Goal: Task Accomplishment & Management: Manage account settings

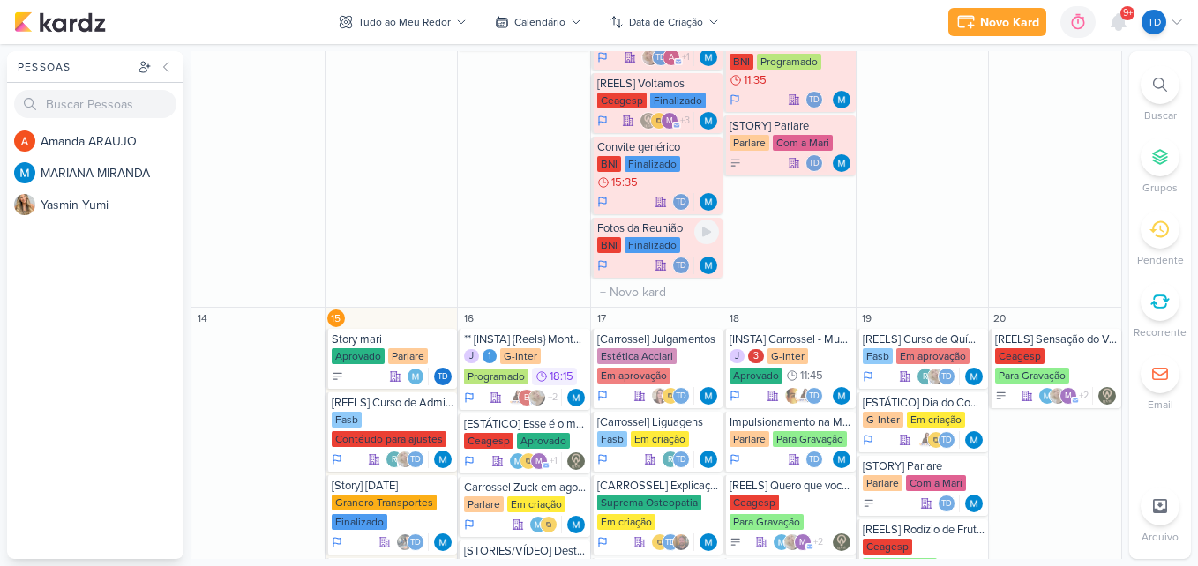
scroll to position [1007, 0]
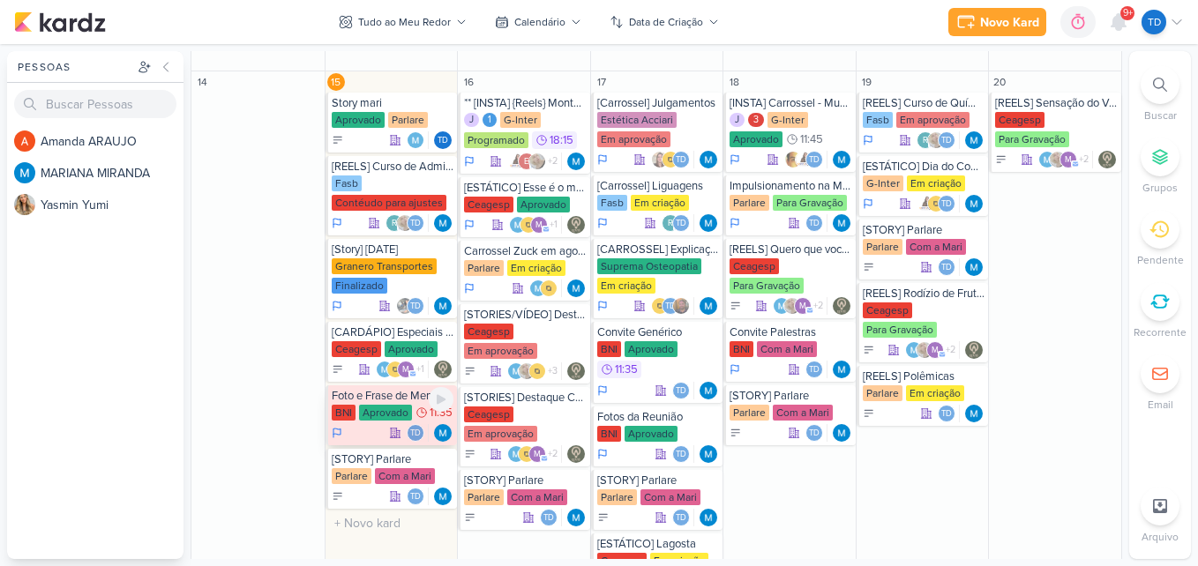
click at [384, 414] on div "Aprovado" at bounding box center [385, 413] width 53 height 16
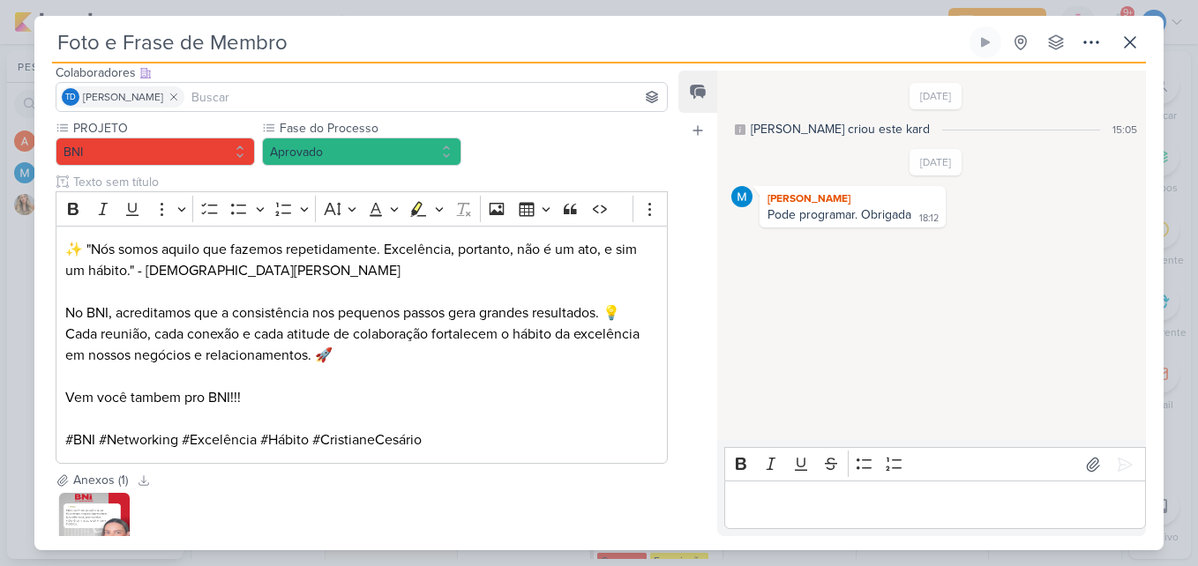
scroll to position [242, 0]
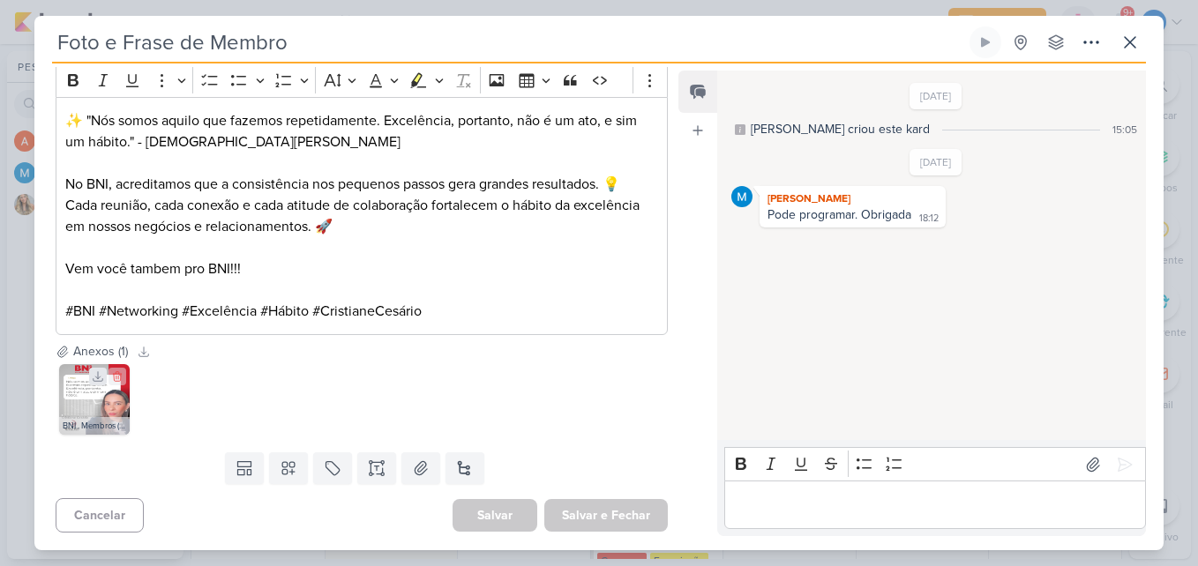
click at [99, 379] on icon at bounding box center [98, 376] width 12 height 12
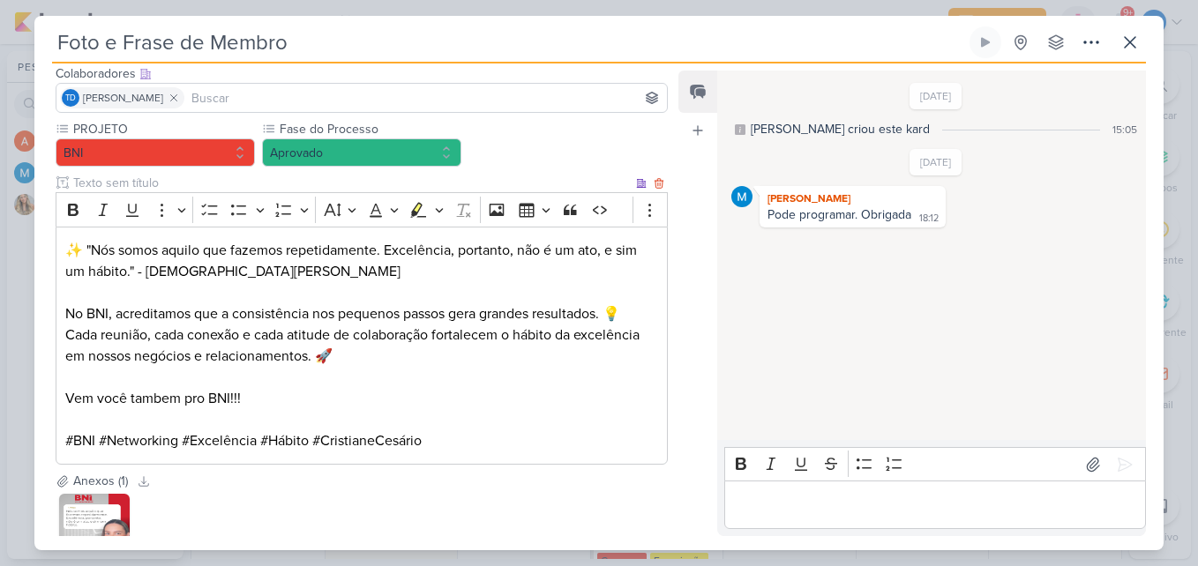
scroll to position [108, 0]
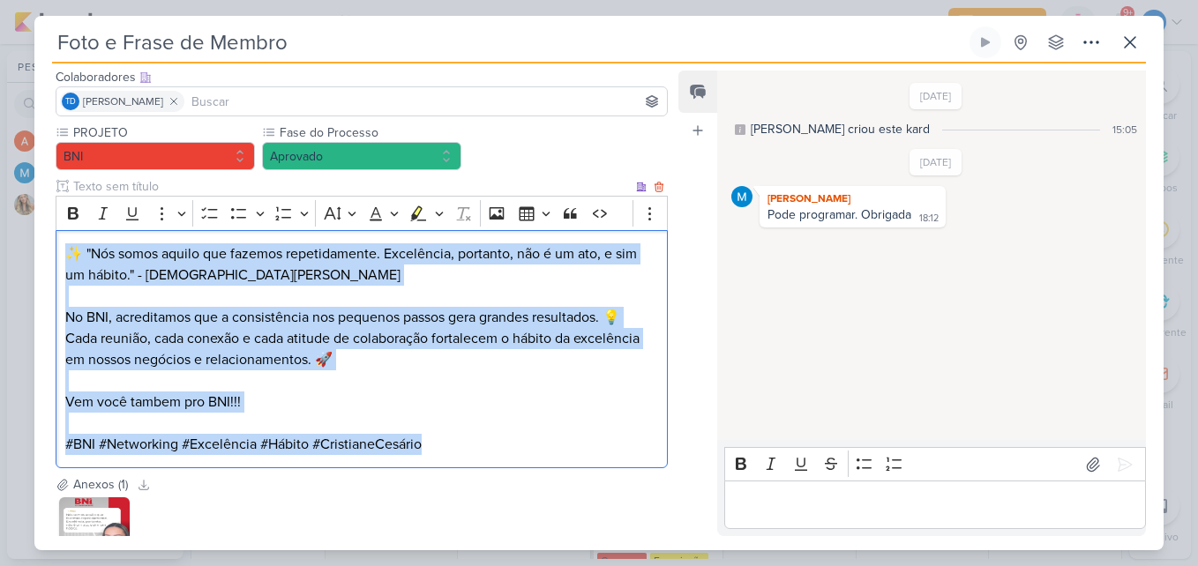
drag, startPoint x: 66, startPoint y: 248, endPoint x: 452, endPoint y: 460, distance: 440.5
click at [452, 460] on div "✨ "Nós somos aquilo que fazemos repetidamente. Excelência, portanto, não é um a…" at bounding box center [362, 349] width 612 height 239
copy div "✨ "Nós somos aquilo que fazemos repetidamente. Excelência, portanto, não é um a…"
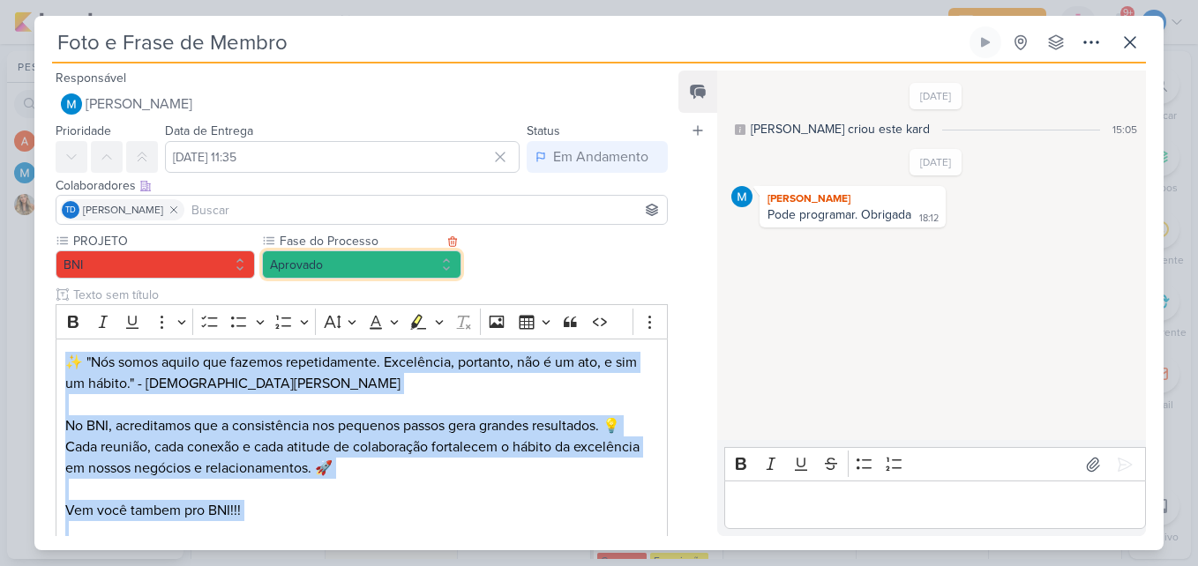
click at [362, 273] on button "Aprovado" at bounding box center [361, 265] width 199 height 28
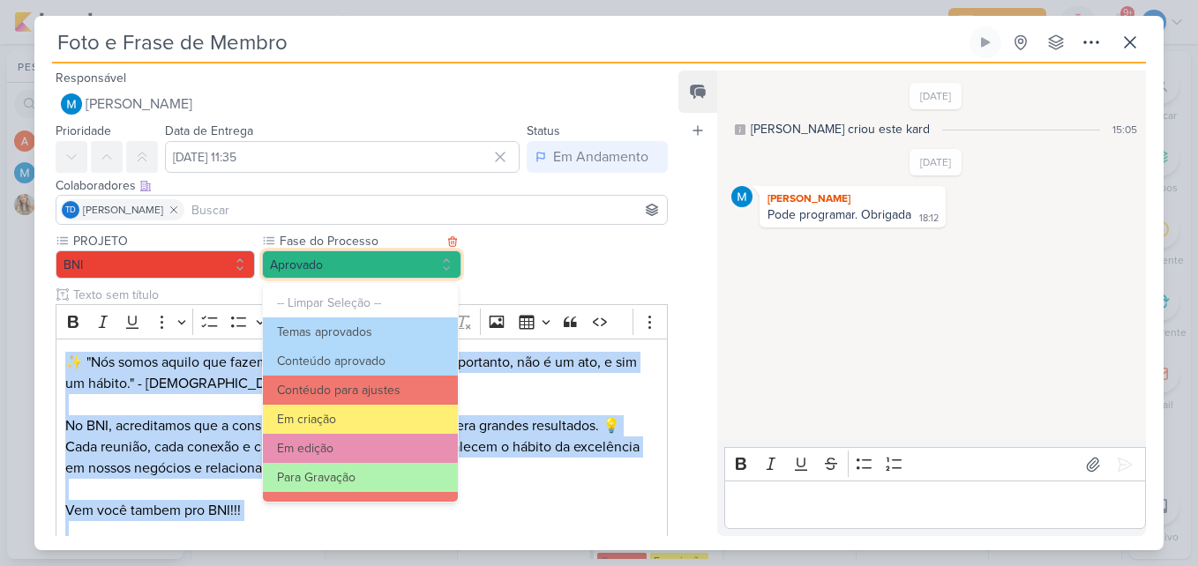
scroll to position [170, 0]
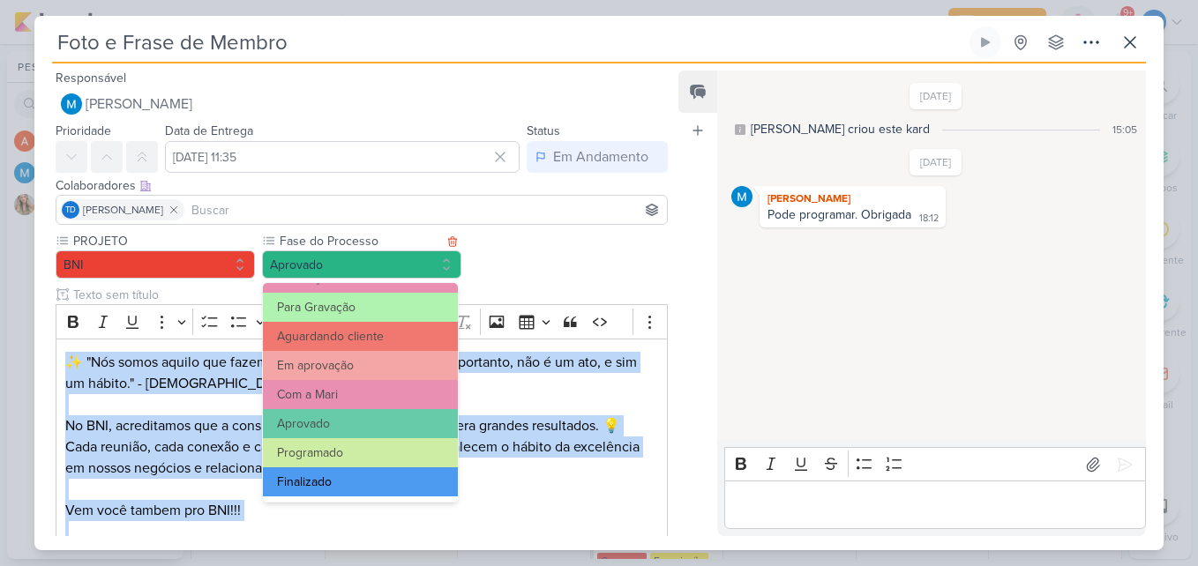
click at [337, 485] on button "Finalizado" at bounding box center [360, 481] width 195 height 29
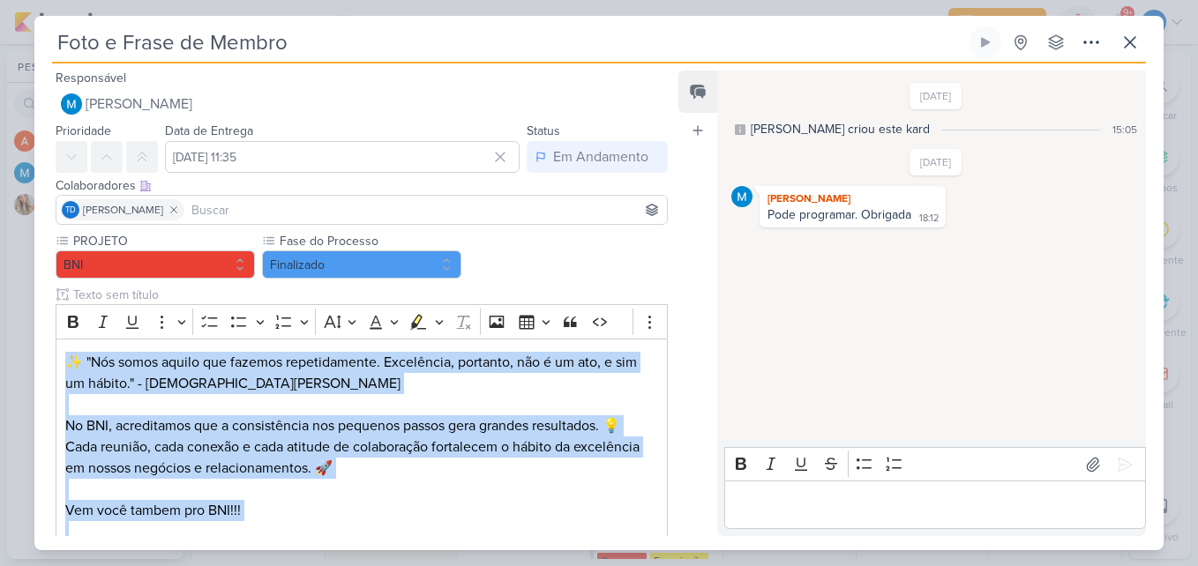
scroll to position [242, 0]
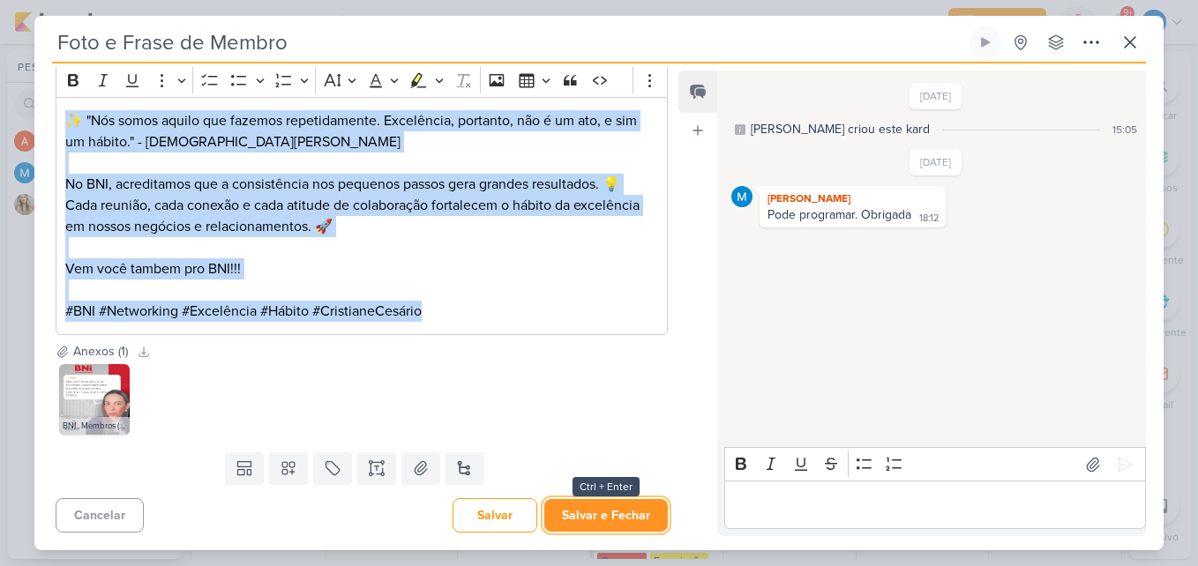
click at [604, 515] on button "Salvar e Fechar" at bounding box center [605, 515] width 123 height 33
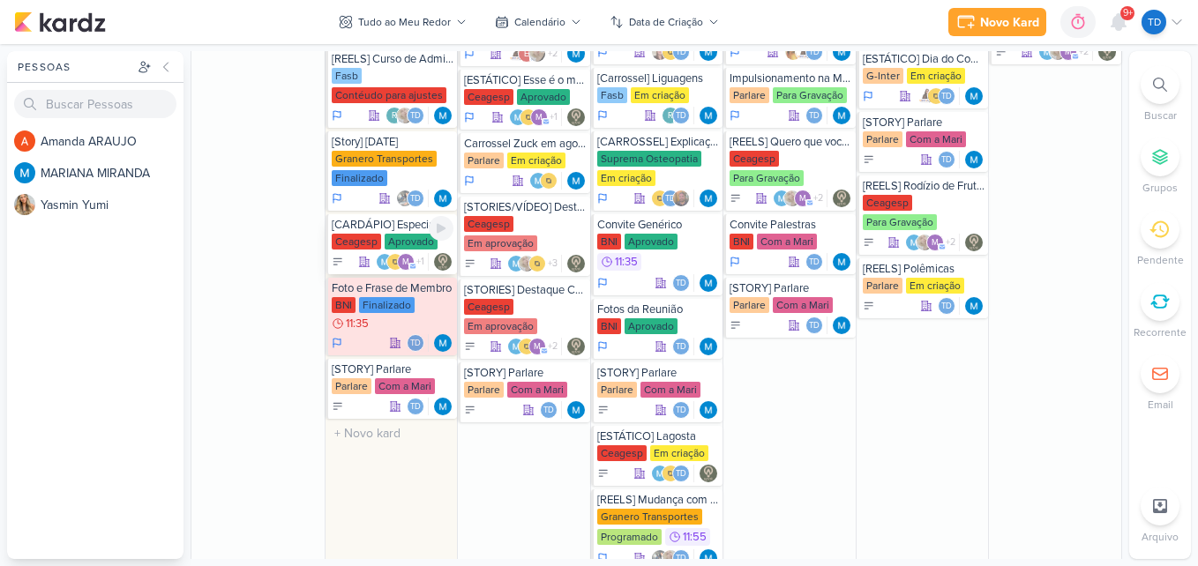
scroll to position [1039, 0]
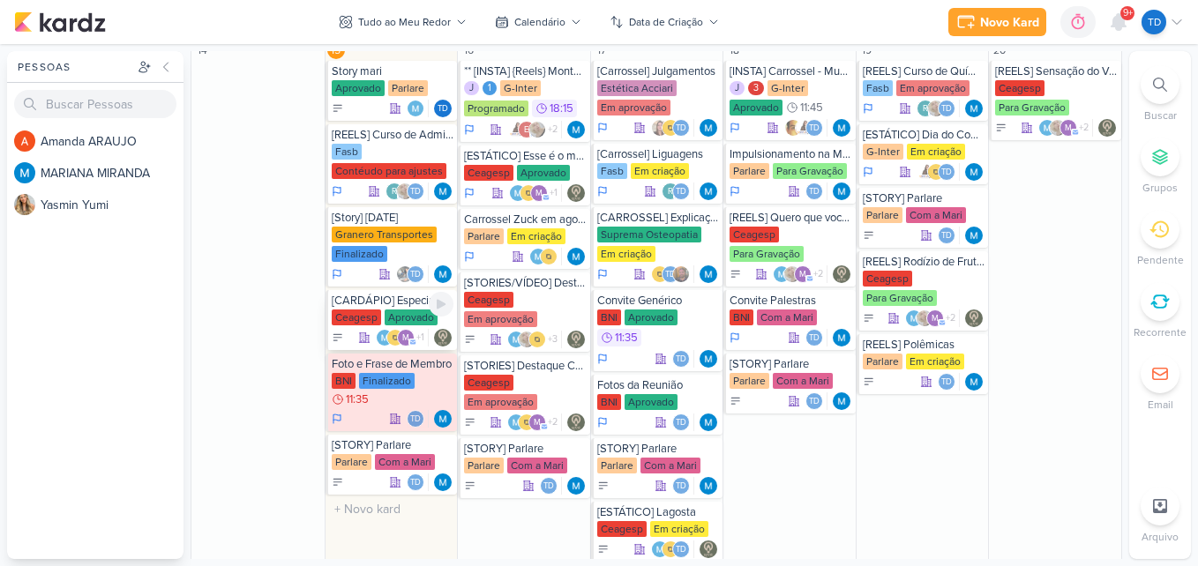
click at [408, 303] on div "[CARDÁPIO] Especiais da Semana" at bounding box center [393, 301] width 123 height 14
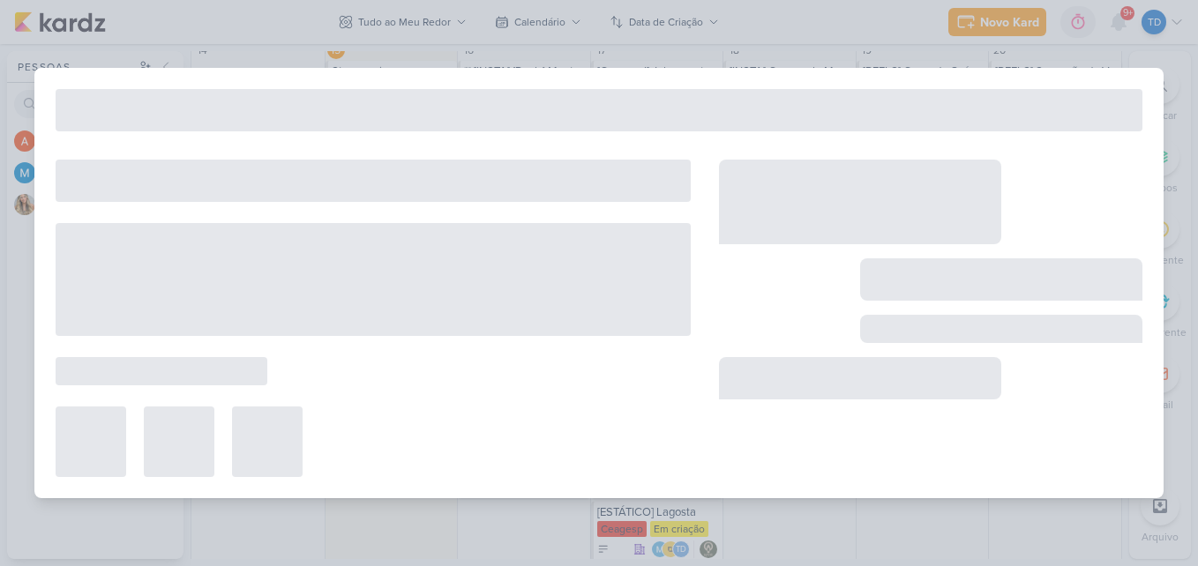
type input "[CARDÁPIO] Especiais da Semana"
type input "15 de setembro de 2025 às 23:59"
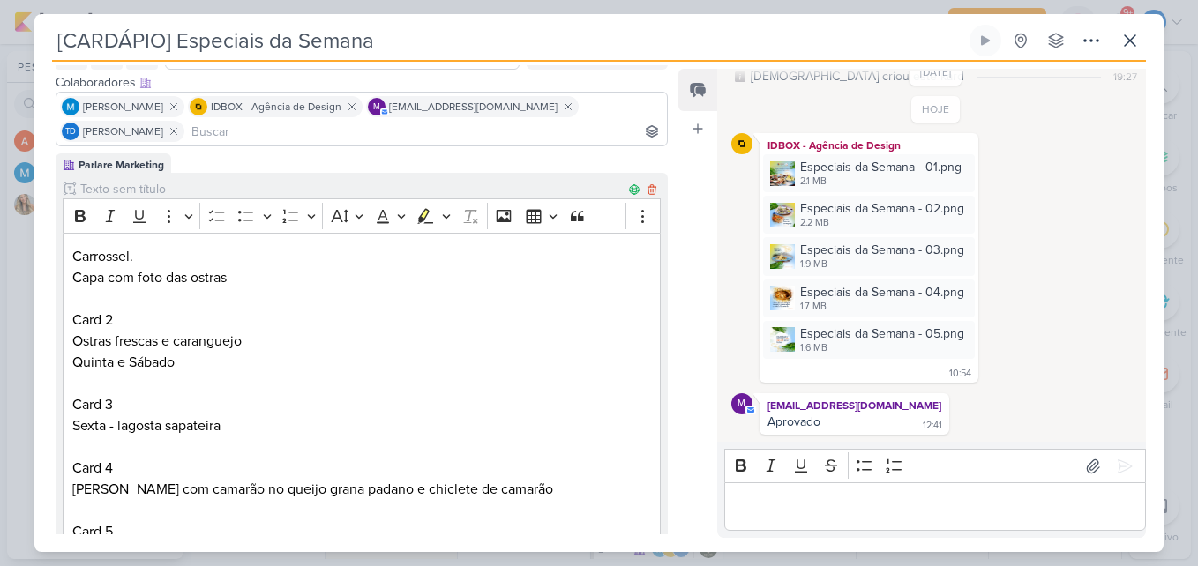
scroll to position [0, 0]
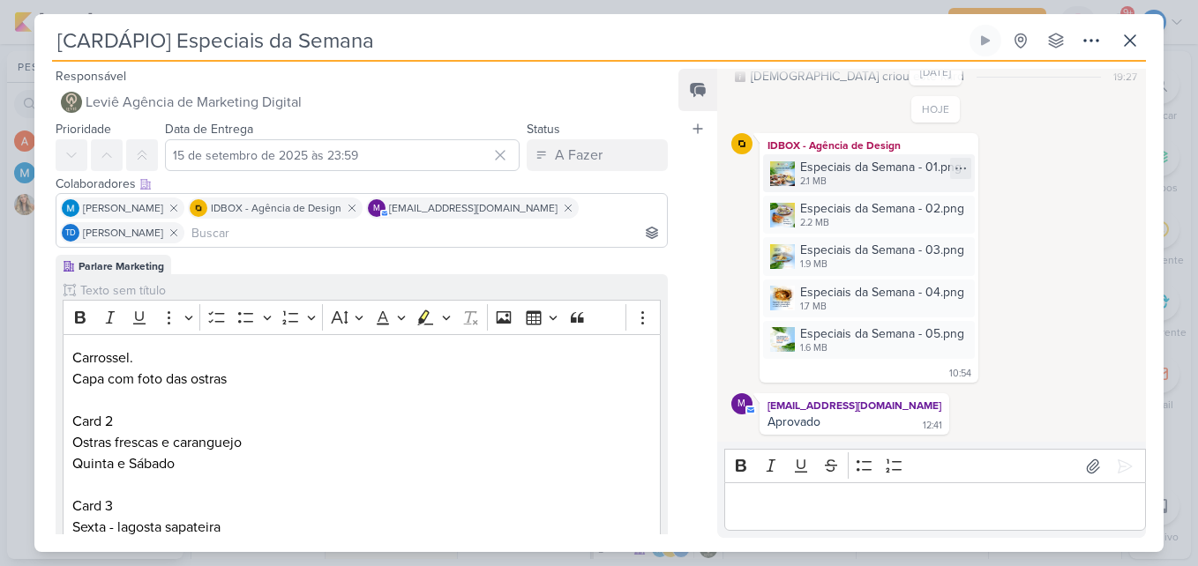
click at [839, 155] on div "Especiais da Semana - 01.png 2.1 MB" at bounding box center [869, 173] width 212 height 38
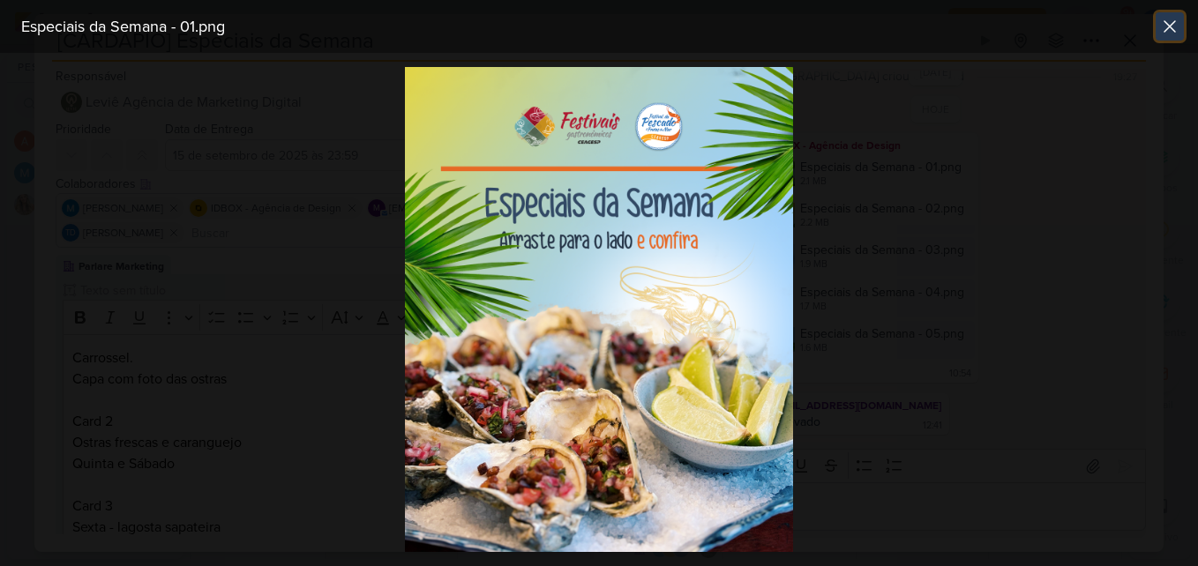
click at [1170, 28] on icon at bounding box center [1169, 26] width 21 height 21
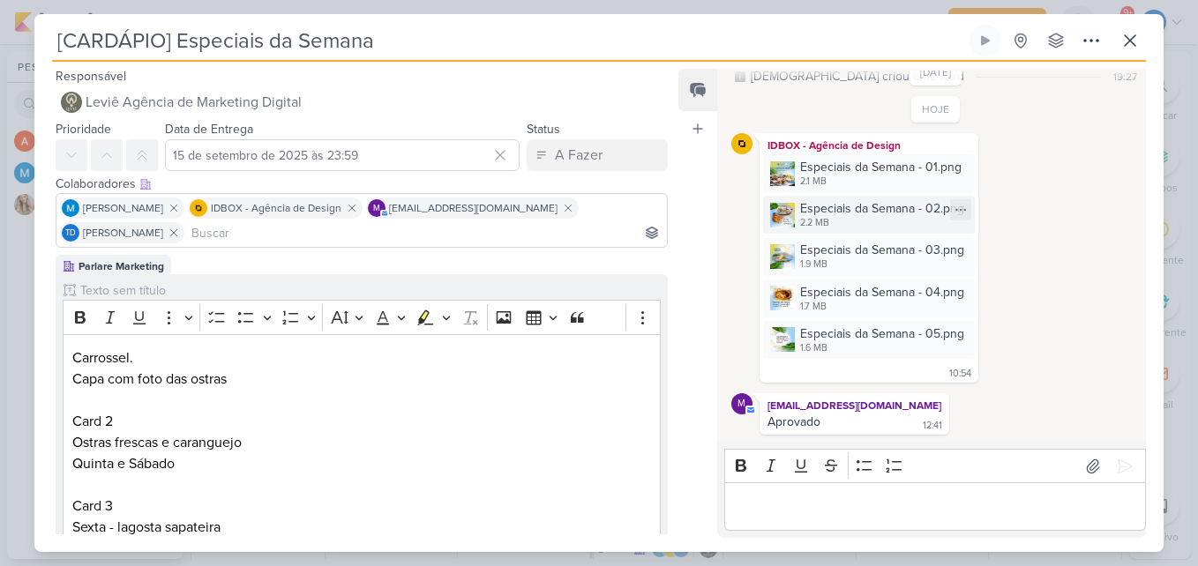
click at [847, 224] on div "2.2 MB" at bounding box center [882, 223] width 164 height 14
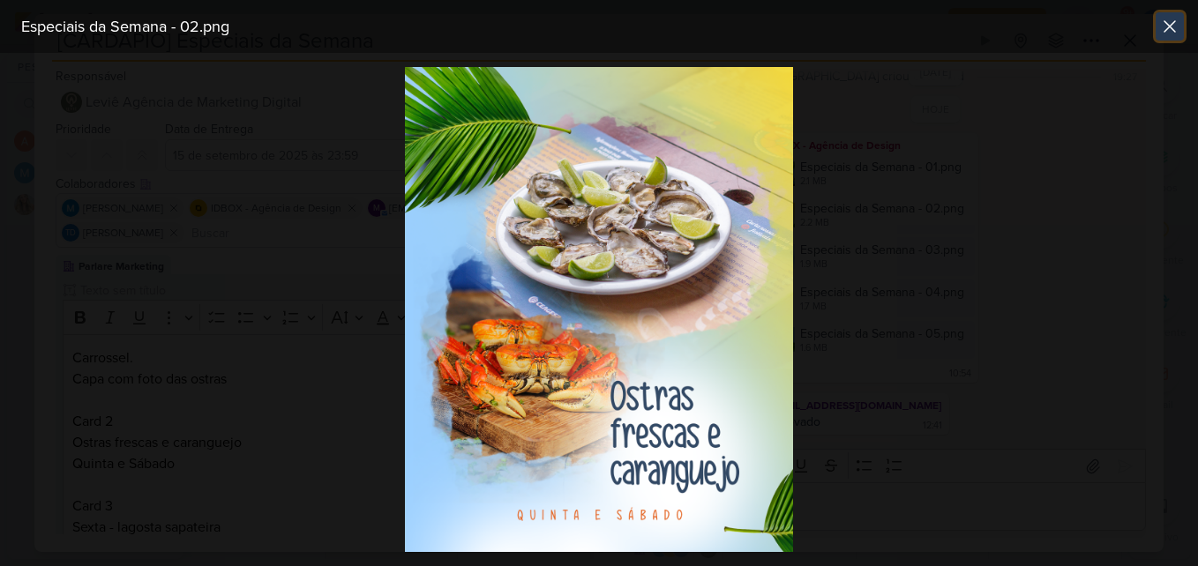
click at [1166, 29] on icon at bounding box center [1169, 26] width 11 height 11
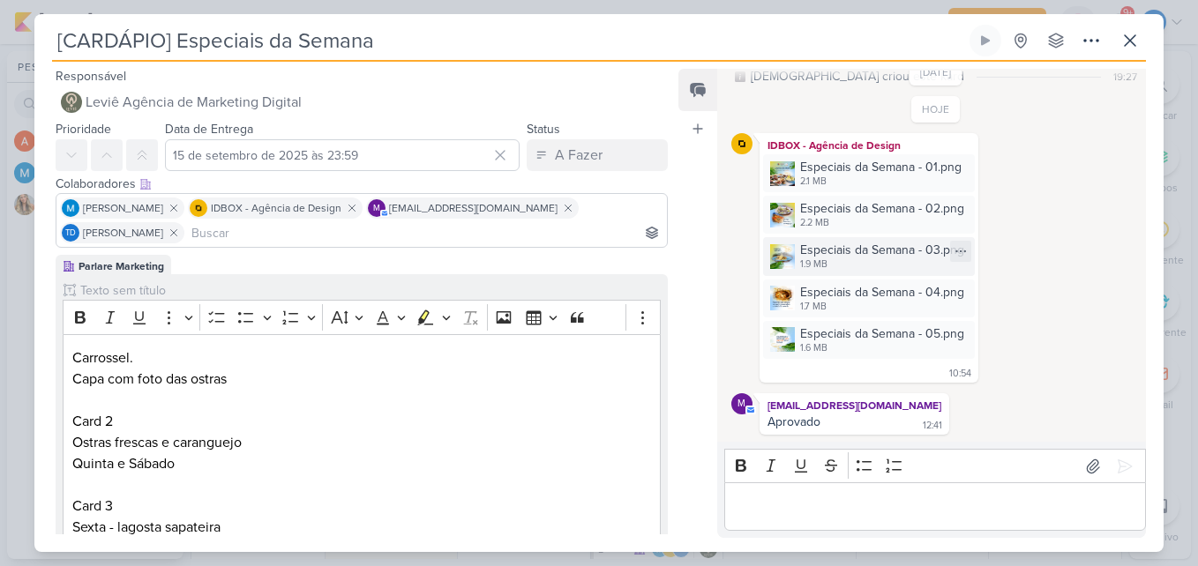
click at [878, 243] on div "Especiais da Semana - 03.png" at bounding box center [882, 250] width 164 height 19
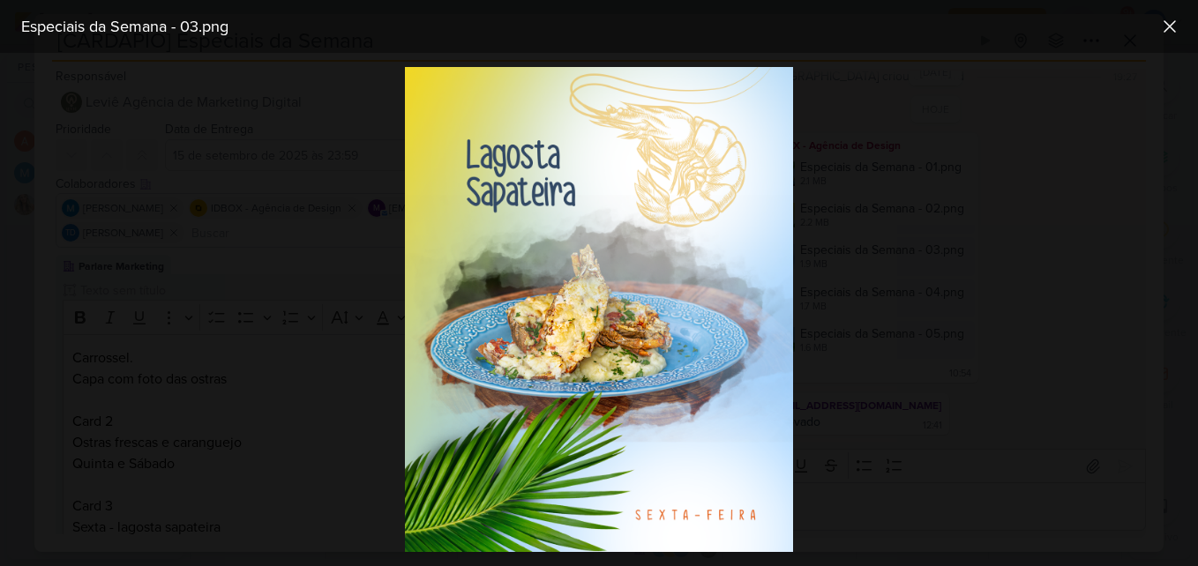
click at [576, 381] on img at bounding box center [599, 309] width 388 height 485
click at [1166, 16] on icon at bounding box center [1169, 26] width 21 height 21
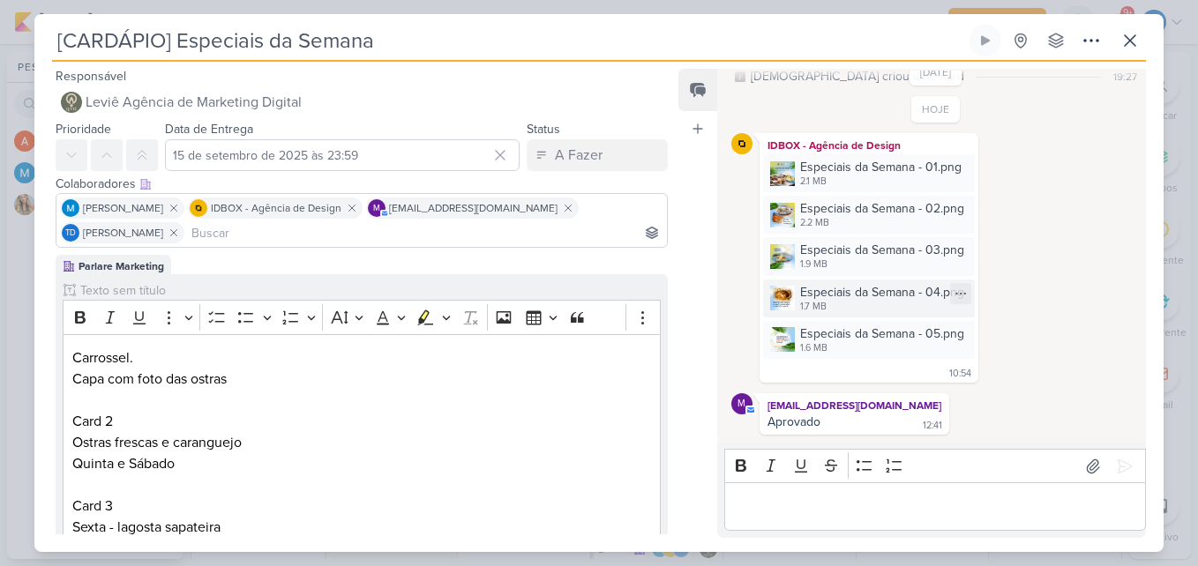
click at [849, 300] on div "Especiais da Semana - 04.png" at bounding box center [882, 292] width 164 height 19
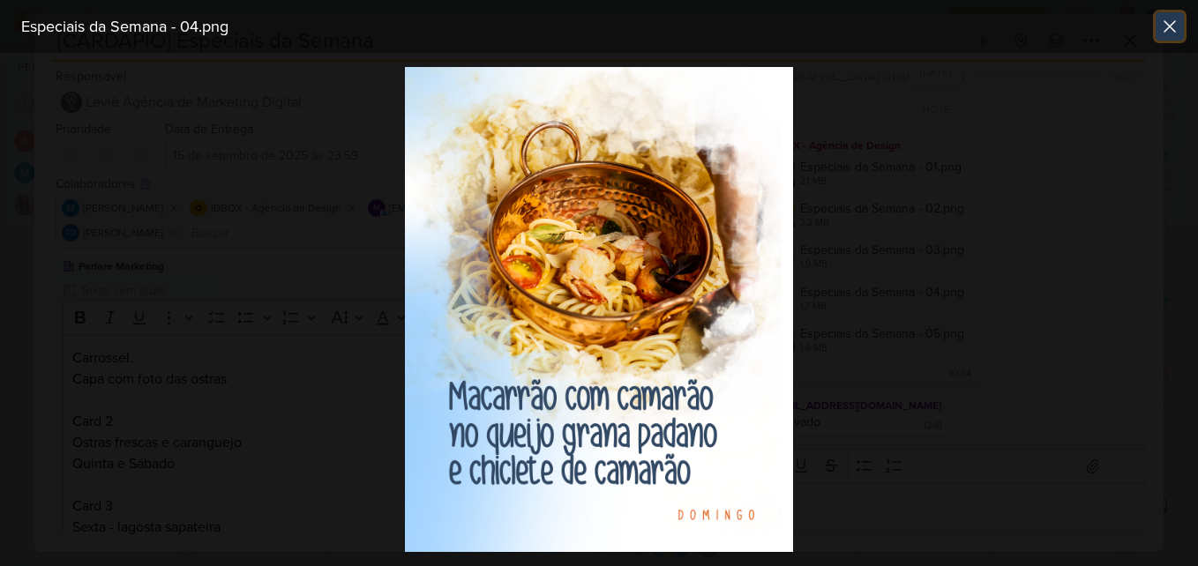
click at [1176, 24] on icon at bounding box center [1169, 26] width 21 height 21
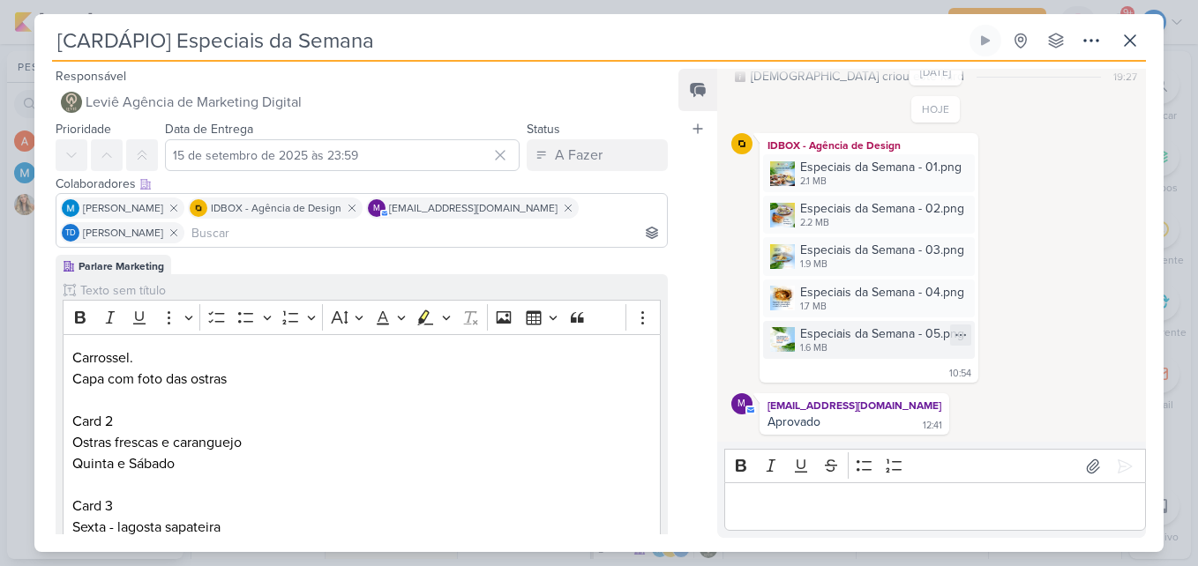
click at [856, 338] on div "Especiais da Semana - 05.png" at bounding box center [882, 334] width 164 height 19
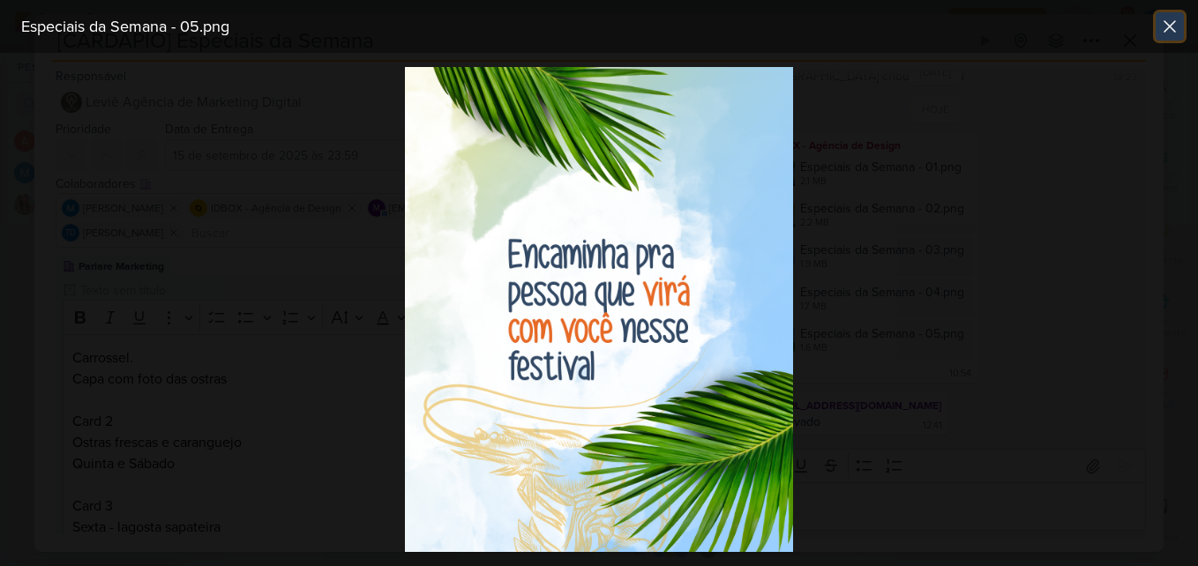
click at [1177, 19] on icon at bounding box center [1169, 26] width 21 height 21
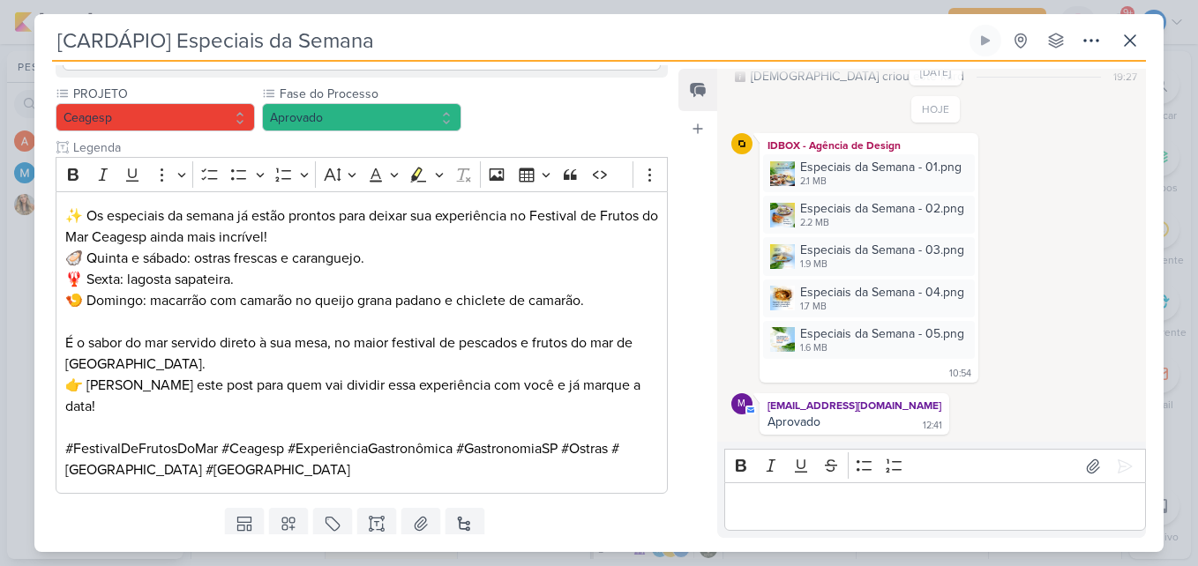
scroll to position [644, 0]
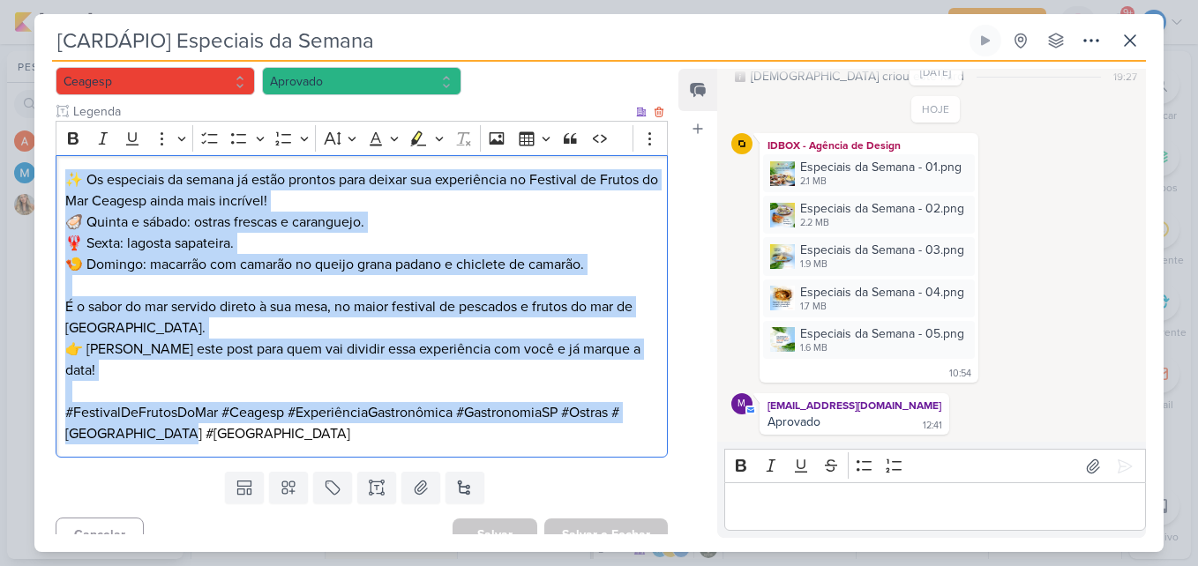
drag, startPoint x: 62, startPoint y: 175, endPoint x: 353, endPoint y: 430, distance: 387.5
click at [353, 430] on div "✨ Os especiais da semana já estão prontos para deixar sua experiência no Festiv…" at bounding box center [362, 306] width 612 height 303
copy div "✨ Os especiais da semana já estão prontos para deixar sua experiência no Festiv…"
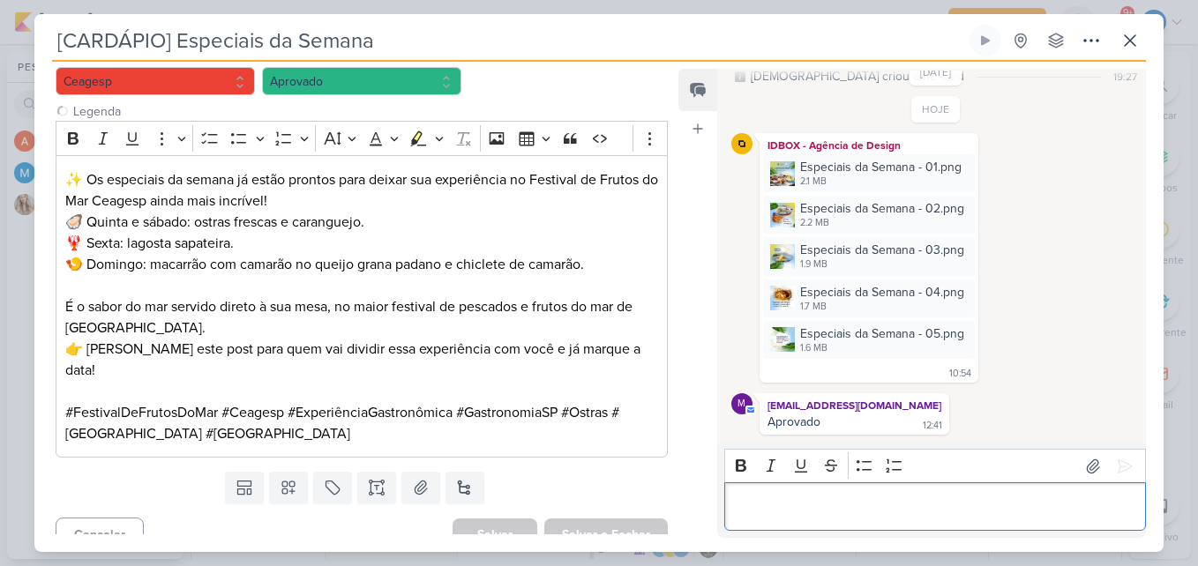
click at [811, 503] on p "Editor editing area: main" at bounding box center [934, 507] width 403 height 21
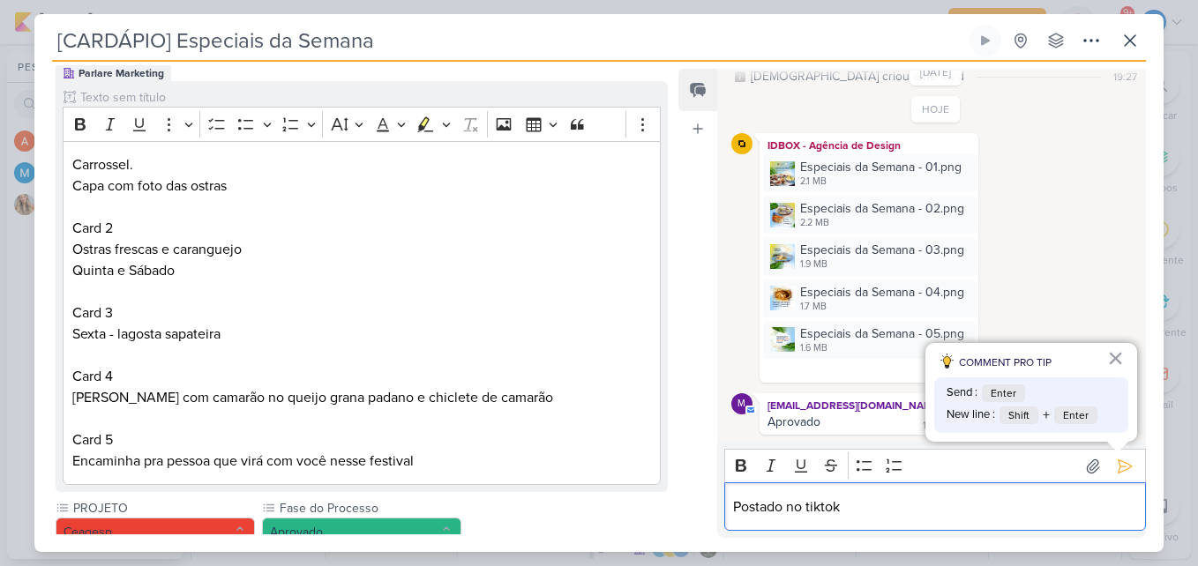
scroll to position [0, 0]
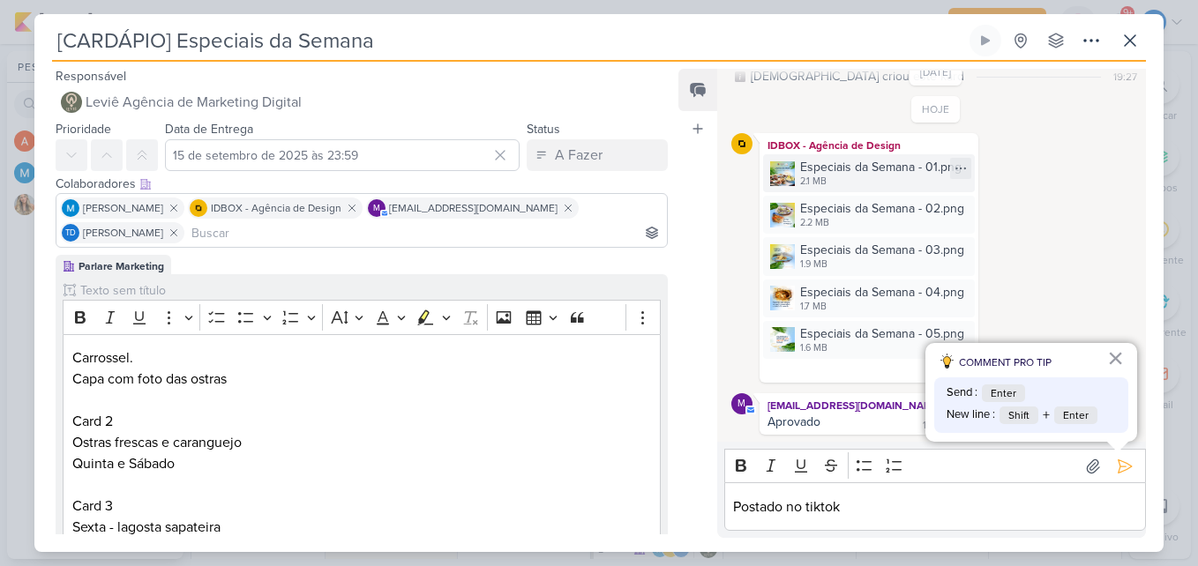
click at [804, 183] on div "2.1 MB" at bounding box center [880, 182] width 161 height 14
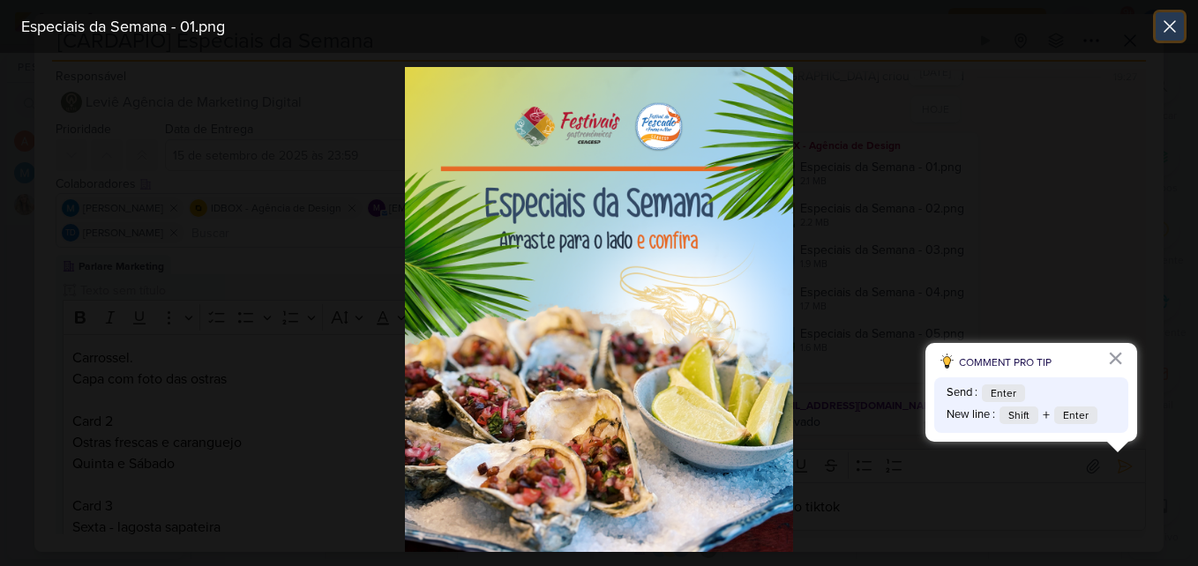
click at [1164, 23] on icon at bounding box center [1169, 26] width 21 height 21
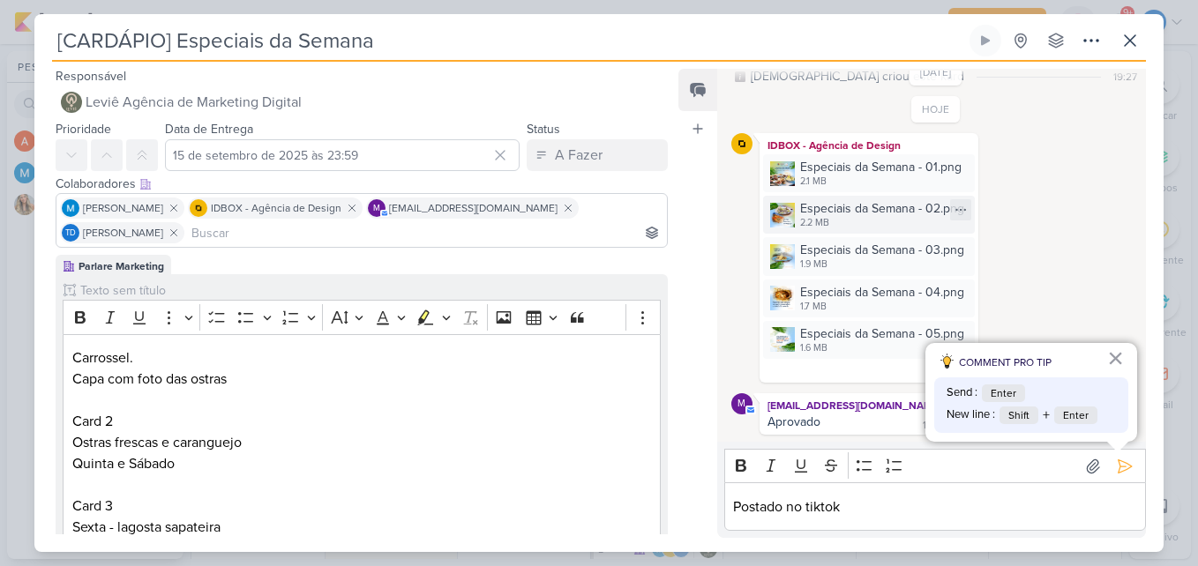
click at [800, 212] on div "Especiais da Semana - 02.png" at bounding box center [882, 208] width 164 height 19
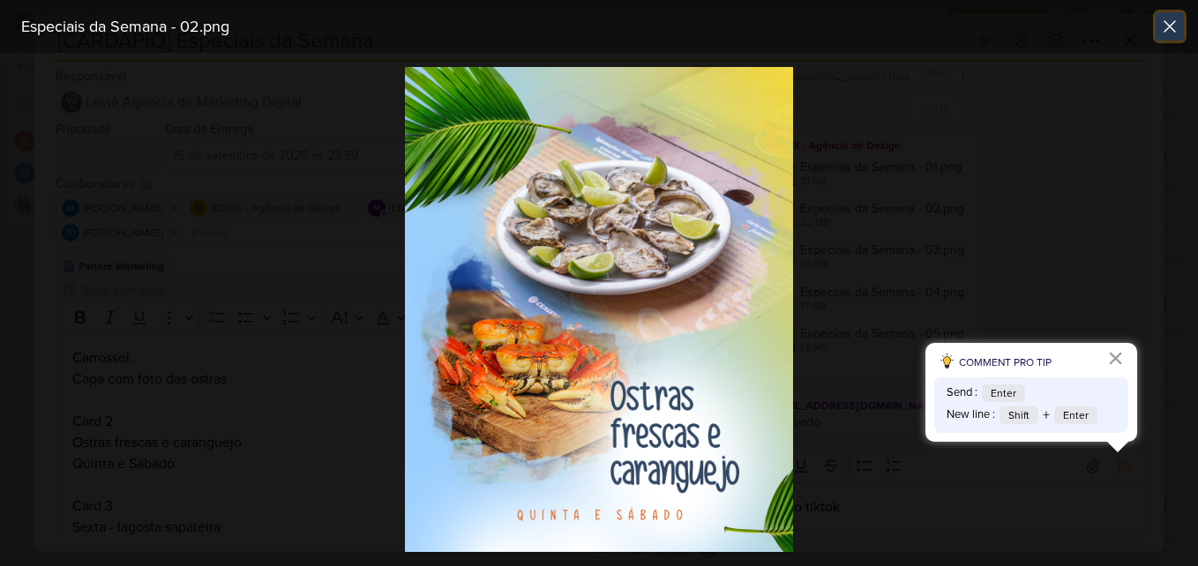
click at [1163, 27] on icon at bounding box center [1169, 26] width 21 height 21
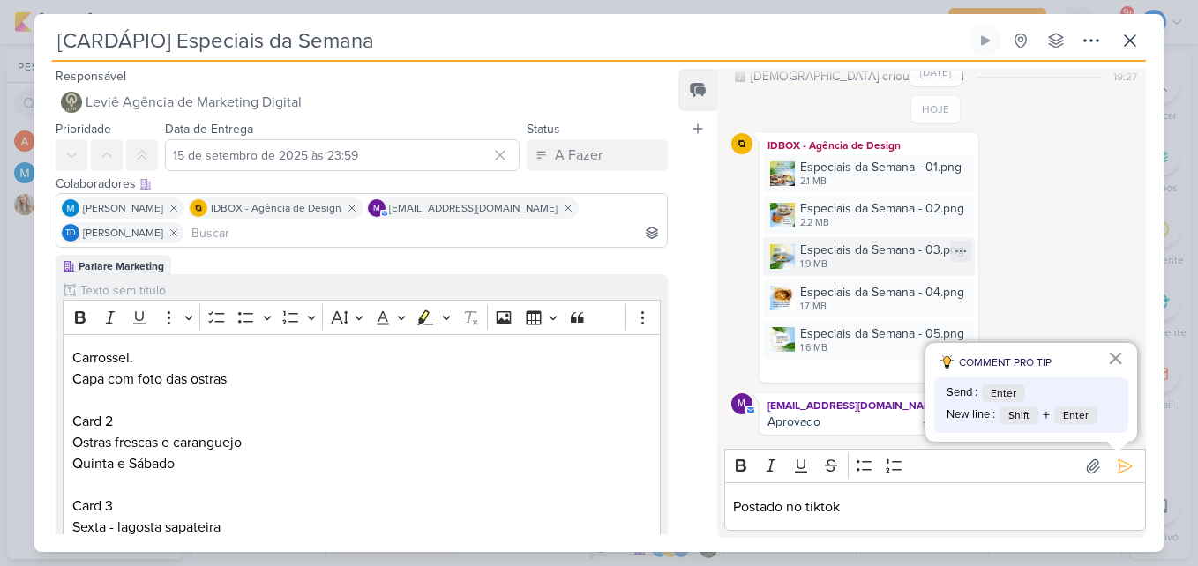
click at [828, 251] on div "Especiais da Semana - 03.png" at bounding box center [882, 250] width 164 height 19
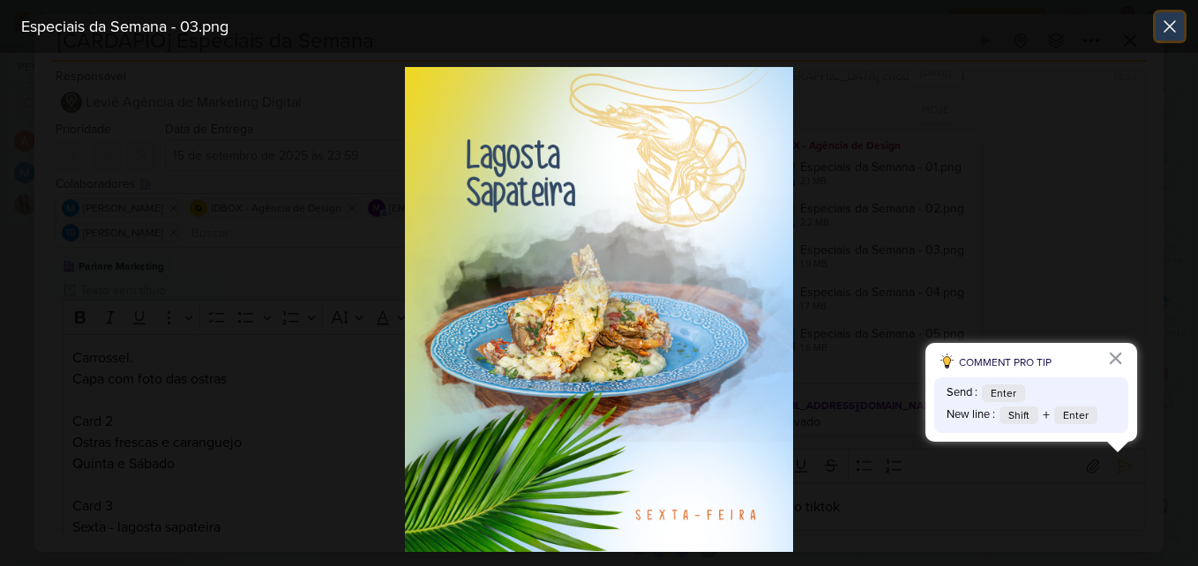
click at [1175, 24] on icon at bounding box center [1169, 26] width 21 height 21
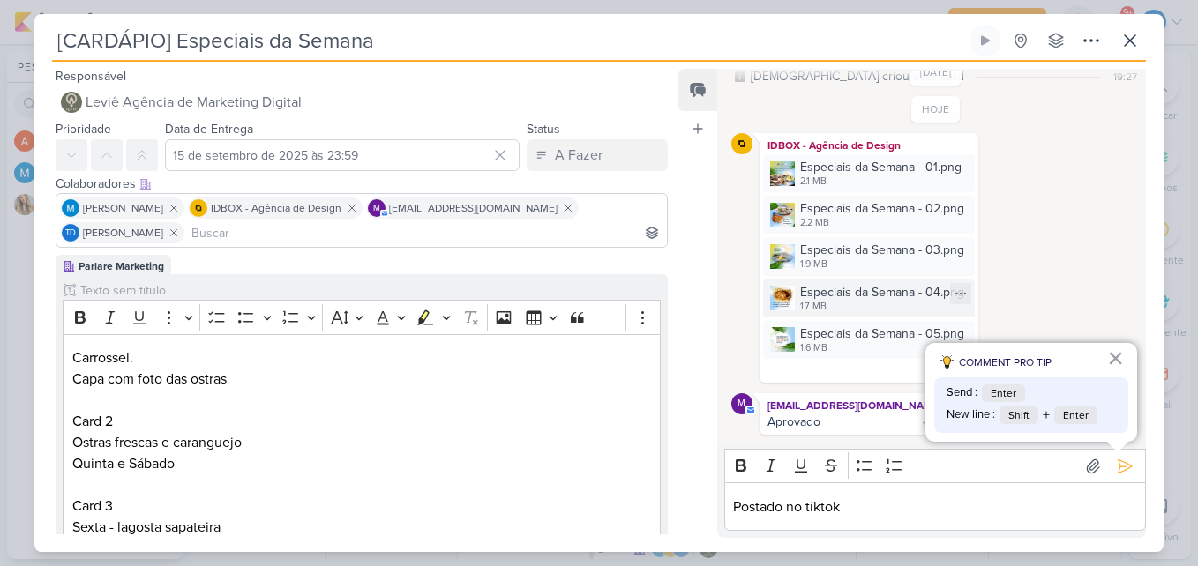
click at [856, 289] on div "Especiais da Semana - 04.png" at bounding box center [882, 292] width 164 height 19
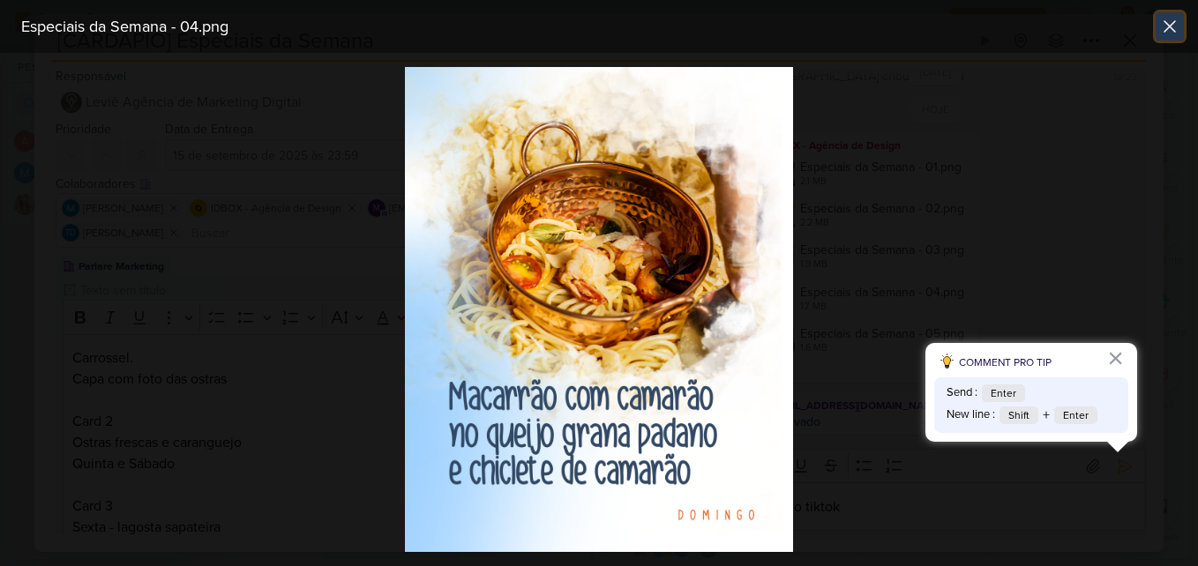
click at [1170, 21] on icon at bounding box center [1169, 26] width 21 height 21
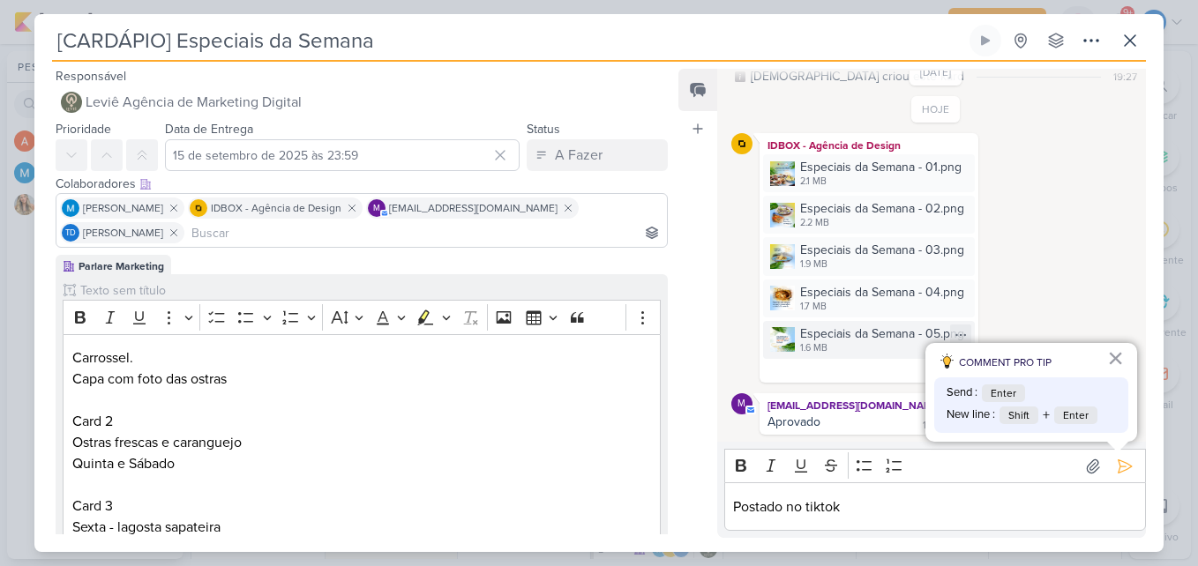
click at [855, 340] on div "Especiais da Semana - 05.png" at bounding box center [882, 334] width 164 height 19
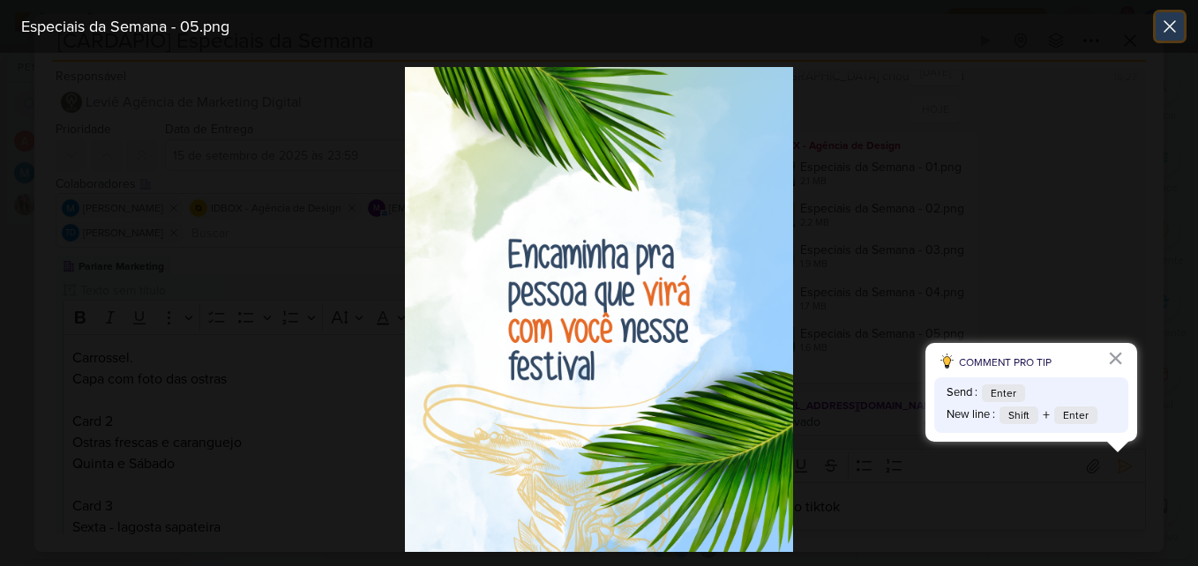
click at [1174, 23] on icon at bounding box center [1169, 26] width 11 height 11
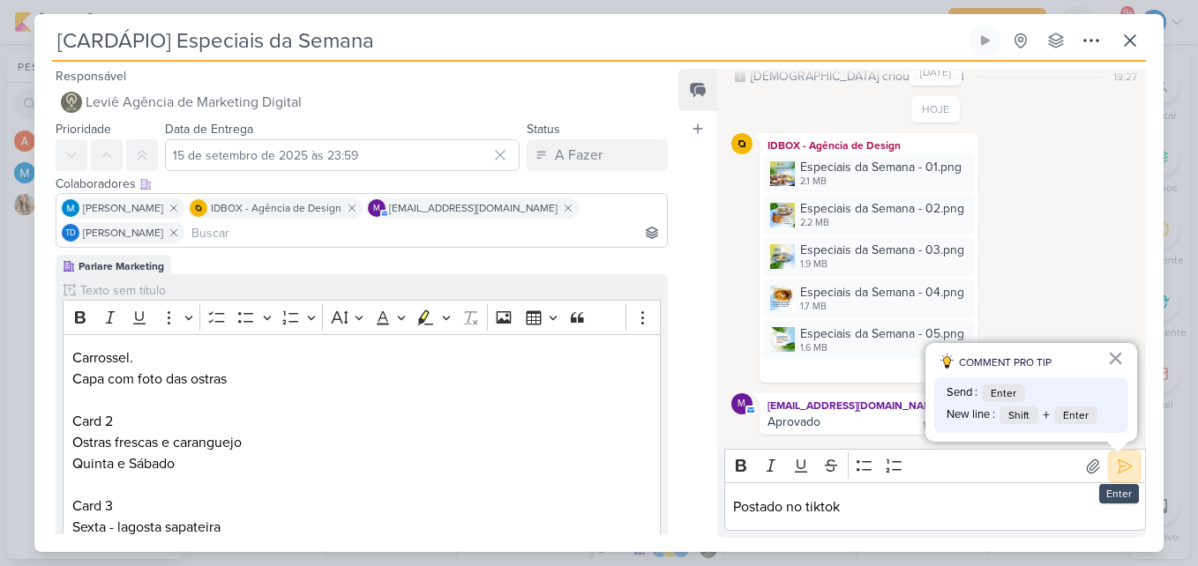
click at [1113, 475] on button at bounding box center [1125, 466] width 28 height 28
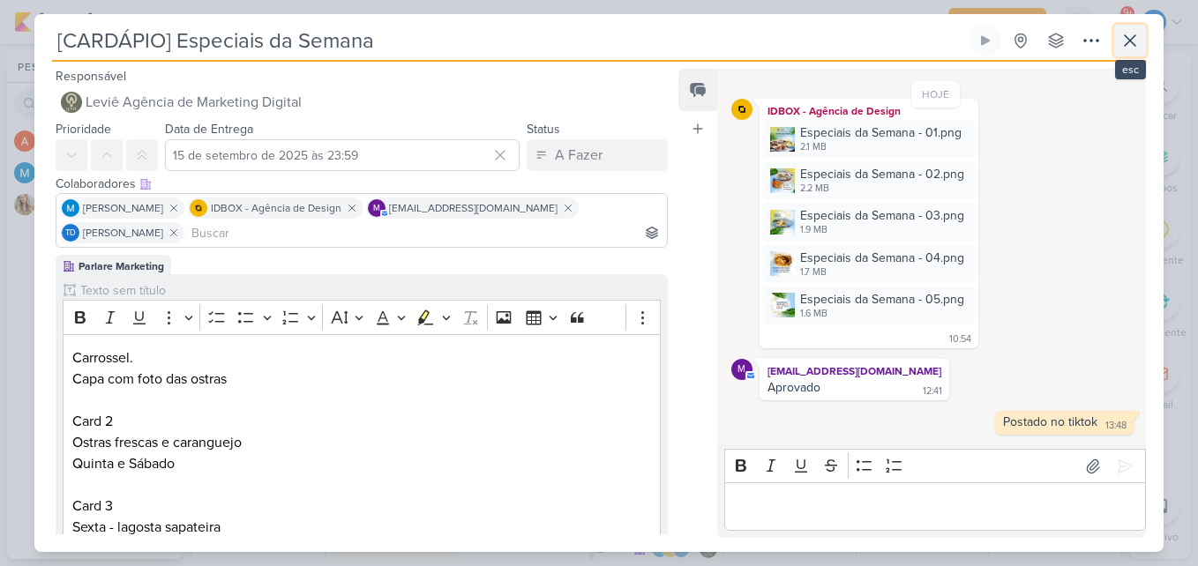
click at [1140, 40] on icon at bounding box center [1129, 40] width 21 height 21
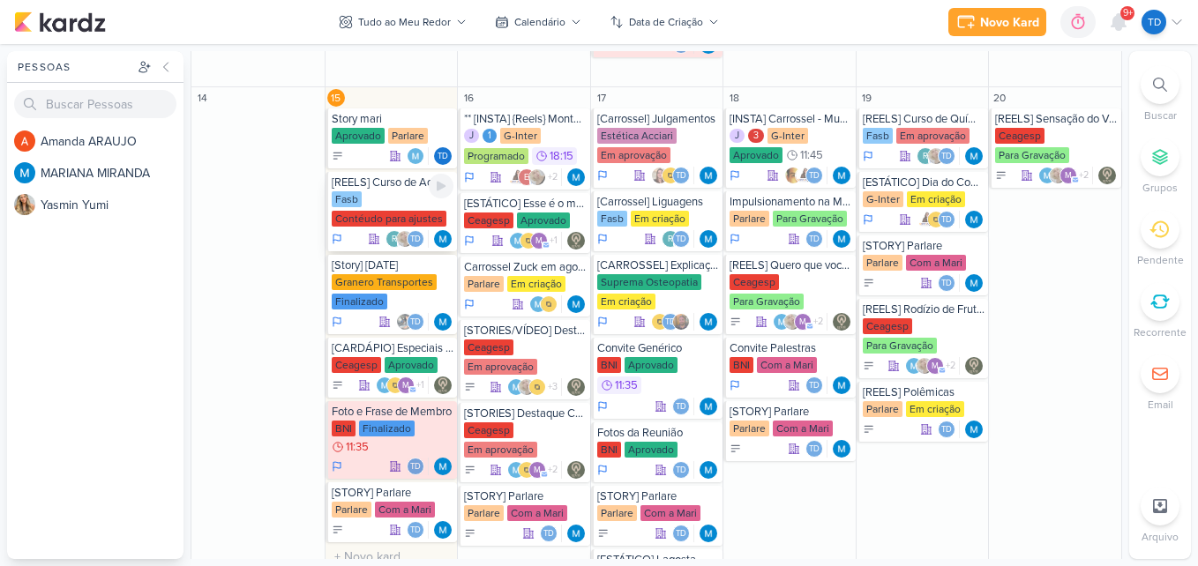
scroll to position [991, 0]
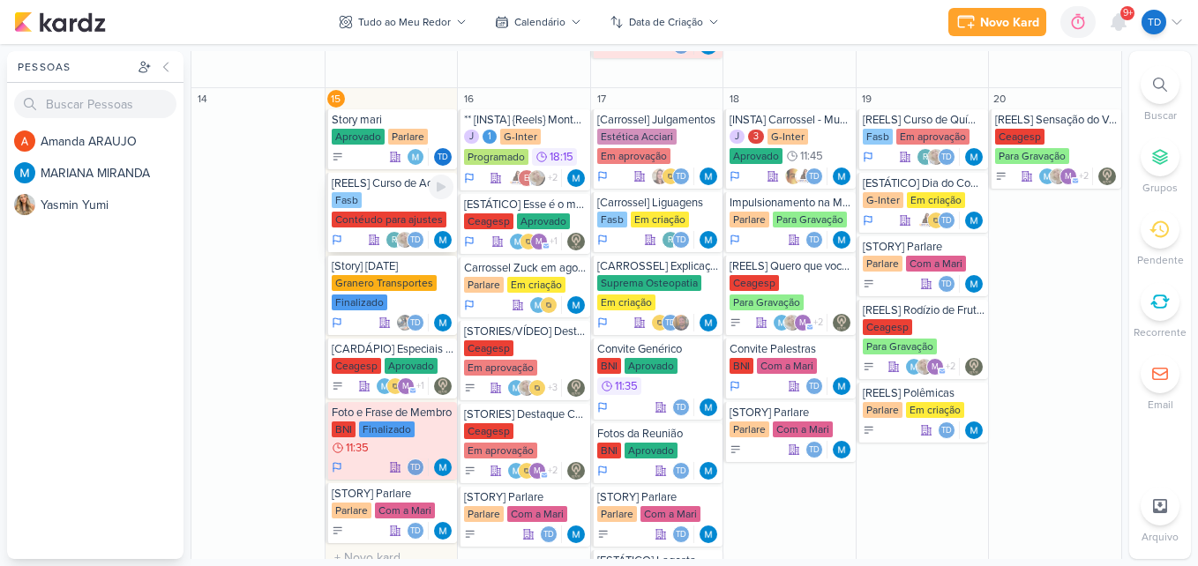
click at [405, 208] on div "Fasb Contéudo para ajustes" at bounding box center [393, 210] width 123 height 37
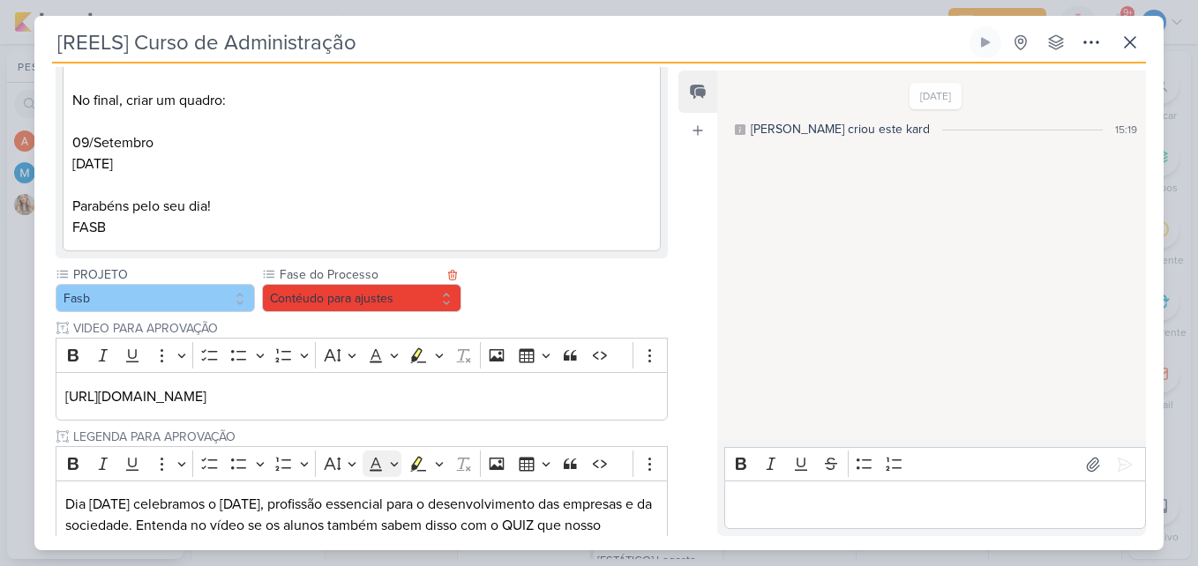
scroll to position [0, 0]
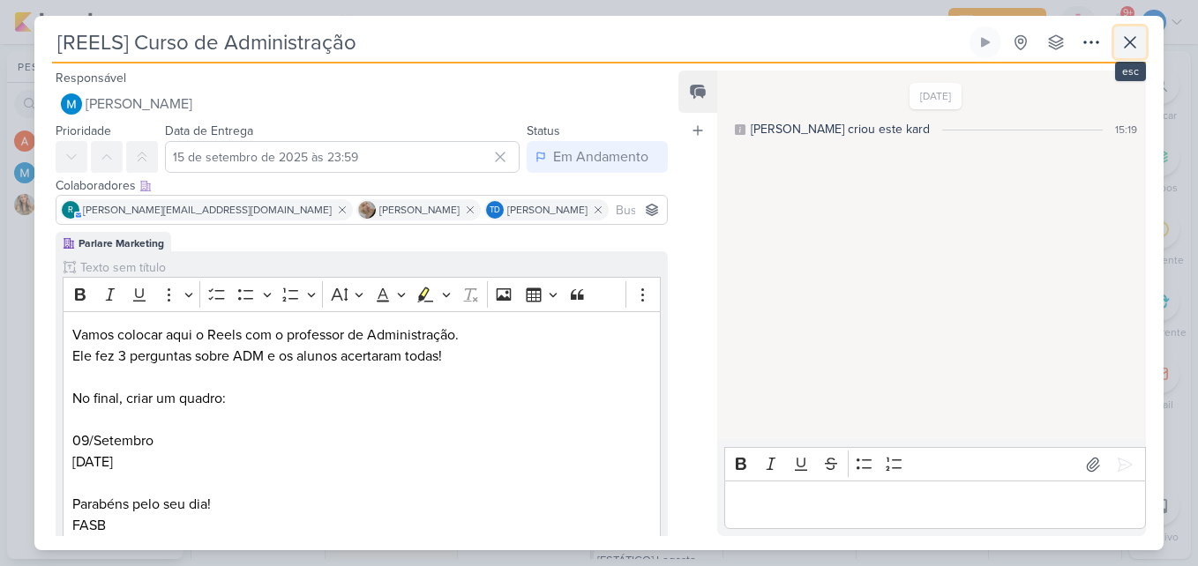
click at [1126, 42] on icon at bounding box center [1129, 42] width 21 height 21
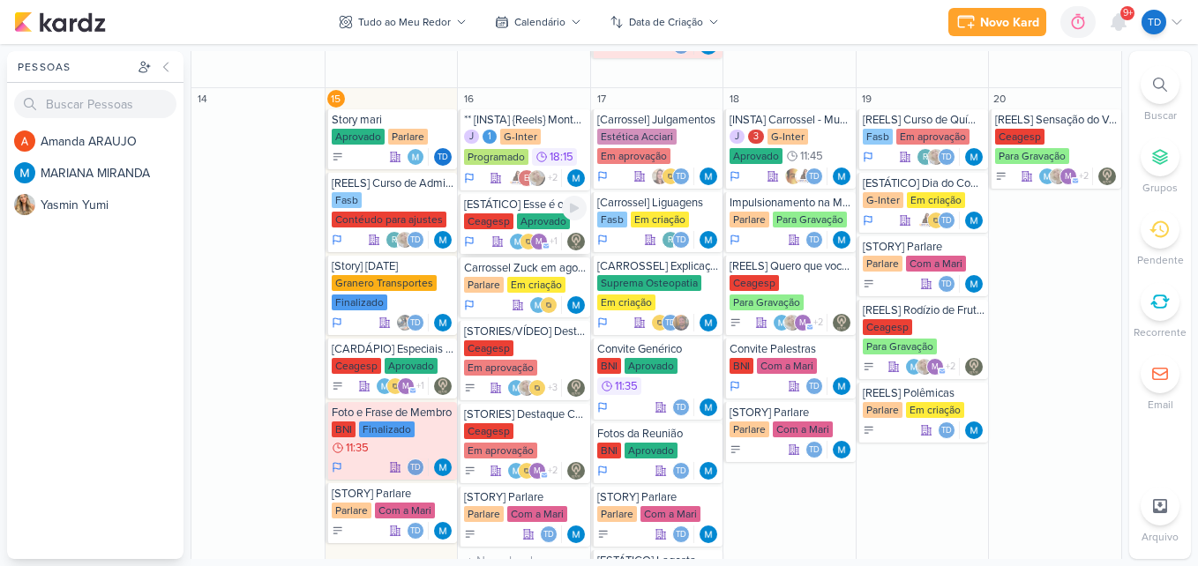
click at [543, 219] on div "Aprovado" at bounding box center [543, 221] width 53 height 16
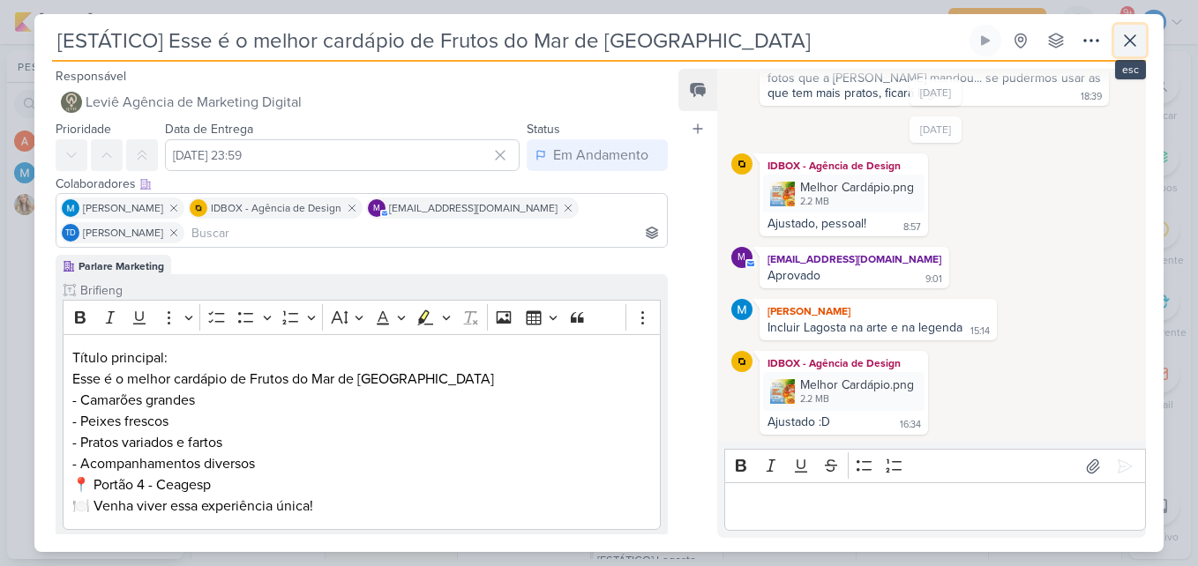
click at [1122, 45] on icon at bounding box center [1129, 40] width 21 height 21
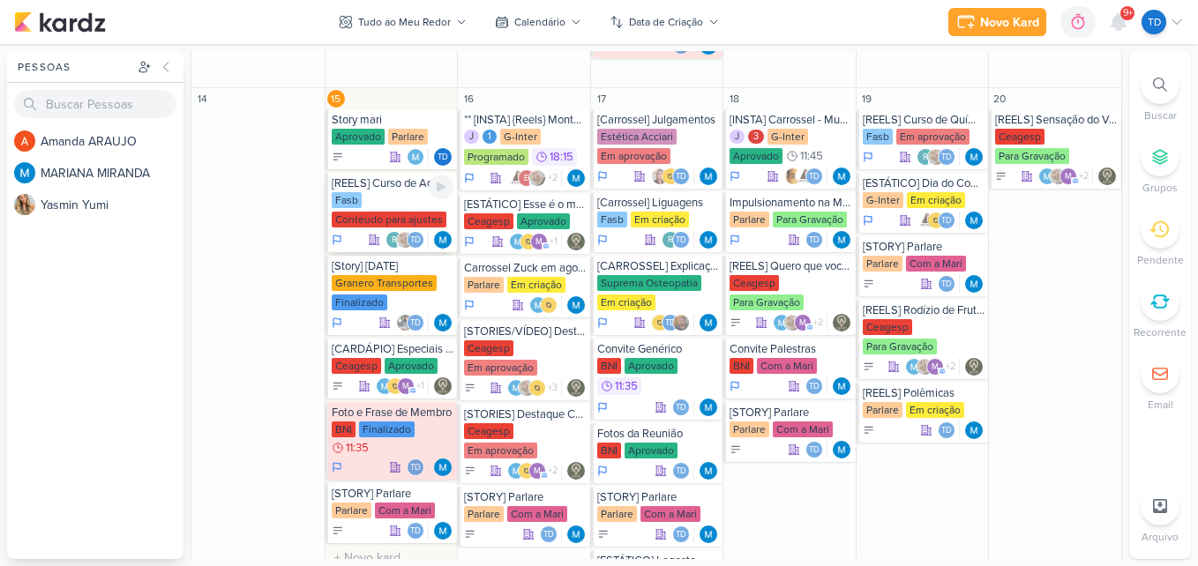
click at [345, 223] on div "Contéudo para ajustes" at bounding box center [389, 220] width 115 height 16
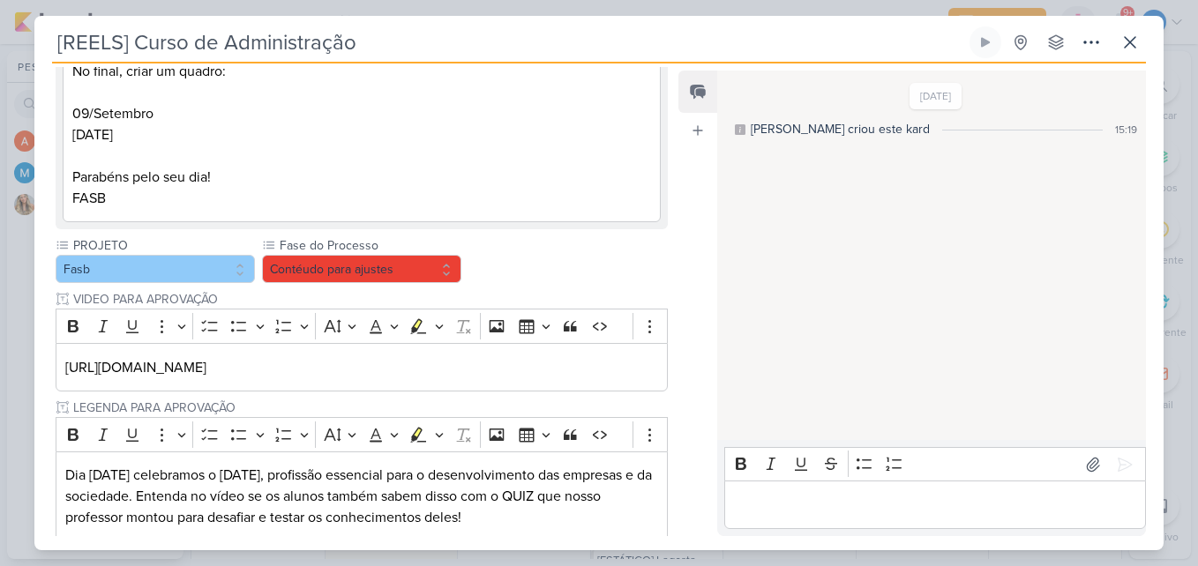
scroll to position [336, 0]
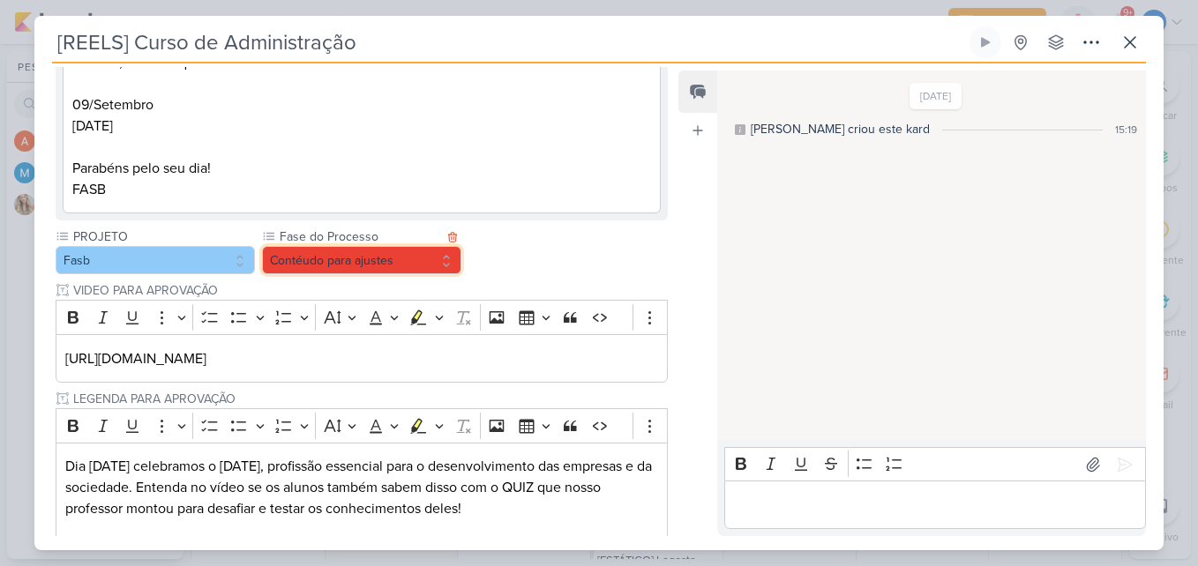
click at [332, 251] on button "Contéudo para ajustes" at bounding box center [361, 260] width 199 height 28
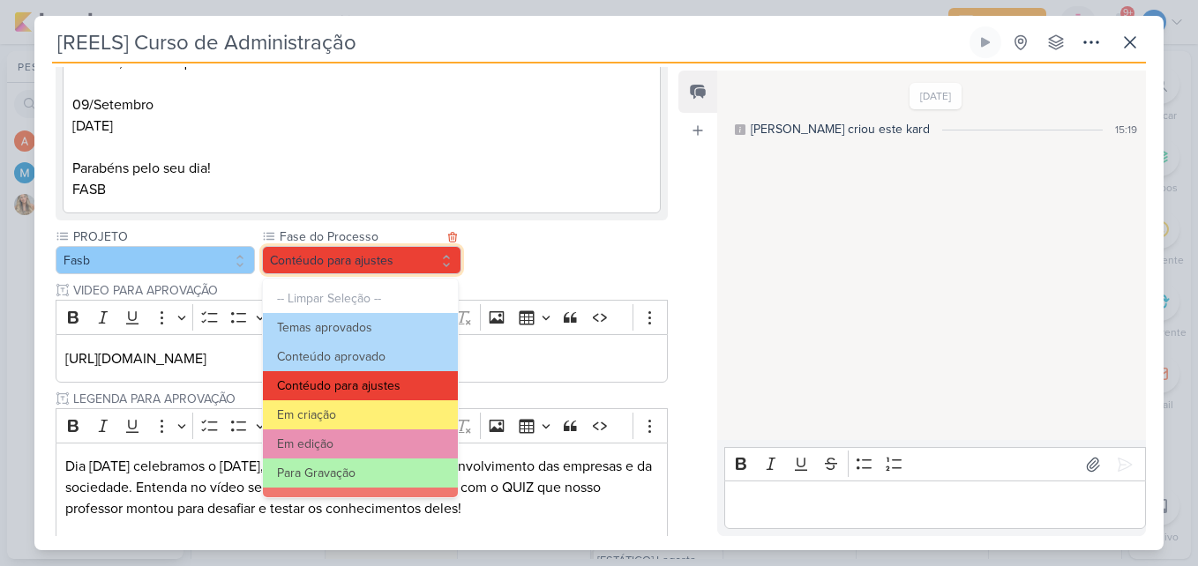
scroll to position [170, 0]
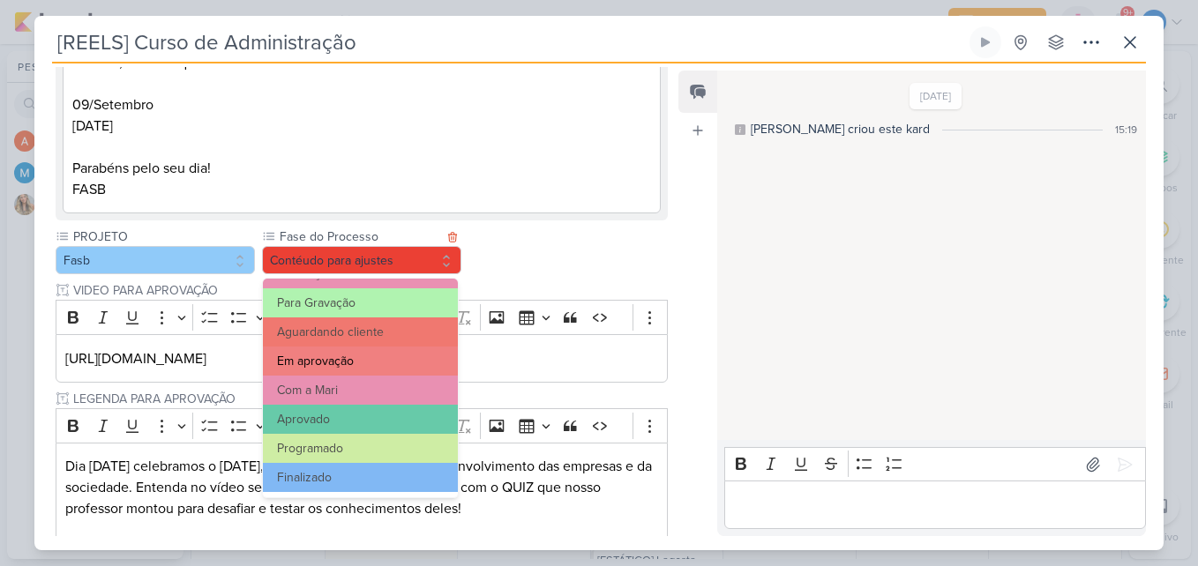
click at [357, 357] on button "Em aprovação" at bounding box center [360, 361] width 195 height 29
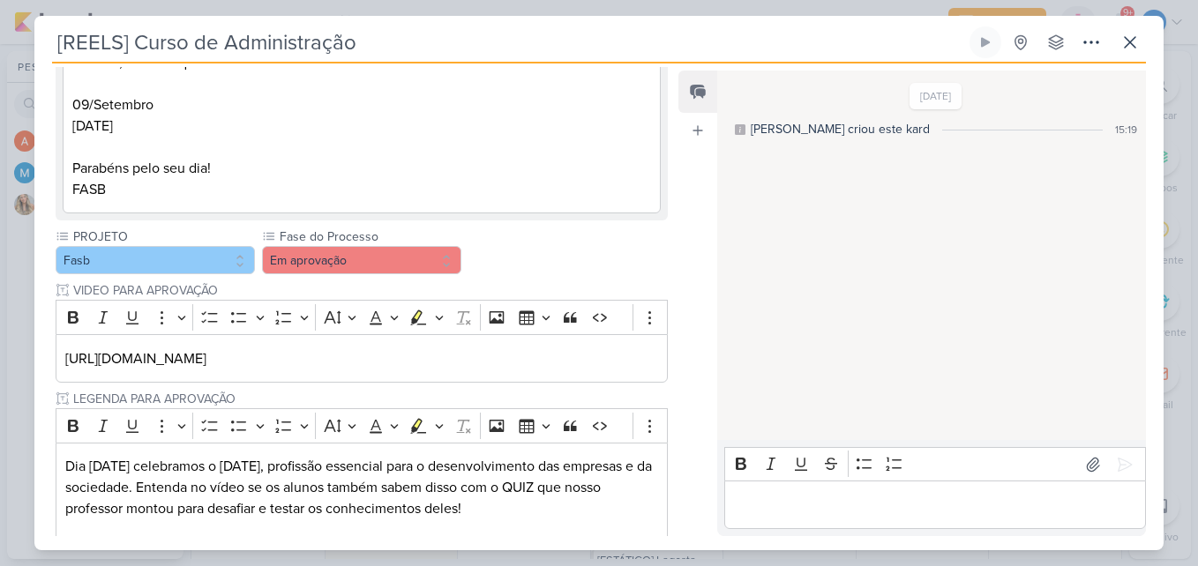
click at [808, 504] on p "Editor editing area: main" at bounding box center [934, 505] width 403 height 21
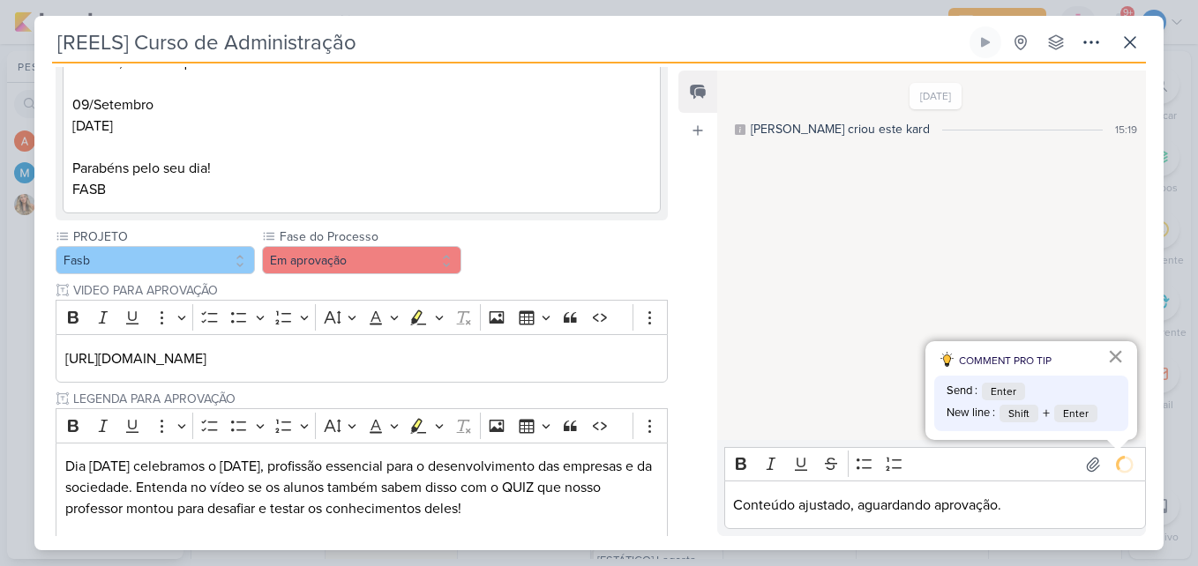
click at [1111, 360] on button "×" at bounding box center [1115, 356] width 17 height 28
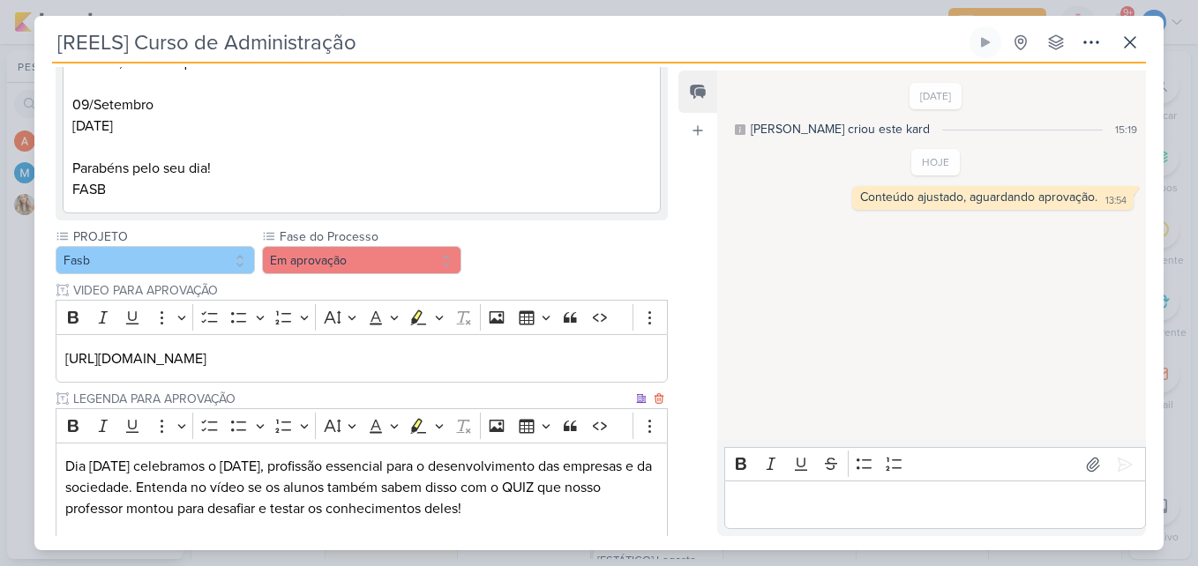
scroll to position [579, 0]
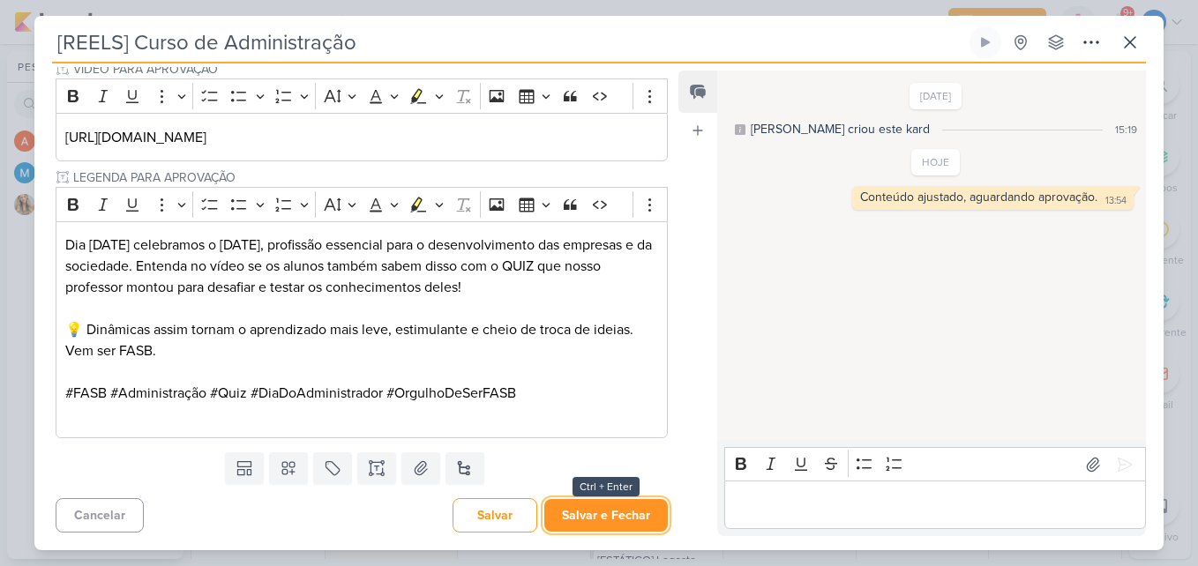
click at [608, 504] on button "Salvar e Fechar" at bounding box center [605, 515] width 123 height 33
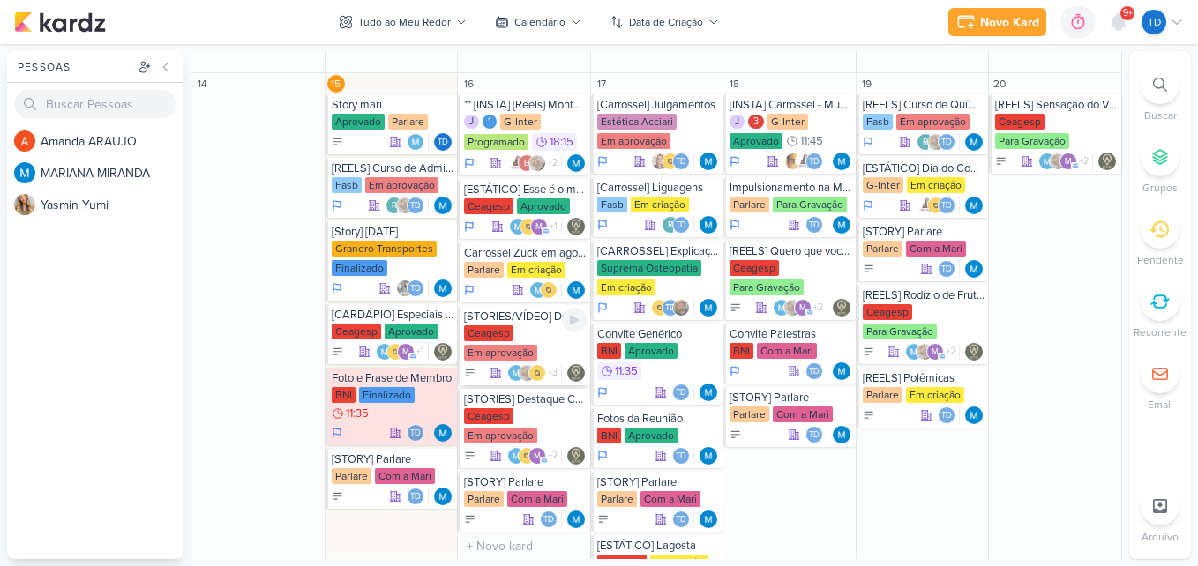
scroll to position [1005, 0]
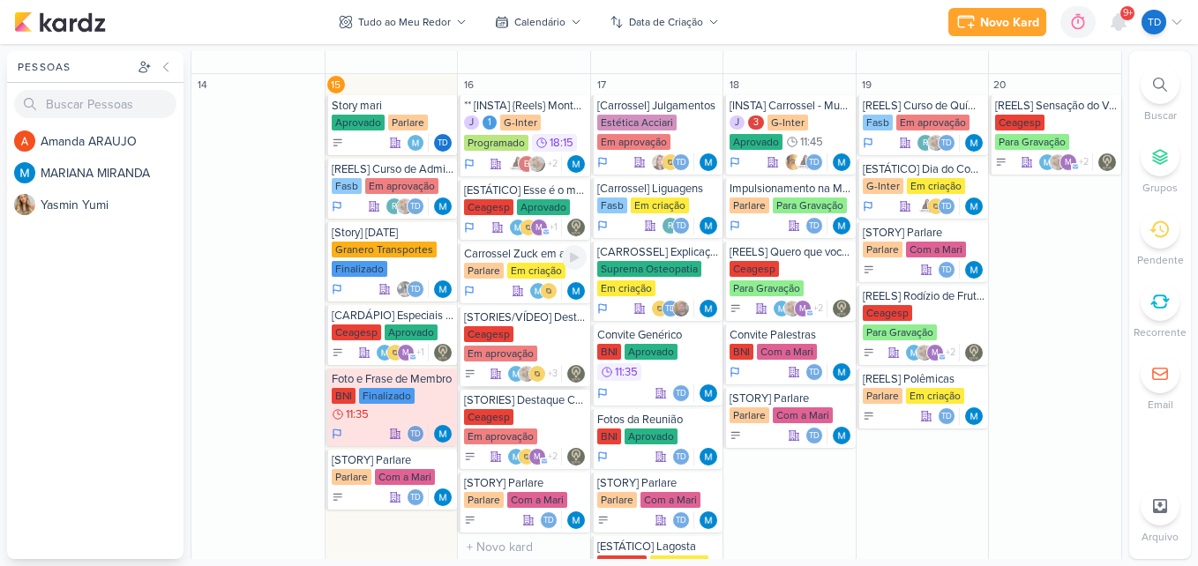
click at [536, 273] on div "Em criação" at bounding box center [536, 271] width 58 height 16
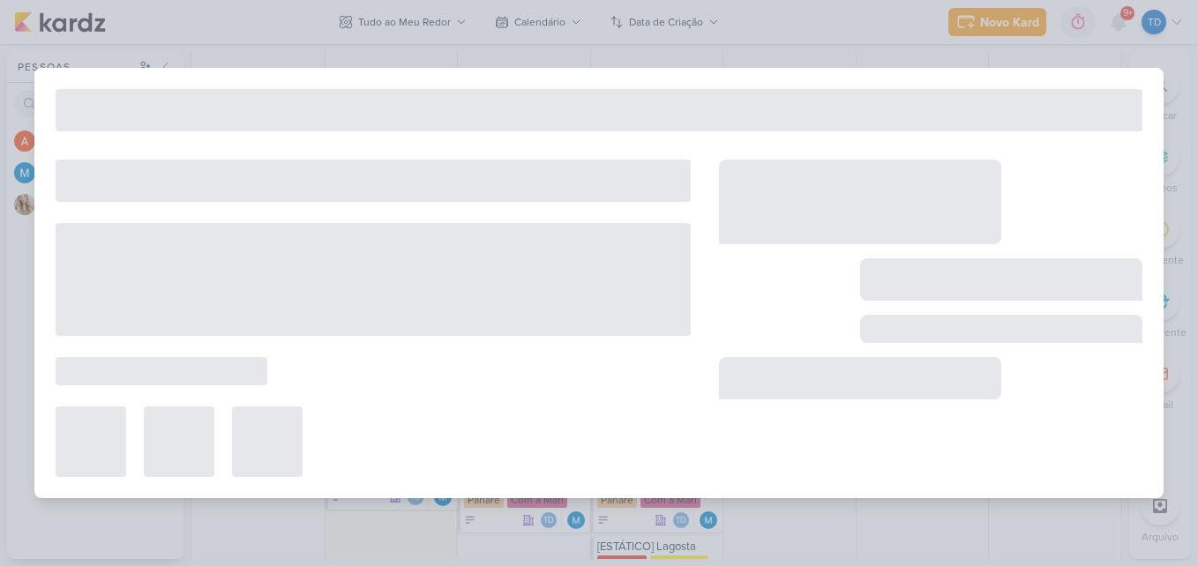
type input "Carrossel Zuck em agosto"
type input "16 de setembro de 2025 às 23:59"
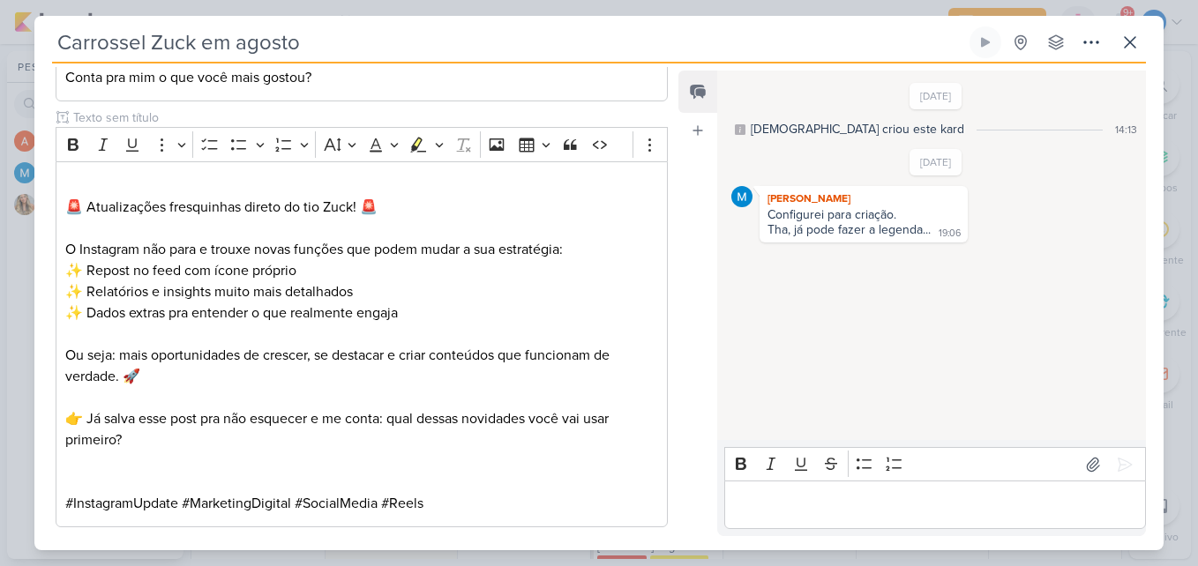
scroll to position [1157, 0]
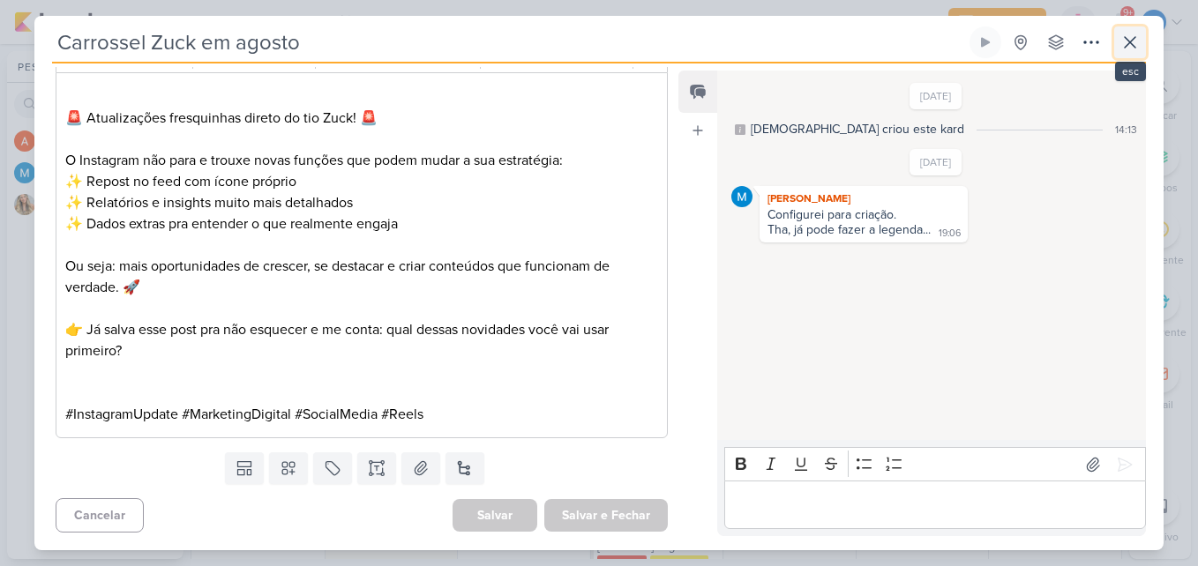
click at [1139, 46] on icon at bounding box center [1129, 42] width 21 height 21
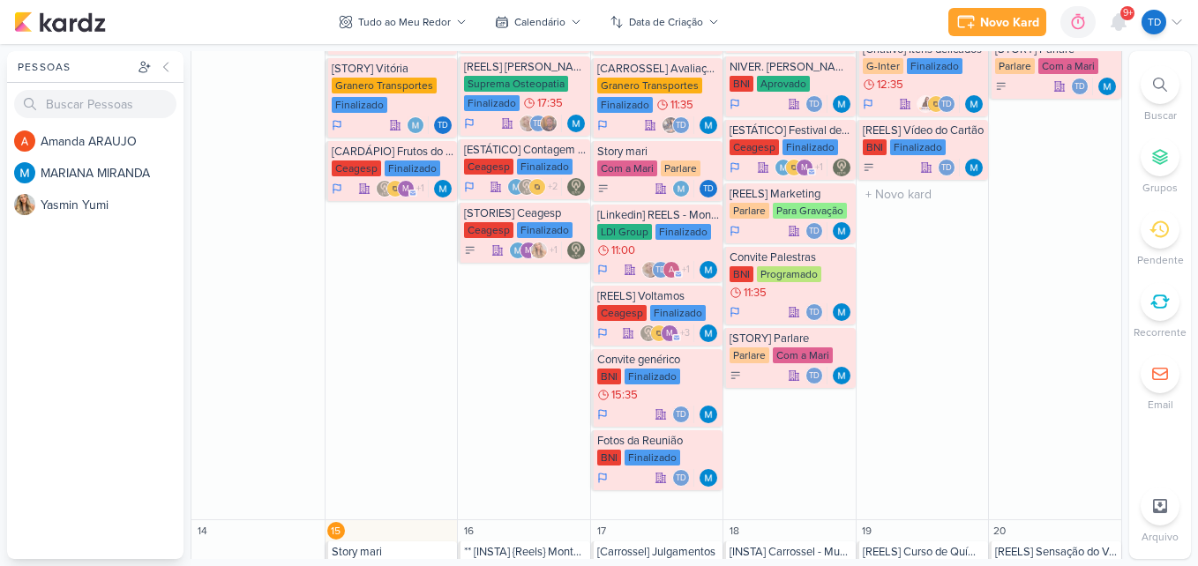
scroll to position [557, 0]
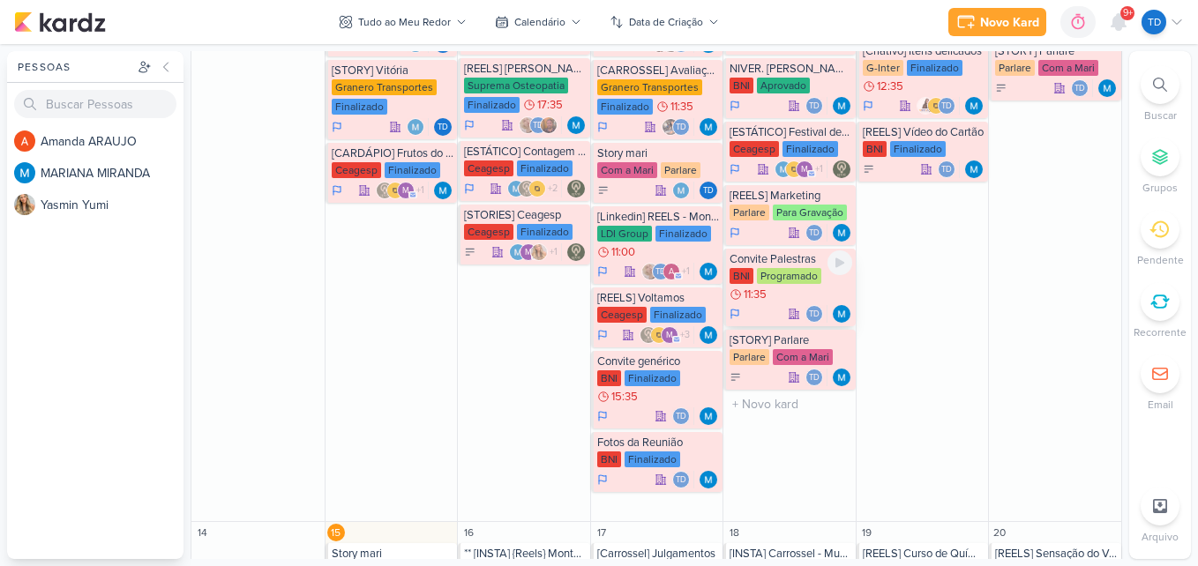
click at [796, 281] on div "Programado" at bounding box center [789, 276] width 64 height 16
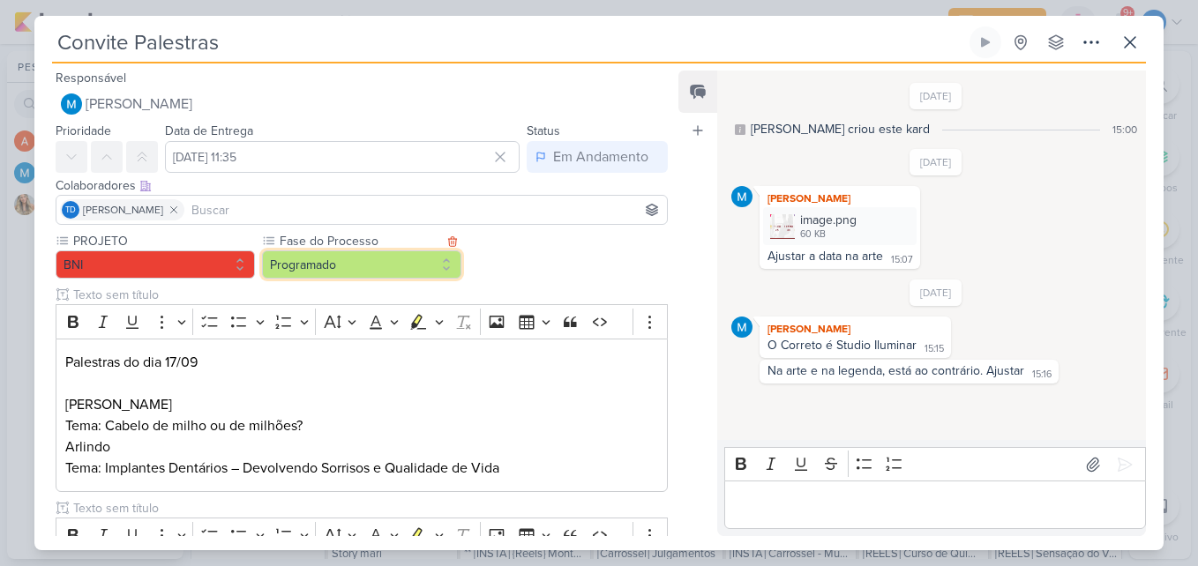
click at [408, 260] on button "Programado" at bounding box center [361, 265] width 199 height 28
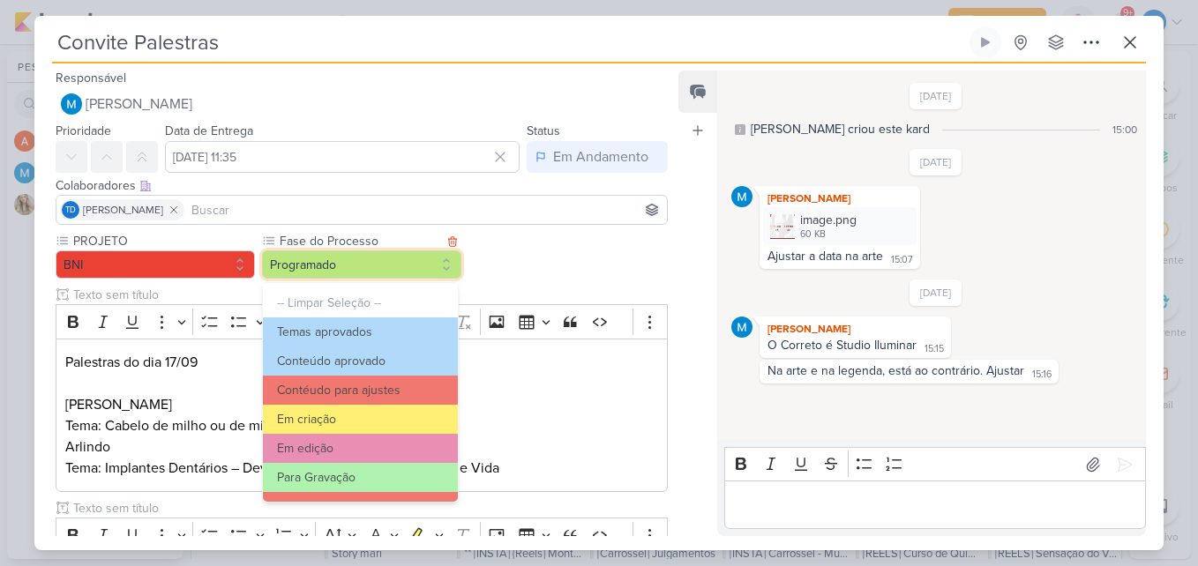
scroll to position [170, 0]
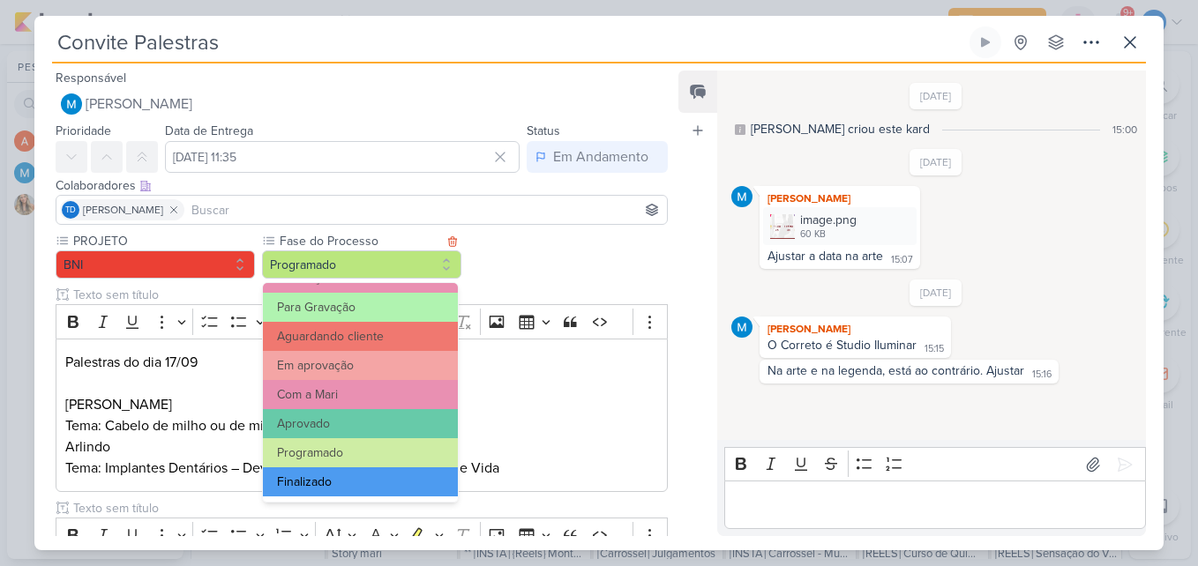
click at [357, 495] on button "Finalizado" at bounding box center [360, 481] width 195 height 29
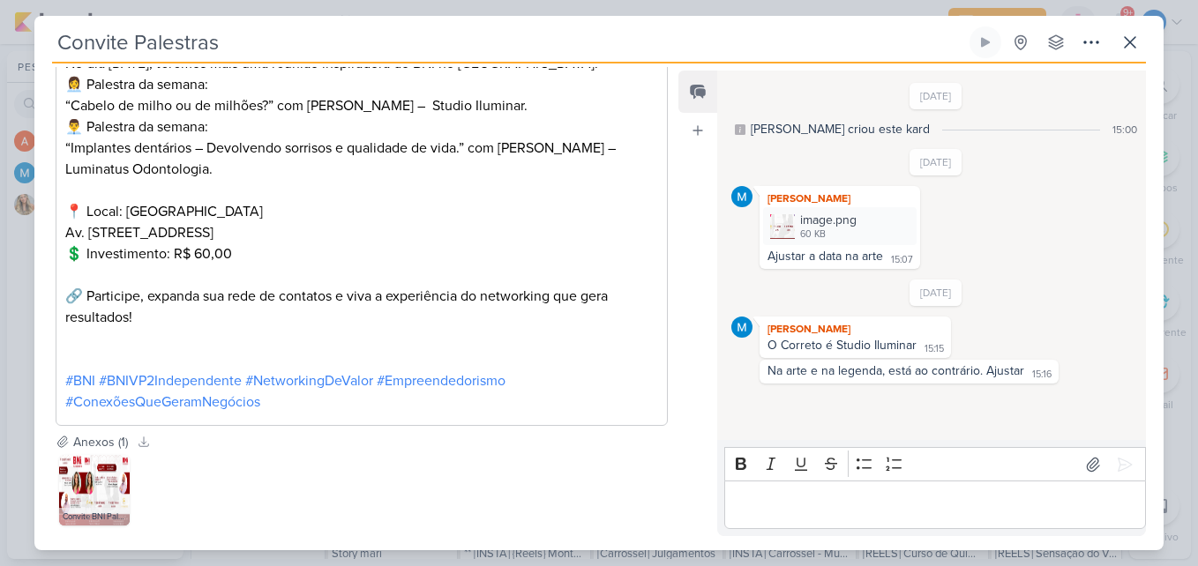
scroll to position [668, 0]
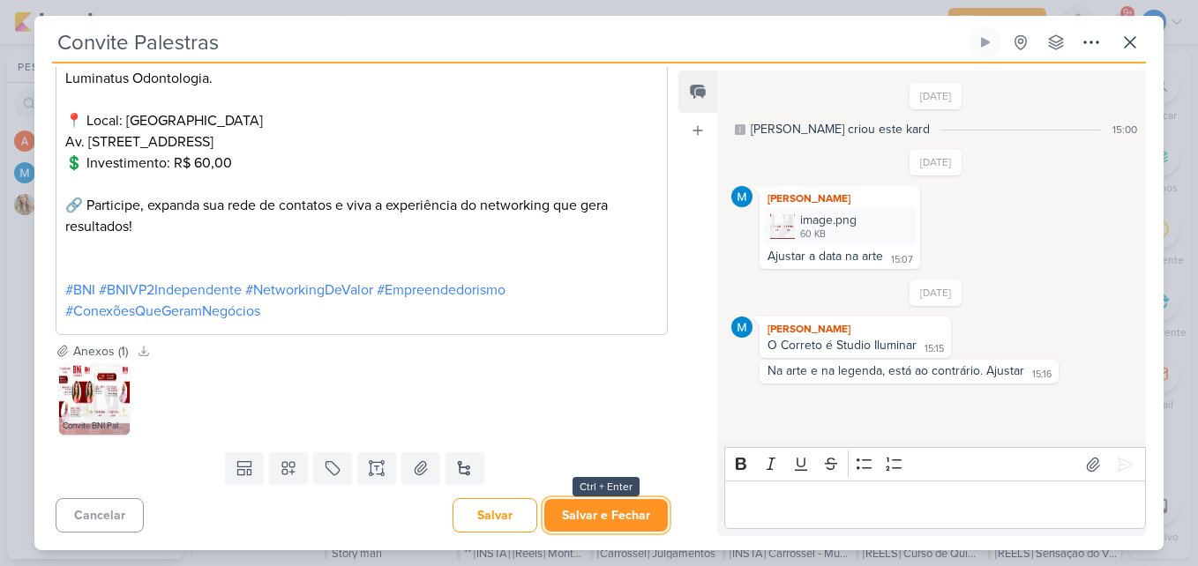
click at [650, 502] on button "Salvar e Fechar" at bounding box center [605, 515] width 123 height 33
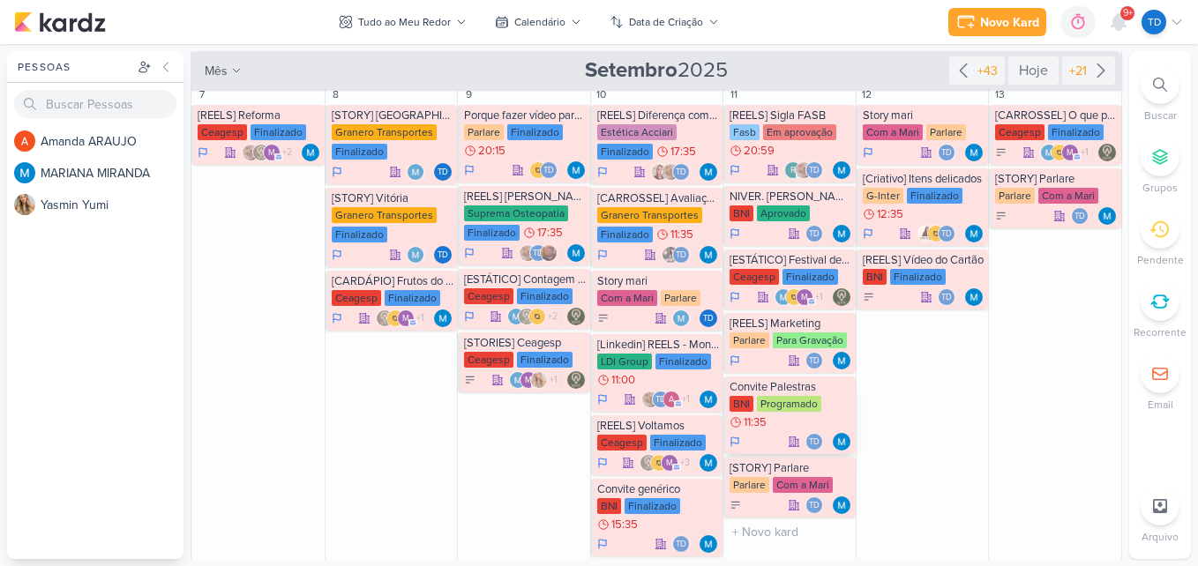
scroll to position [428, 0]
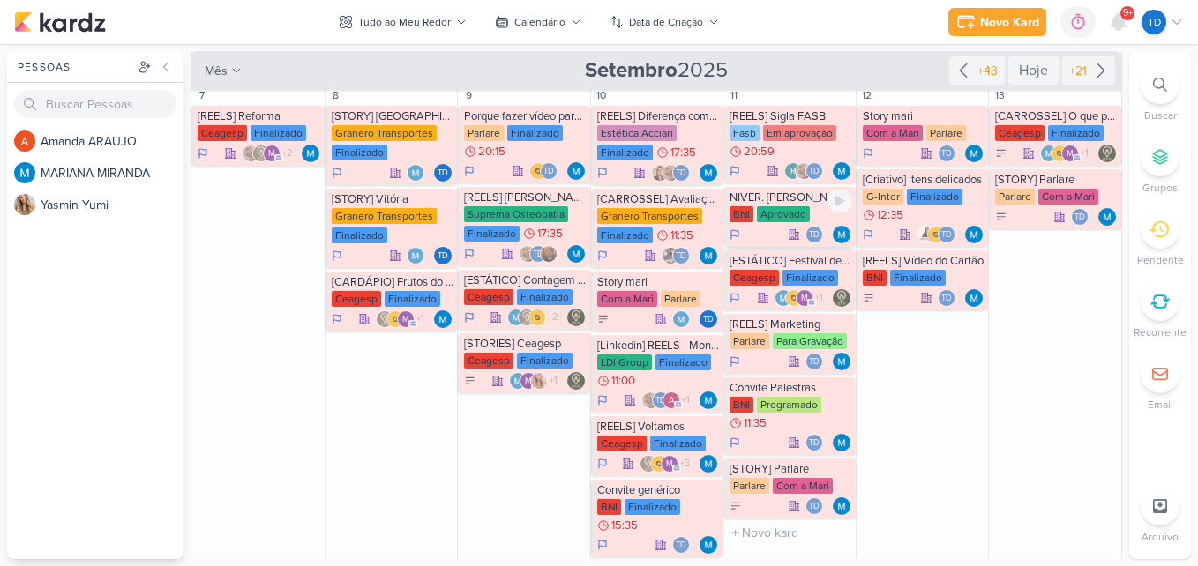
click at [783, 206] on div "Aprovado" at bounding box center [783, 214] width 53 height 16
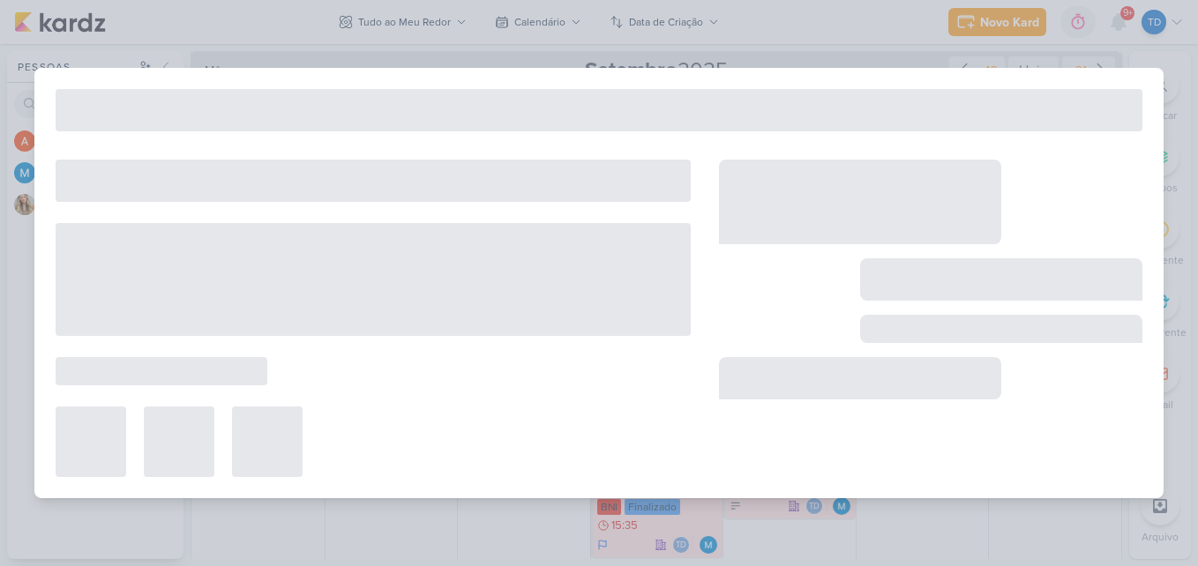
type input "NIVER. [PERSON_NAME]"
type input "11 de setembro de 2025 às 23:59"
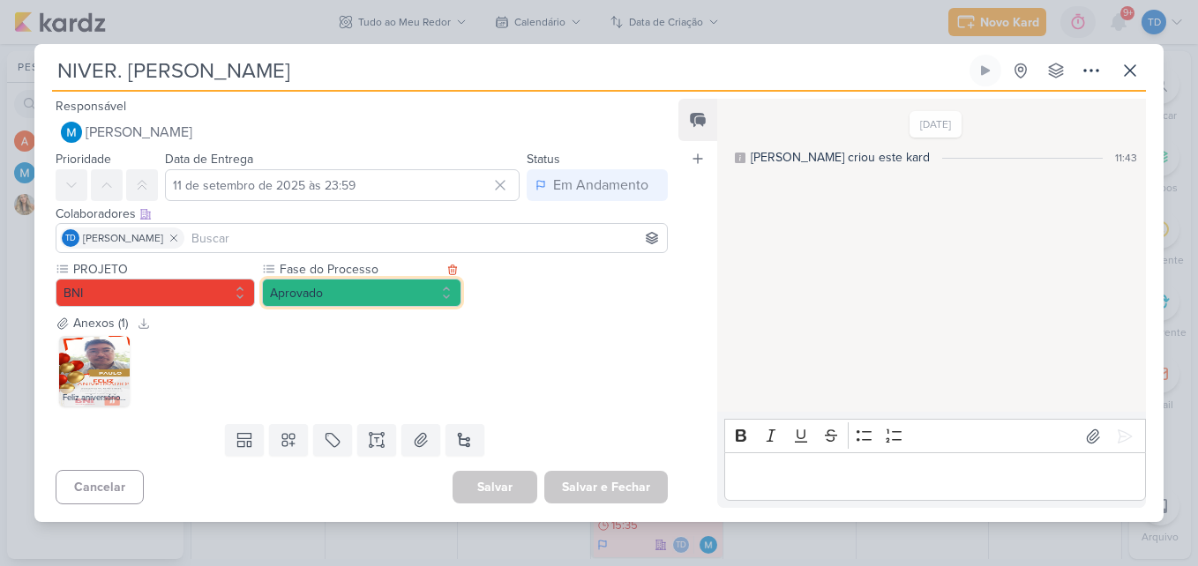
click at [428, 306] on button "Aprovado" at bounding box center [361, 293] width 199 height 28
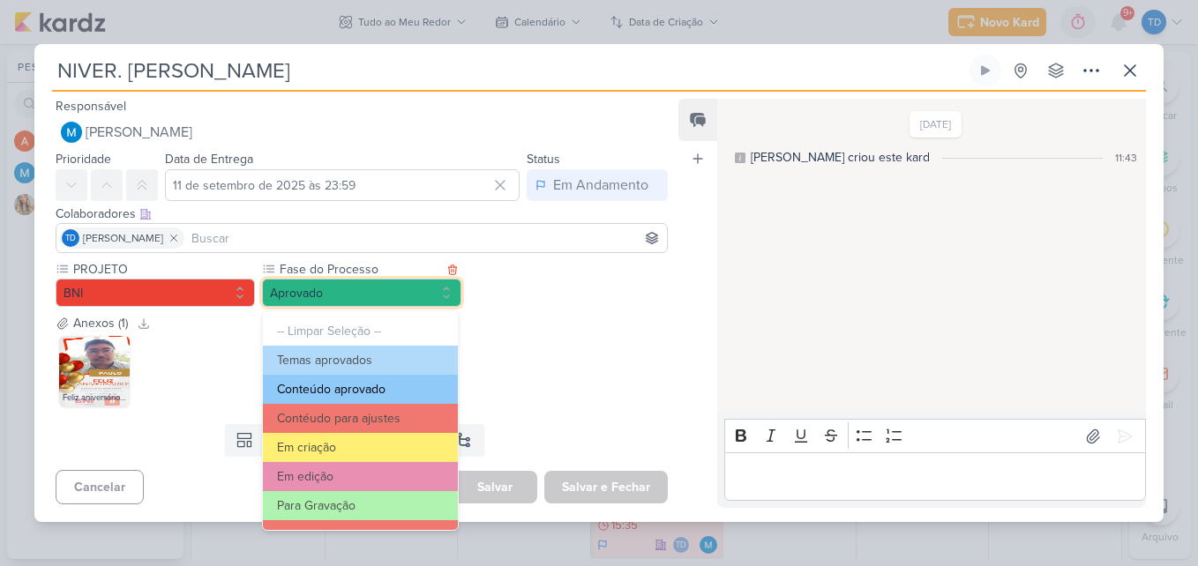
scroll to position [170, 0]
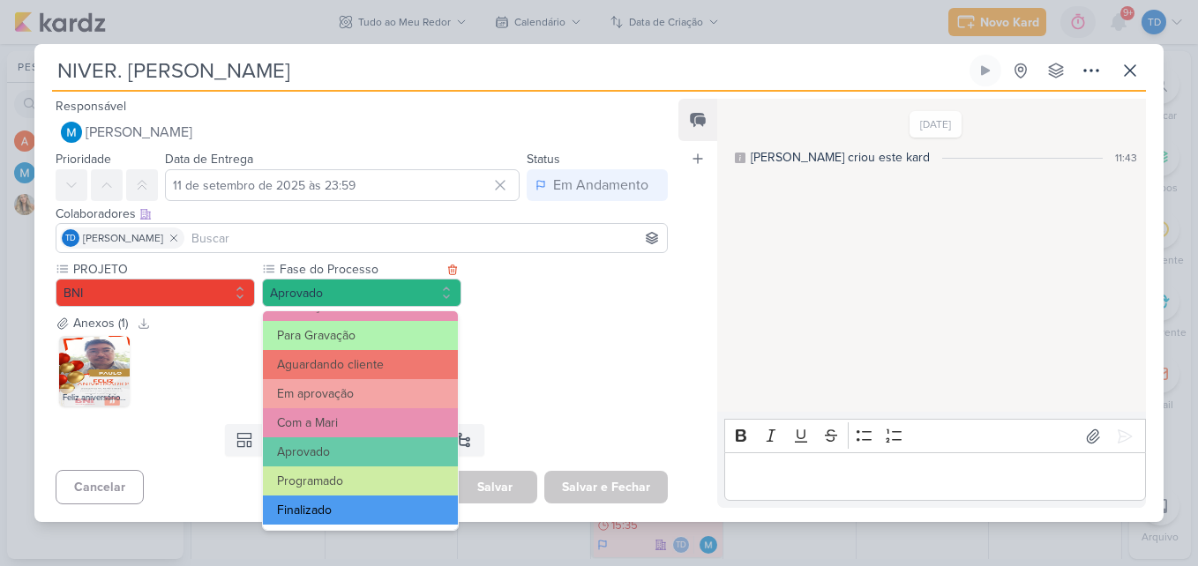
click at [369, 514] on button "Finalizado" at bounding box center [360, 510] width 195 height 29
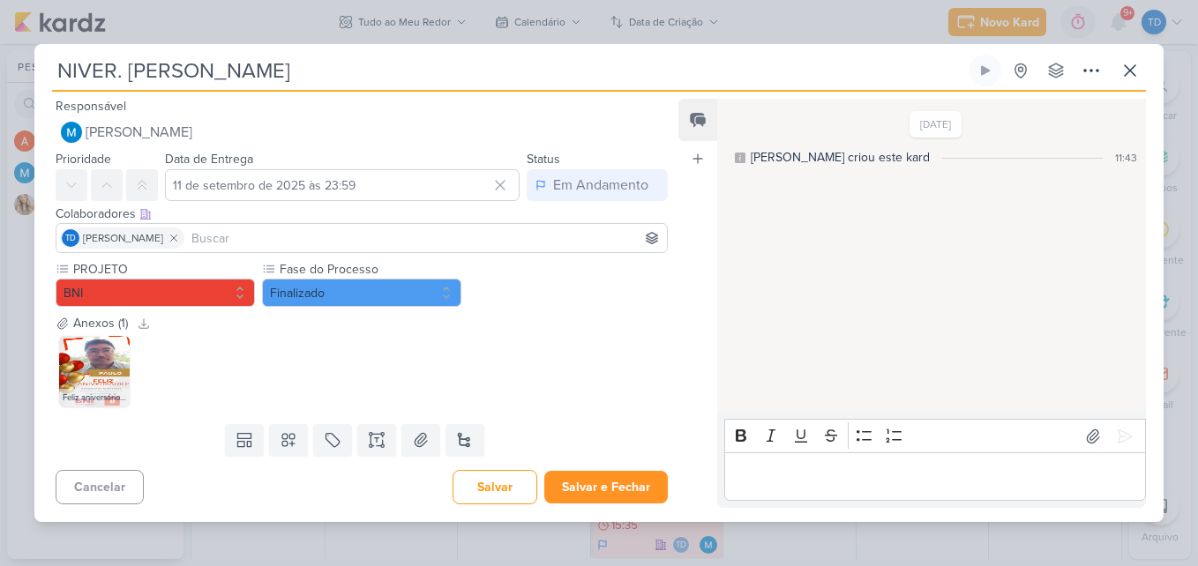
drag, startPoint x: 619, startPoint y: 469, endPoint x: 617, endPoint y: 487, distance: 17.7
click at [617, 487] on div "Cancelar Salvar Salvar e Fechar Ctrl + Enter" at bounding box center [354, 485] width 640 height 45
click at [617, 487] on button "Salvar e Fechar" at bounding box center [605, 487] width 123 height 33
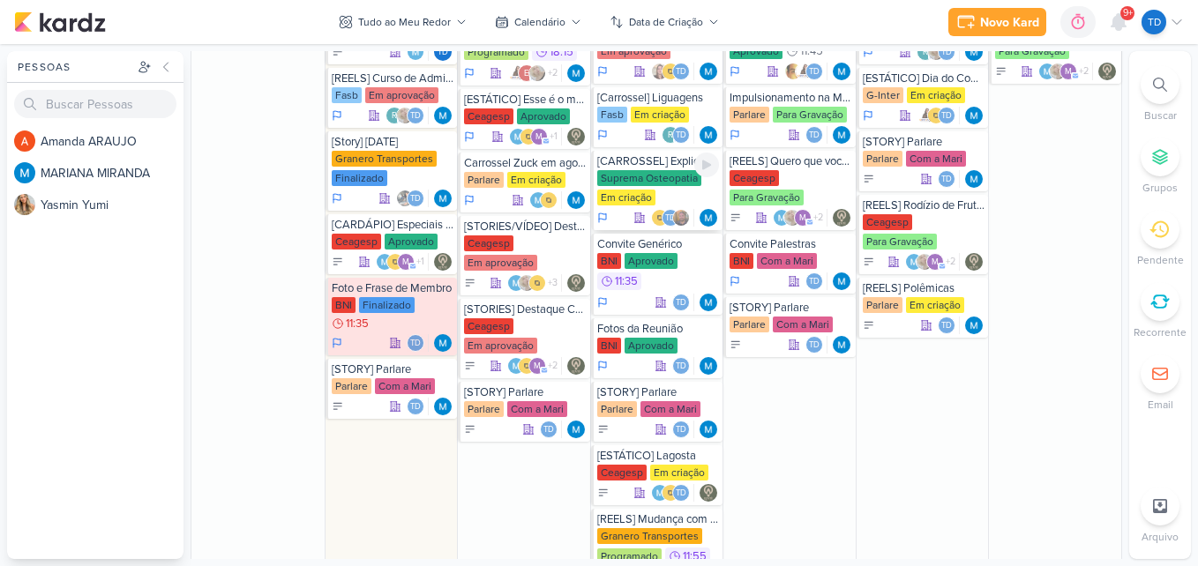
scroll to position [1100, 0]
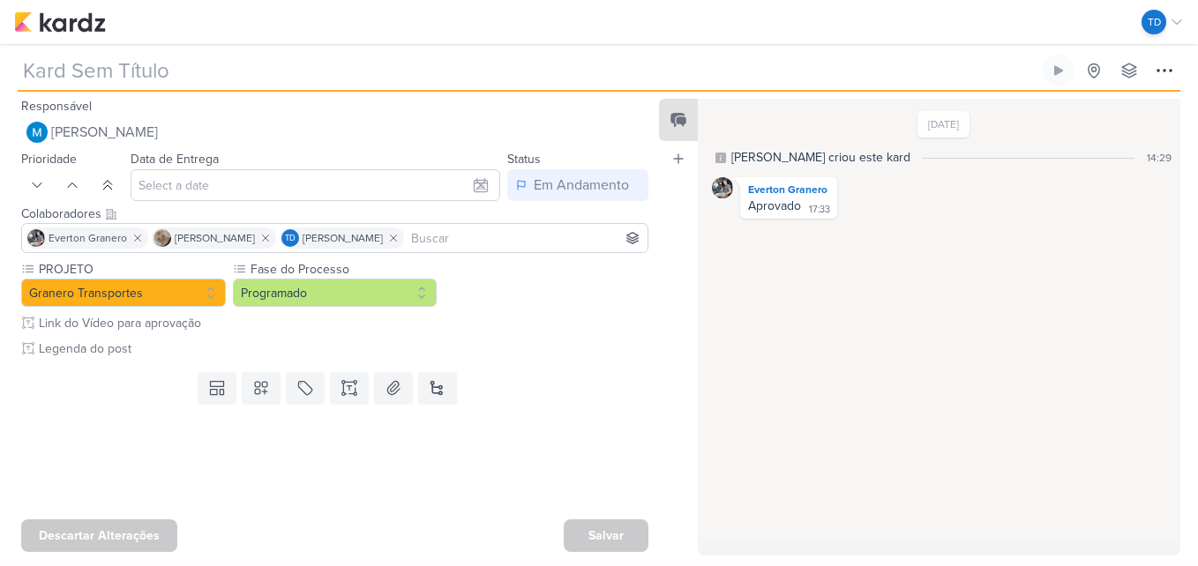
type input "[REELS] Mudança com Granero e sem Granero"
type input "17 de setembro de 2025 às 11:55"
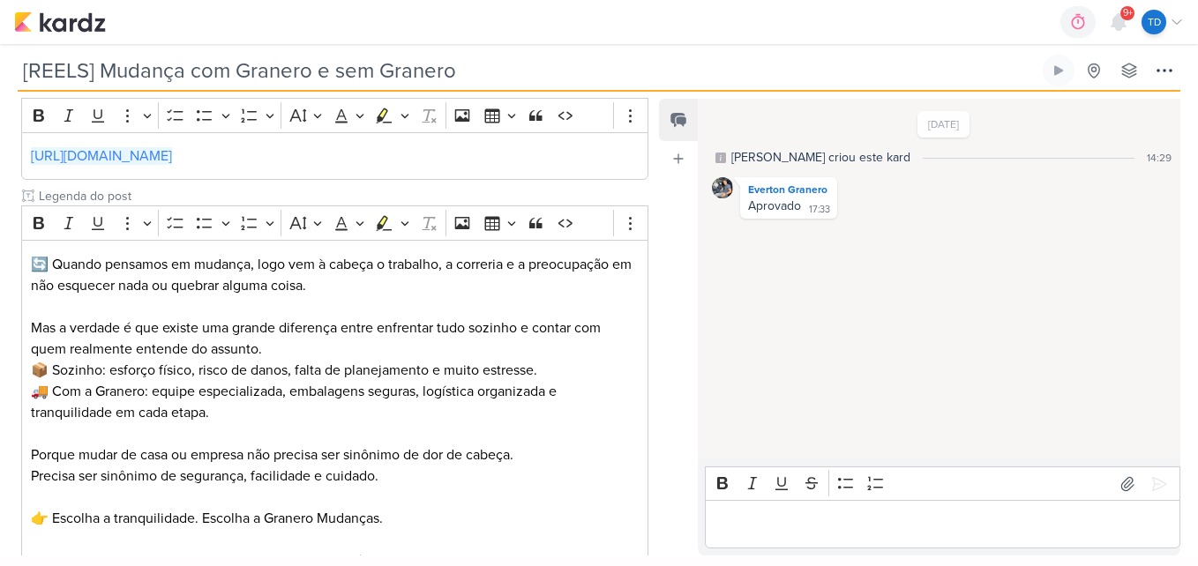
scroll to position [360, 0]
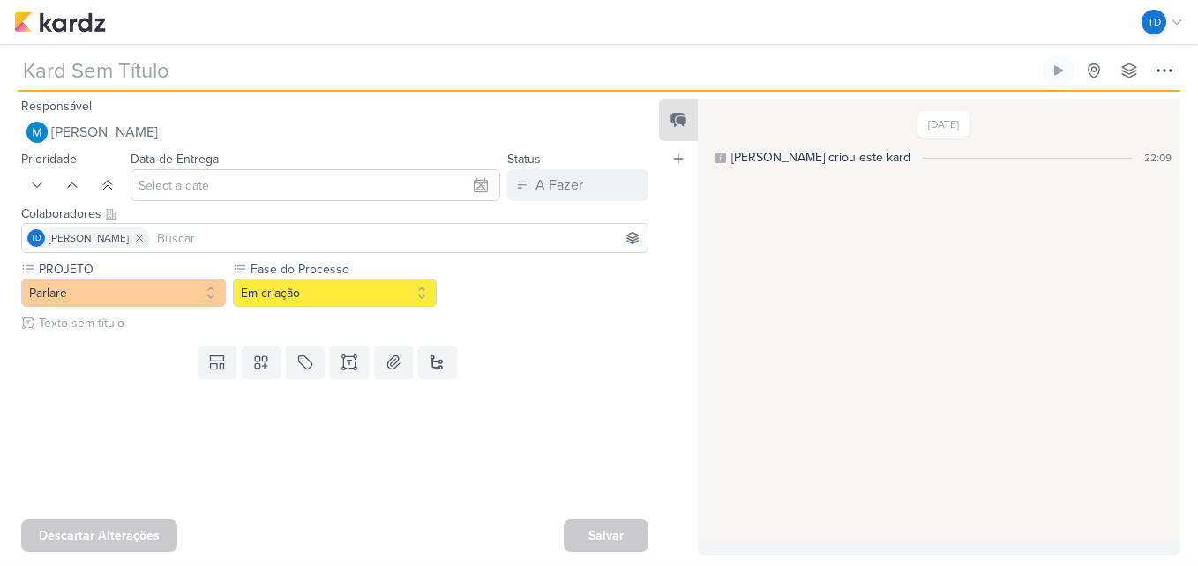
type input "[REELS] Polêmicas"
type input "[DATE] 23:59"
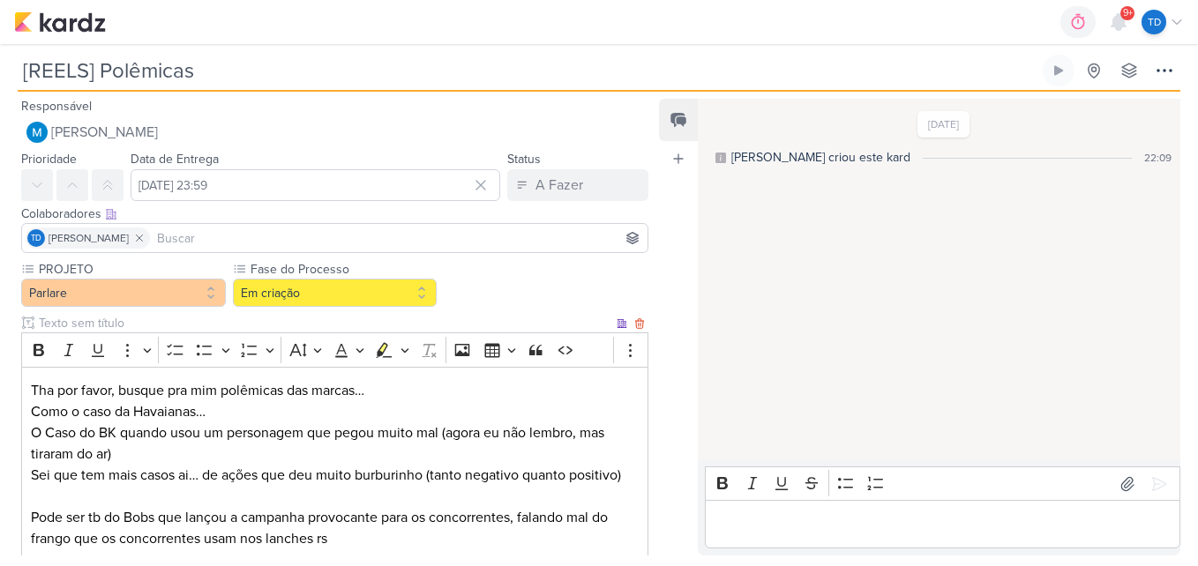
scroll to position [103, 0]
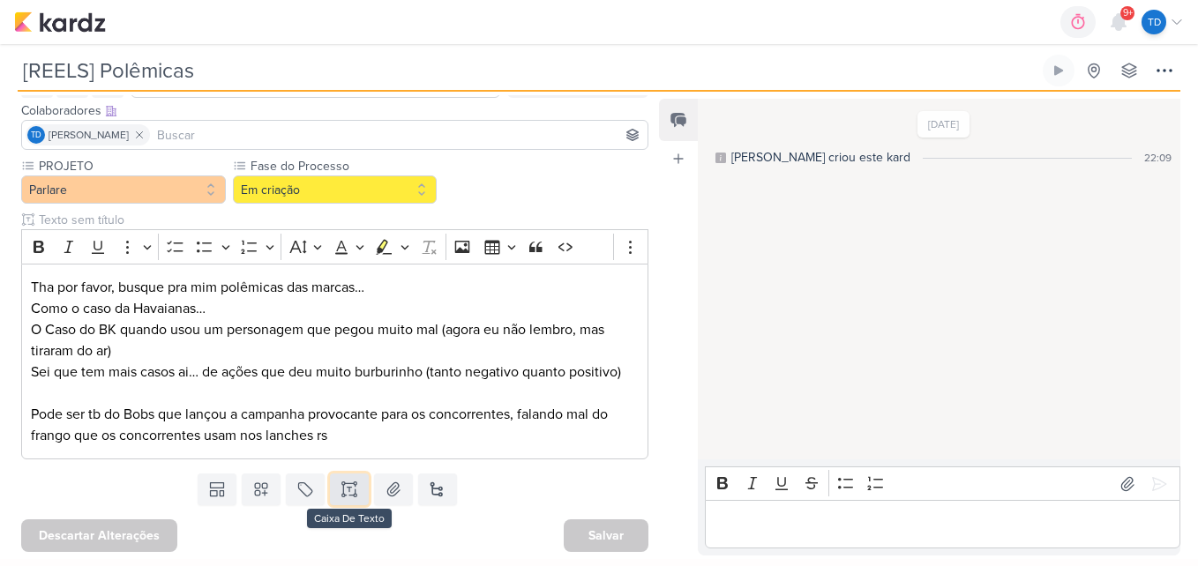
click at [354, 480] on button at bounding box center [349, 490] width 39 height 32
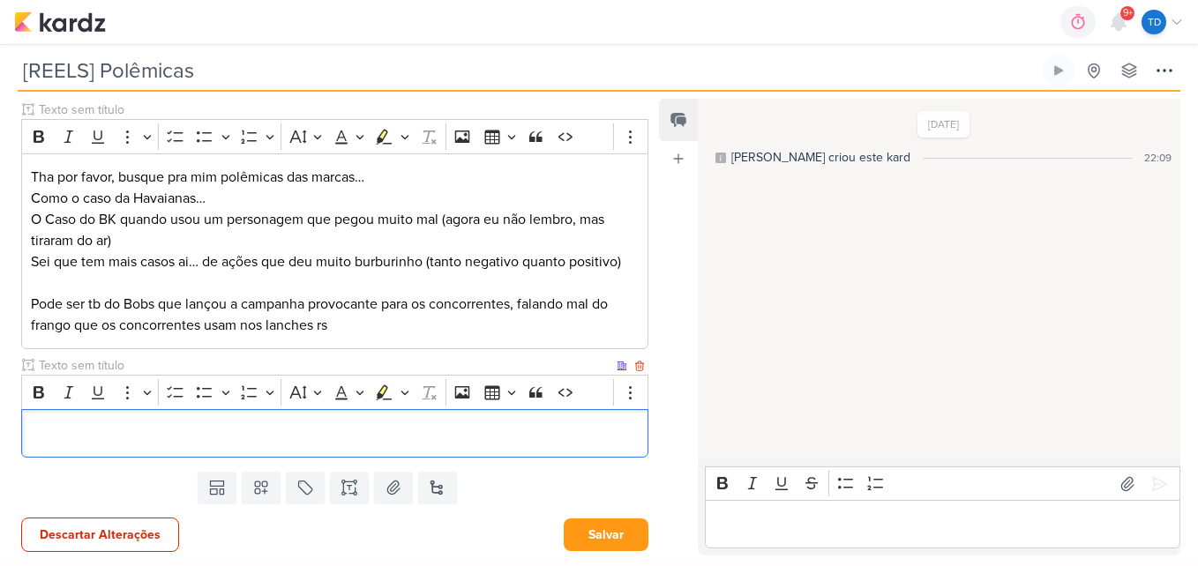
scroll to position [333, 0]
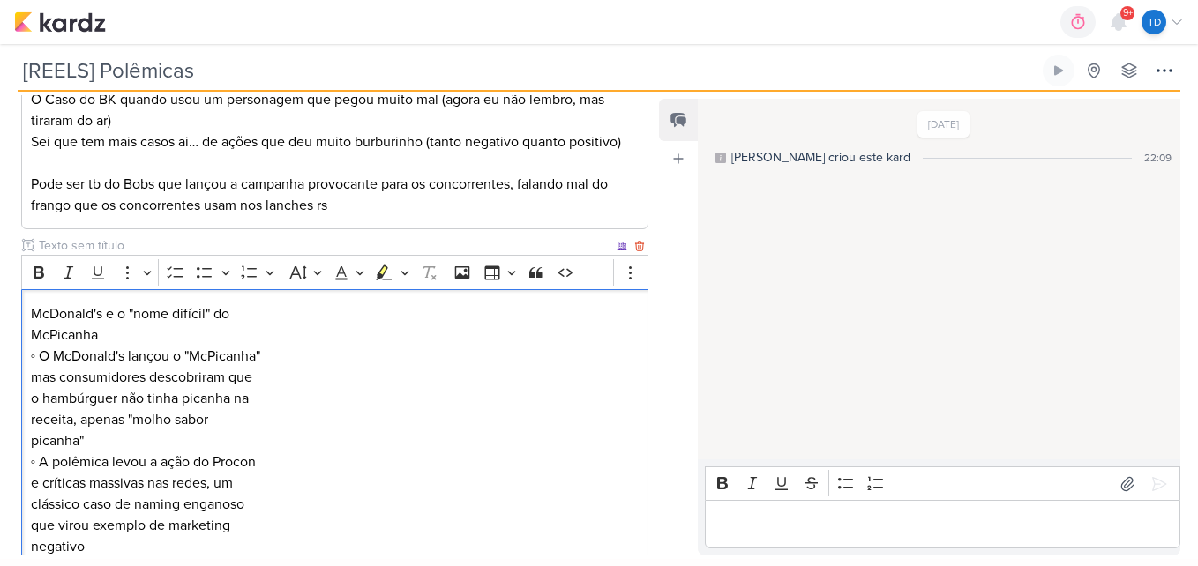
click at [240, 316] on p "McDonald's e o "nome difícil" do McPicanha ◦ O McDonald's lançou o "McPicanha" …" at bounding box center [335, 430] width 609 height 254
click at [31, 331] on p "⁠⁠⁠⁠⁠⁠⁠ McPicanha ◦ O McDonald's lançou o "McPicanha" mas consumidores descobri…" at bounding box center [335, 430] width 609 height 254
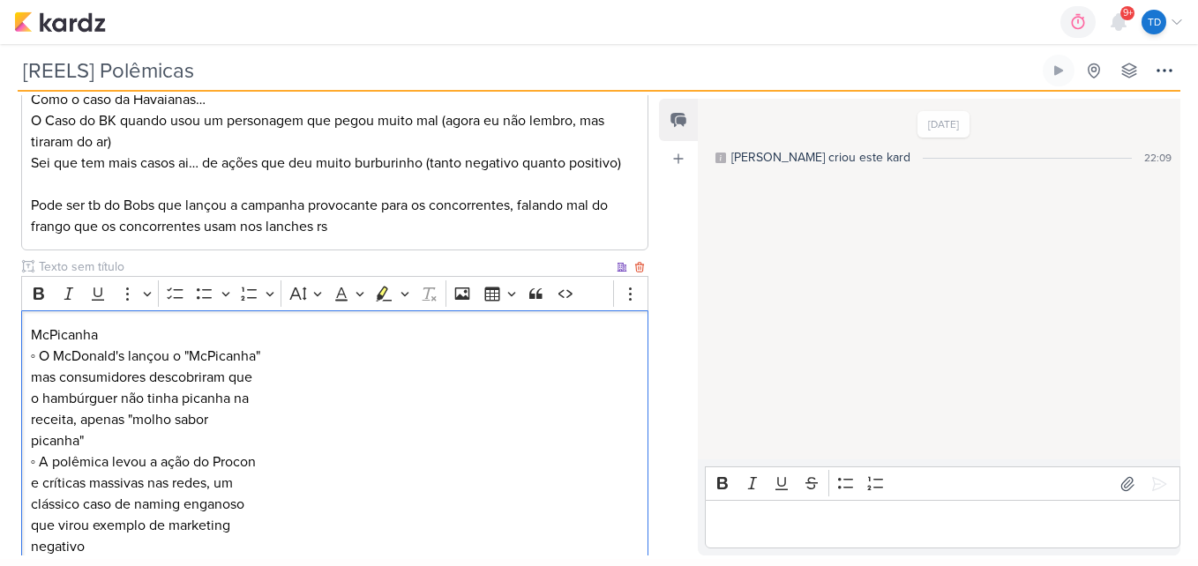
scroll to position [425, 0]
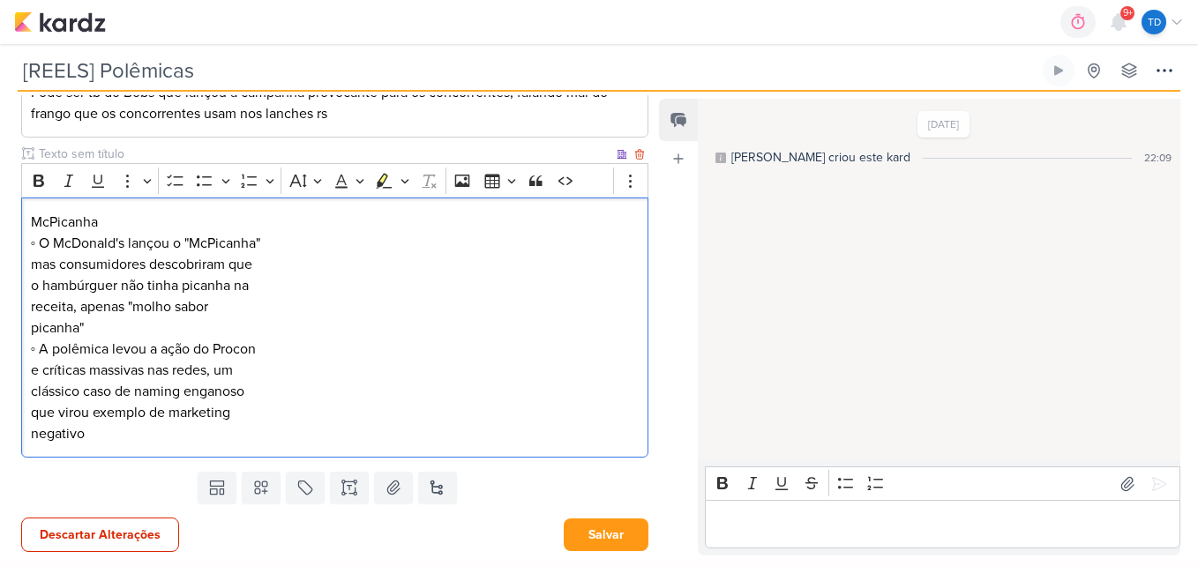
click at [269, 437] on p "McPicanha ◦ O McDonald's lançou o "McPicanha" mas consumidores descobriram que …" at bounding box center [335, 328] width 609 height 233
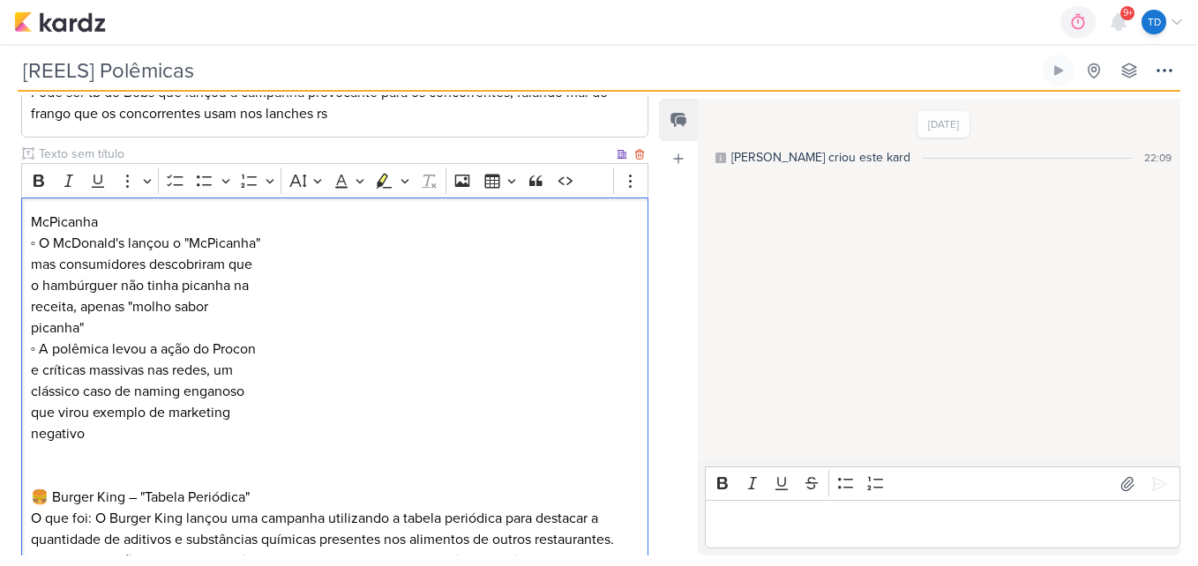
scroll to position [547, 0]
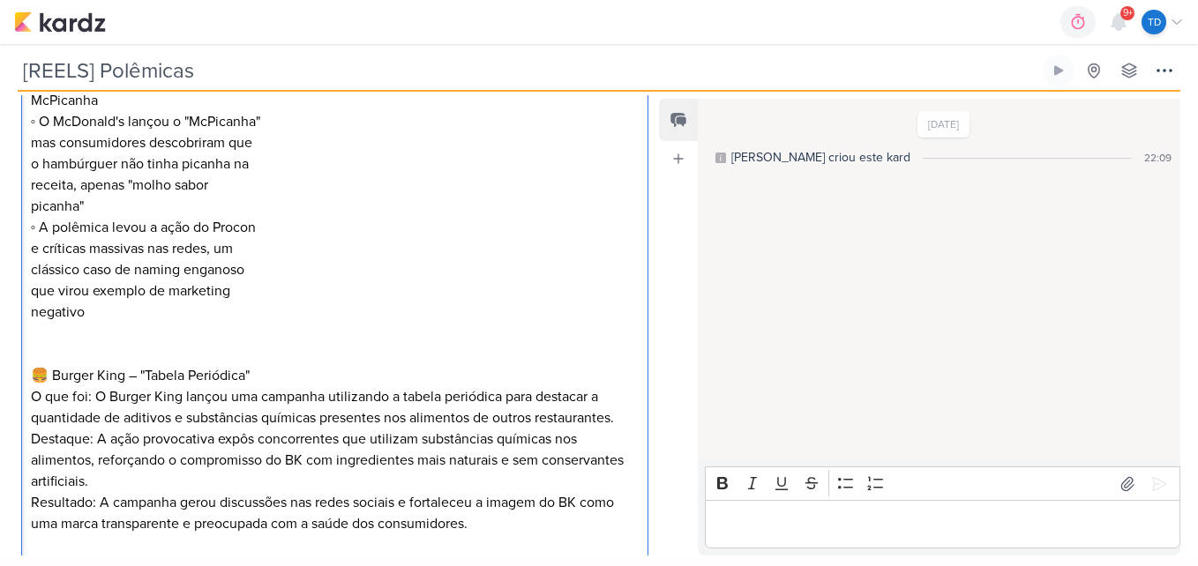
click at [50, 373] on p "🍔 Burger King – "Tabela Periódica"" at bounding box center [335, 365] width 609 height 42
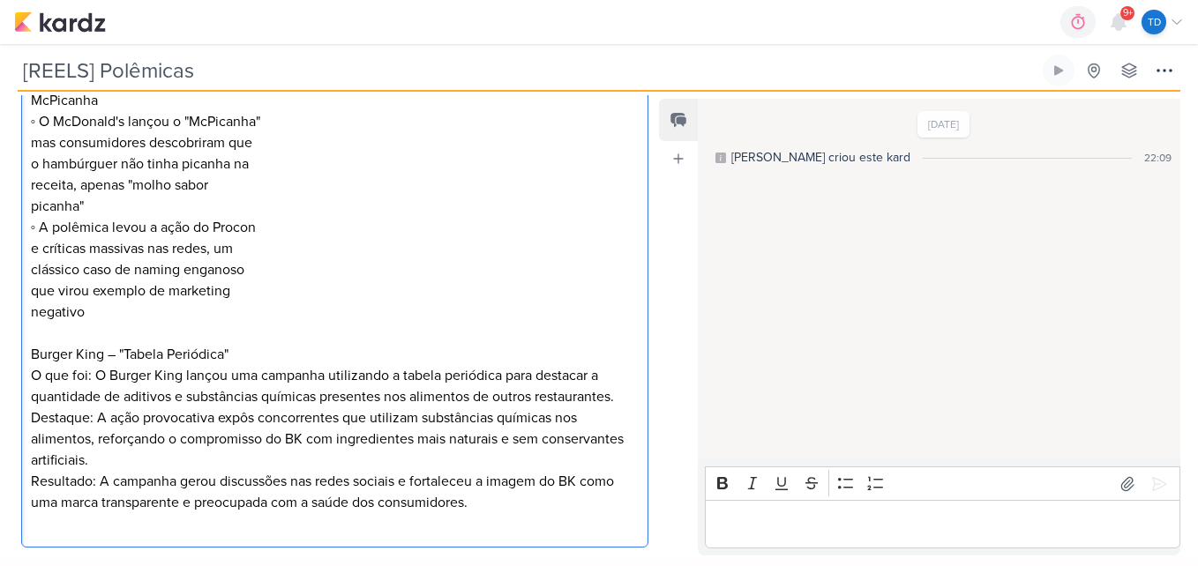
scroll to position [586, 0]
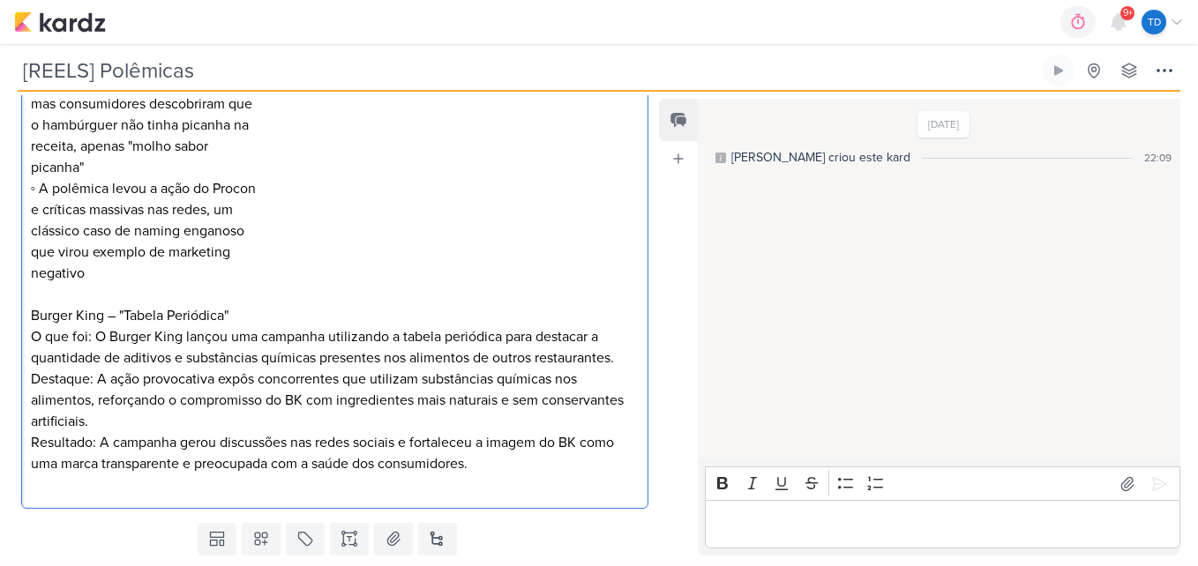
click at [545, 463] on p "Resultado: A campanha gerou discussões nas redes sociais e fortaleceu a imagem …" at bounding box center [335, 464] width 609 height 64
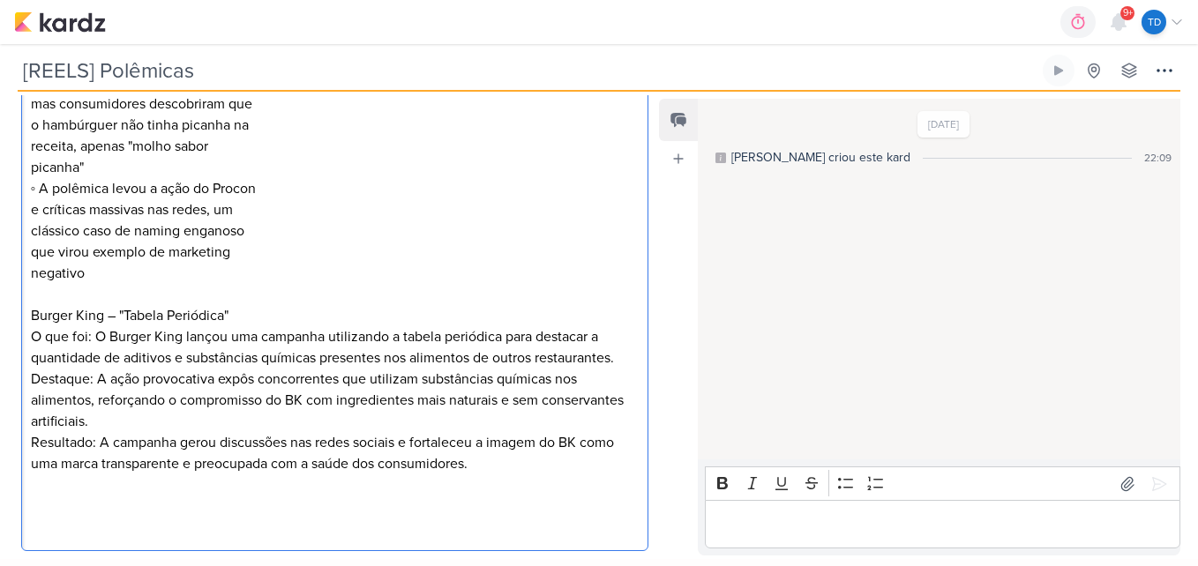
scroll to position [672, 0]
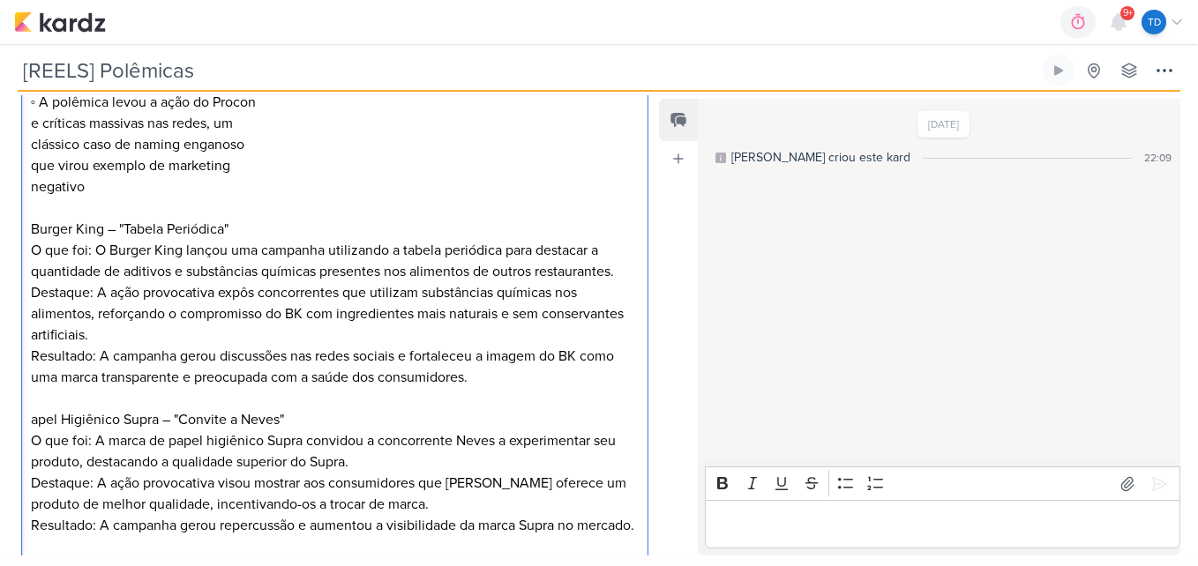
click at [29, 423] on div "McPicanha ◦ O McDonald's lançou o "McPicanha" mas consumidores descobriram que …" at bounding box center [334, 261] width 627 height 620
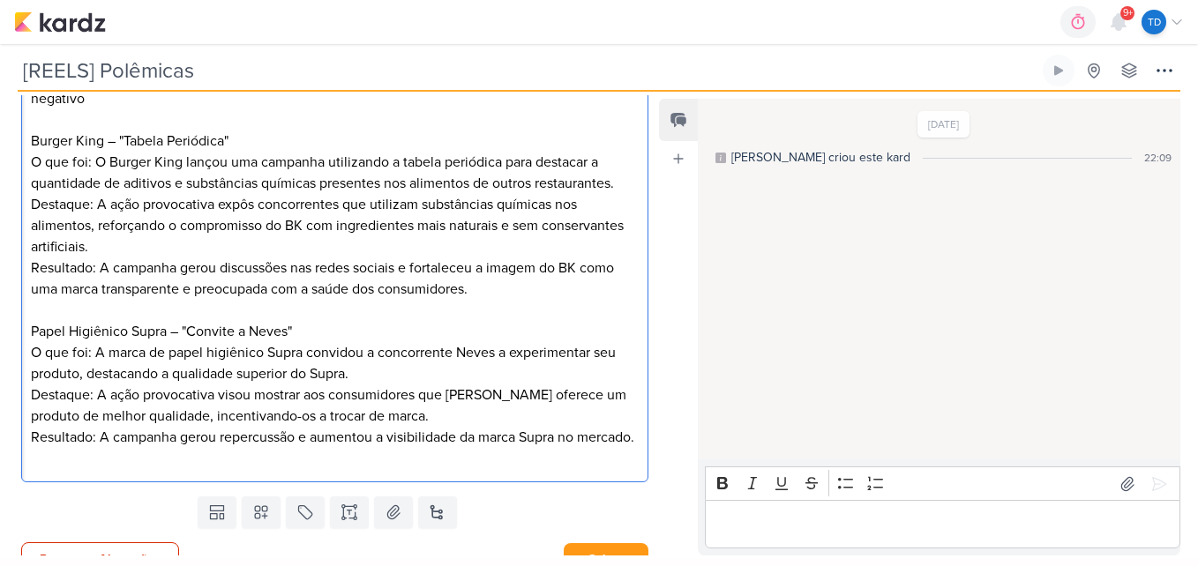
scroll to position [784, 0]
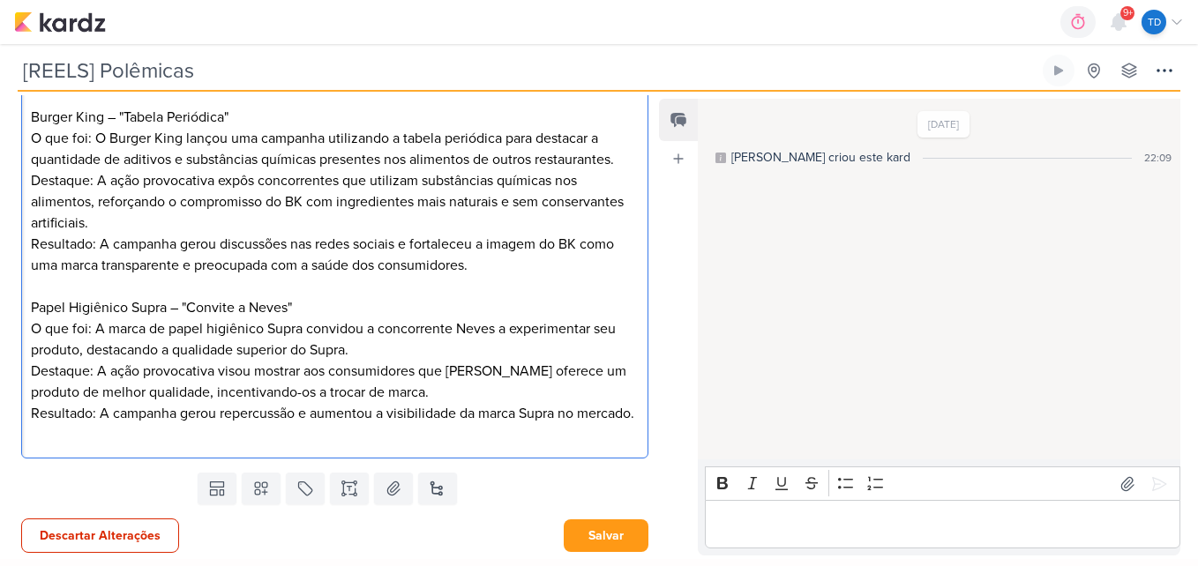
click at [155, 445] on p "Resultado: A campanha gerou repercussão e aumentou a visibilidade da marca Supr…" at bounding box center [335, 424] width 609 height 42
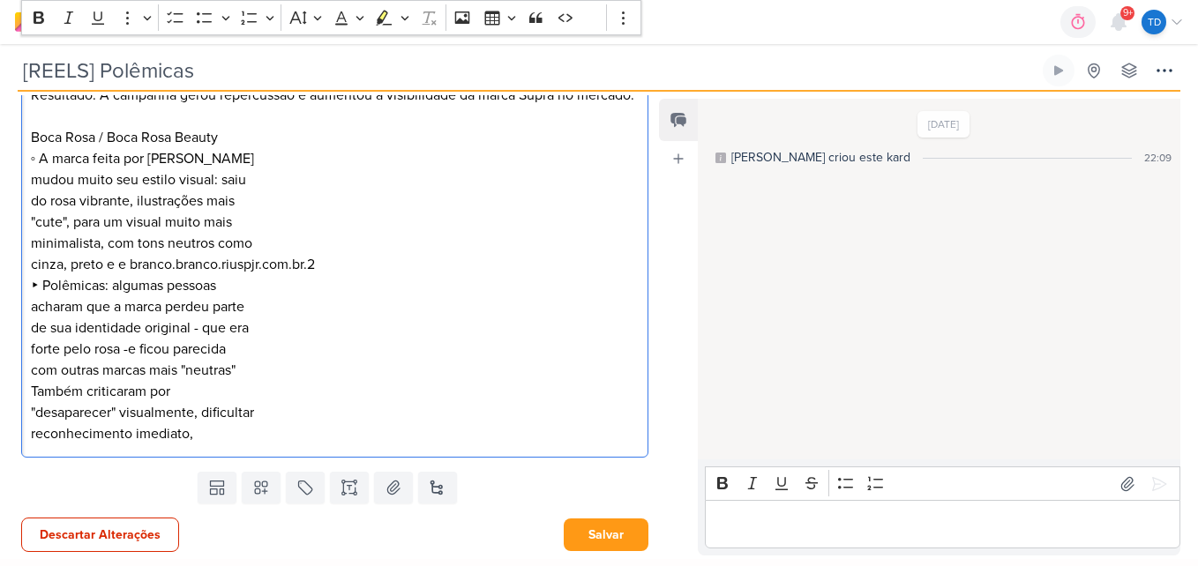
scroll to position [1117, 0]
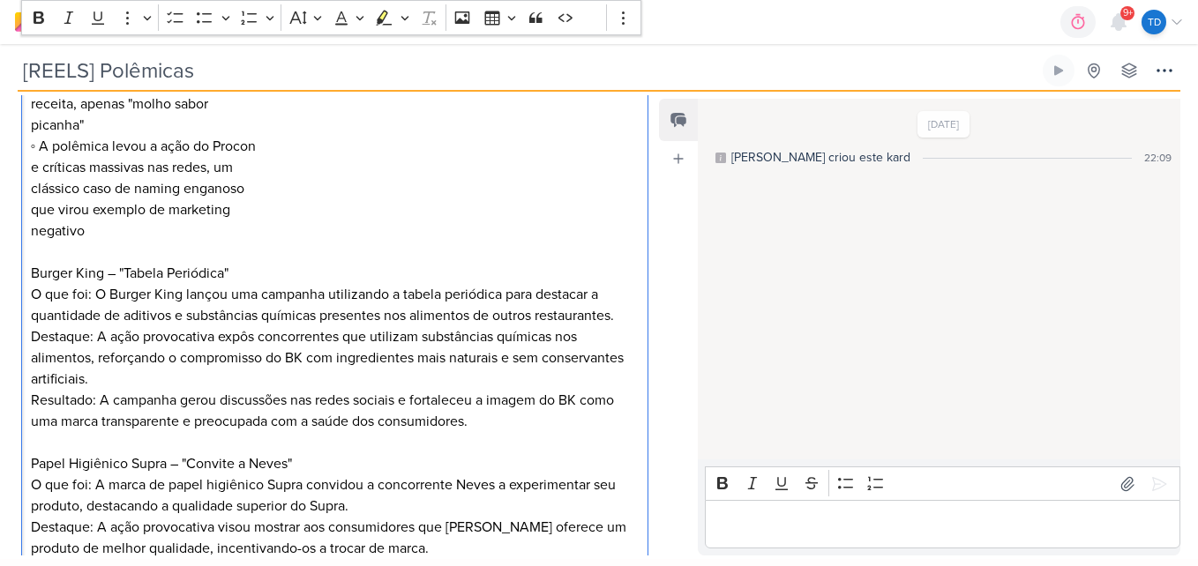
scroll to position [629, 0]
click at [520, 433] on p "Editor editing area: main" at bounding box center [335, 441] width 609 height 21
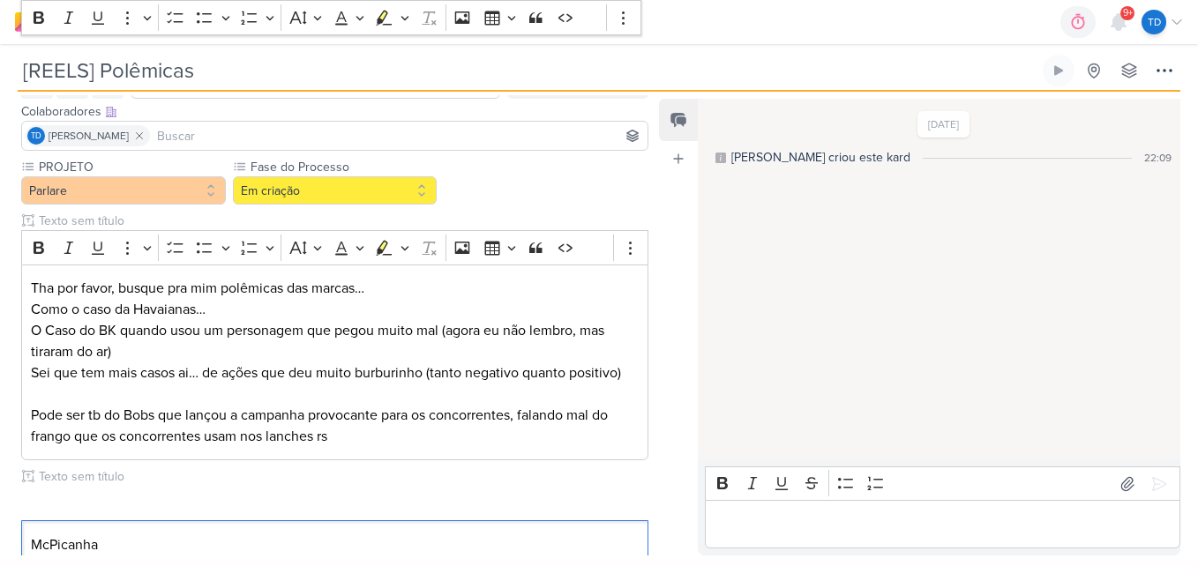
scroll to position [101, 0]
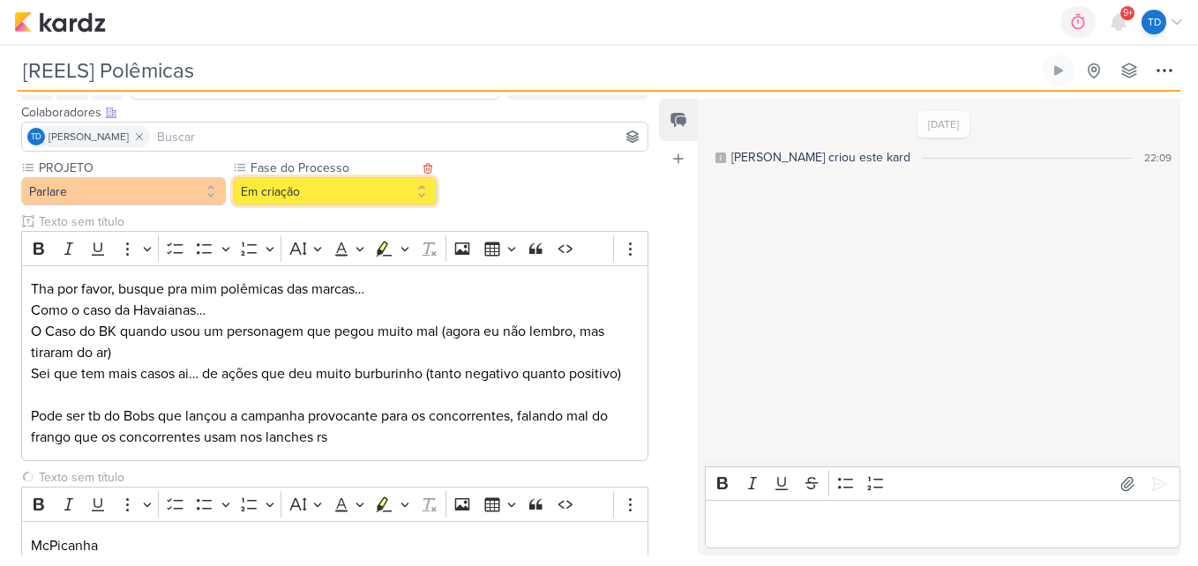
click at [362, 183] on button "Em criação" at bounding box center [335, 191] width 205 height 28
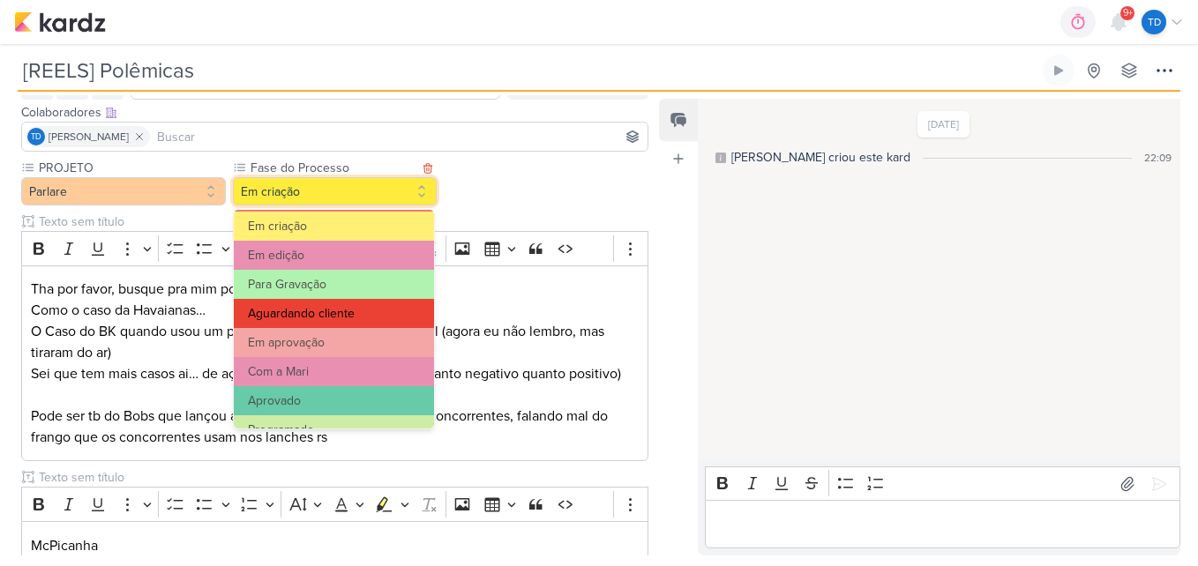
scroll to position [136, 0]
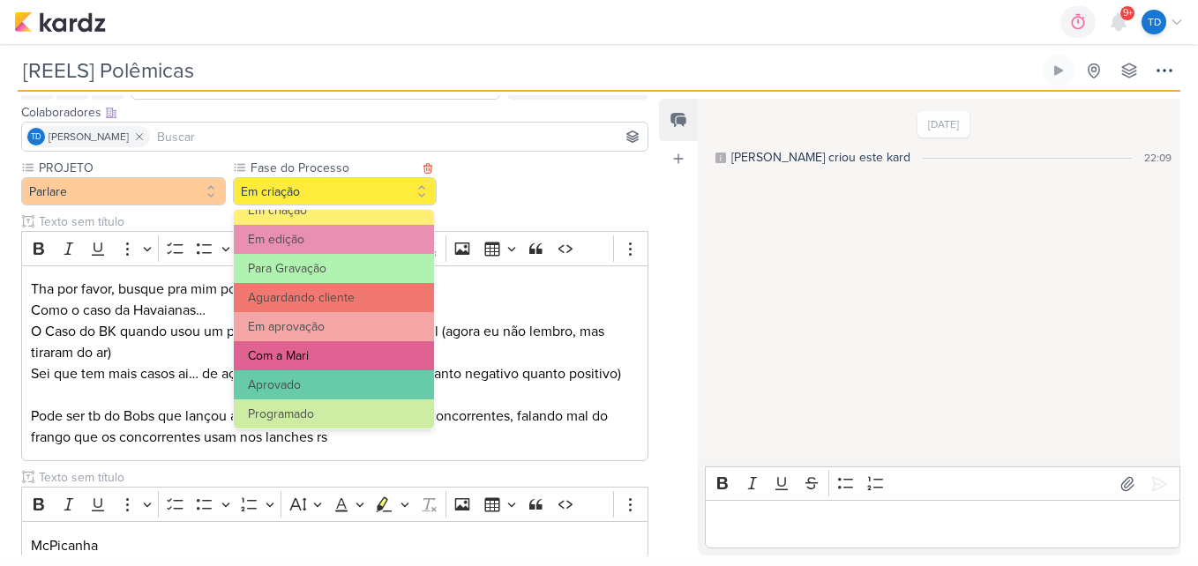
click at [290, 356] on button "Com a Mari" at bounding box center [334, 355] width 200 height 29
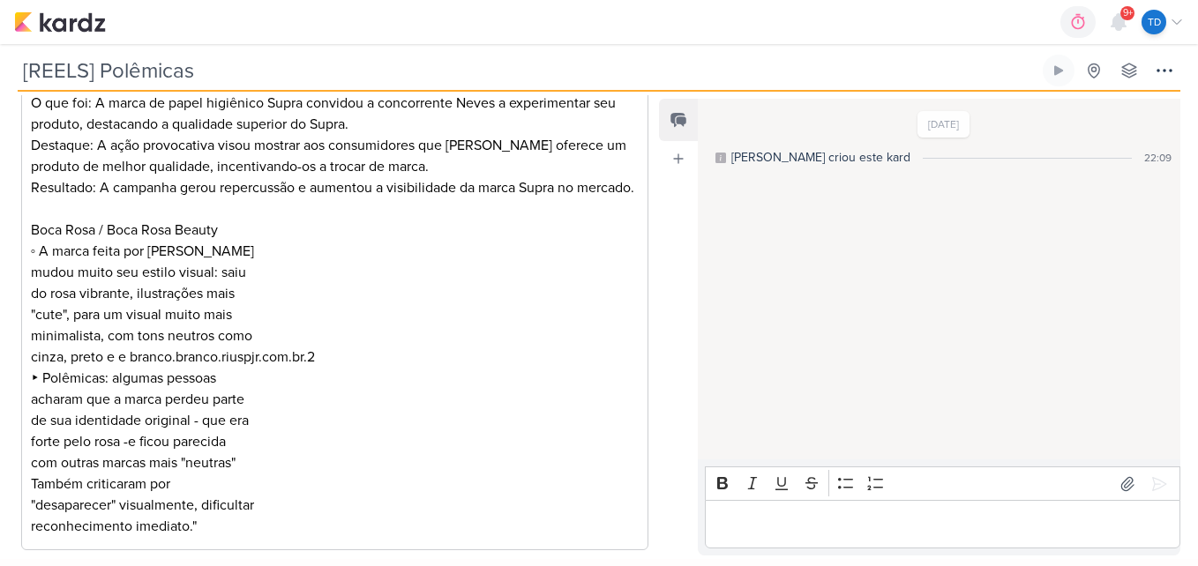
scroll to position [1399, 0]
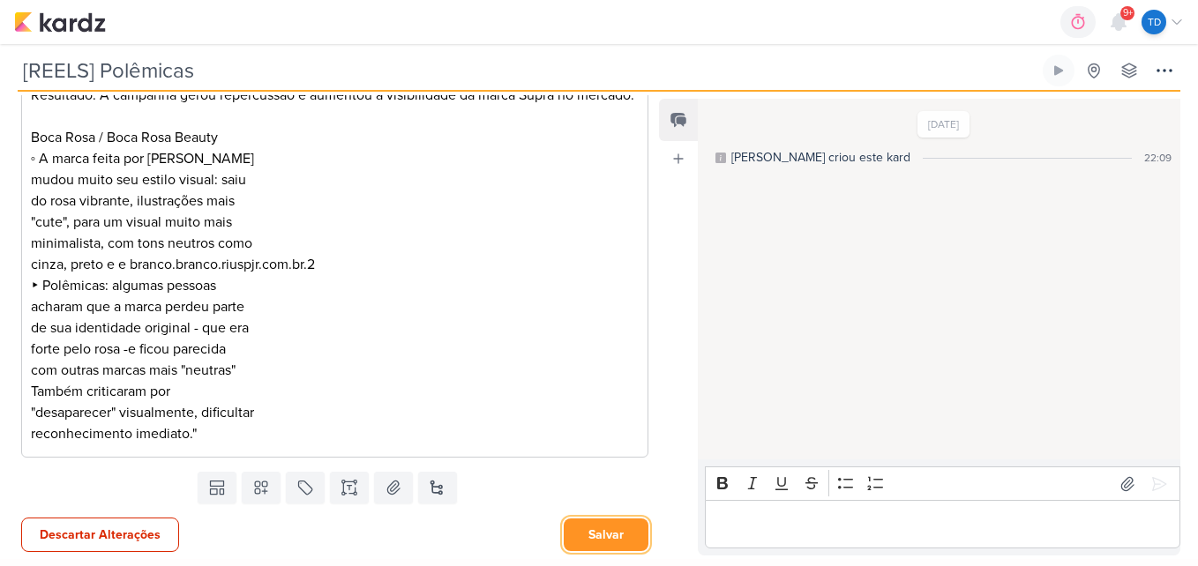
click at [623, 536] on button "Salvar" at bounding box center [606, 535] width 85 height 33
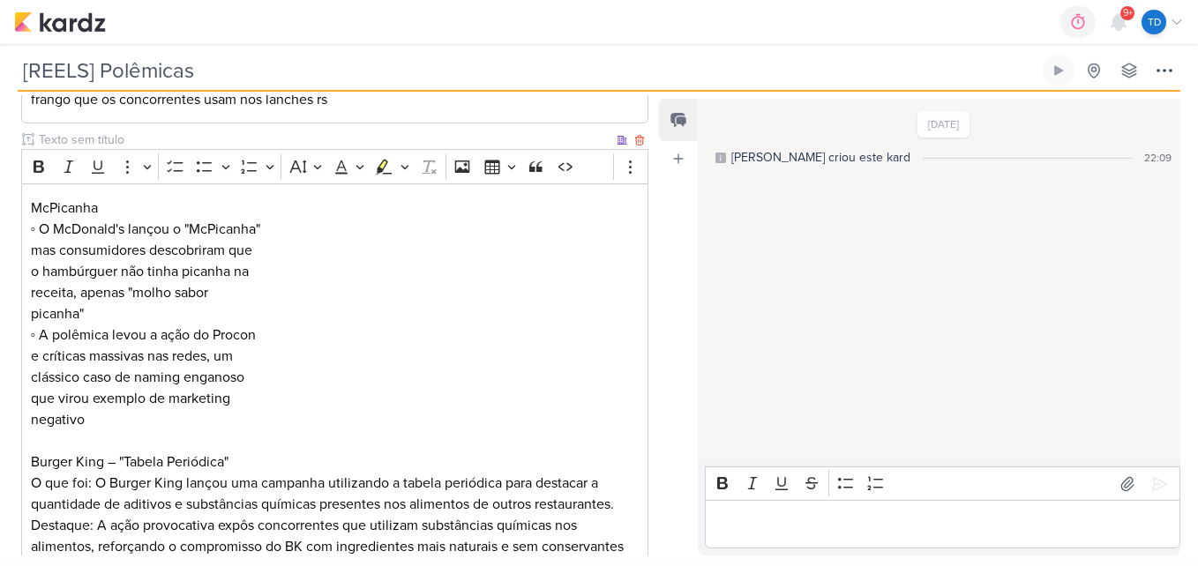
scroll to position [438, 0]
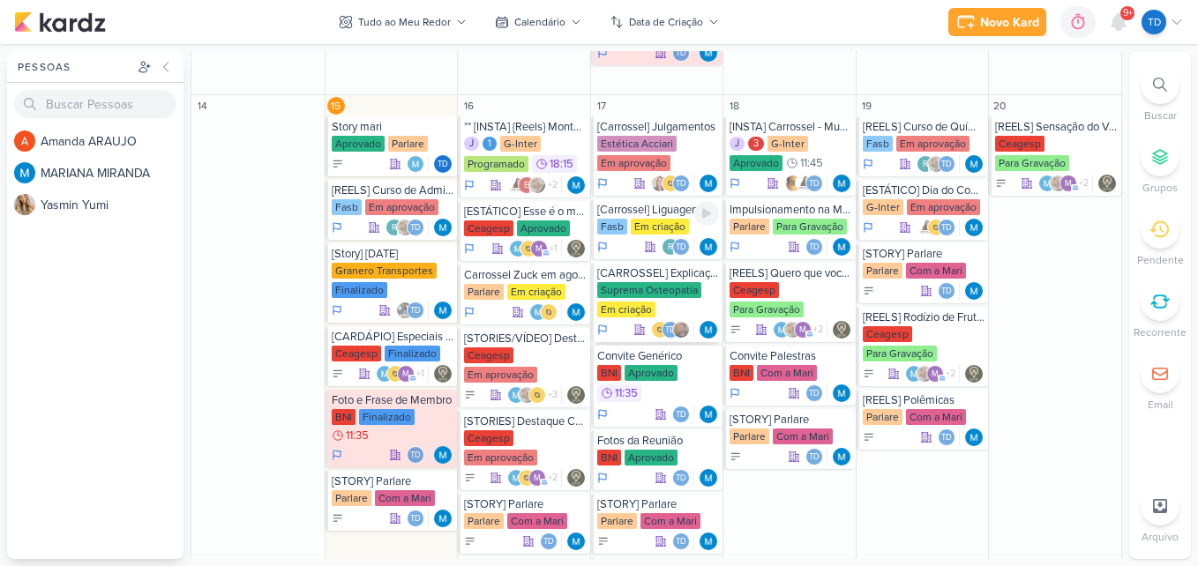
scroll to position [983, 0]
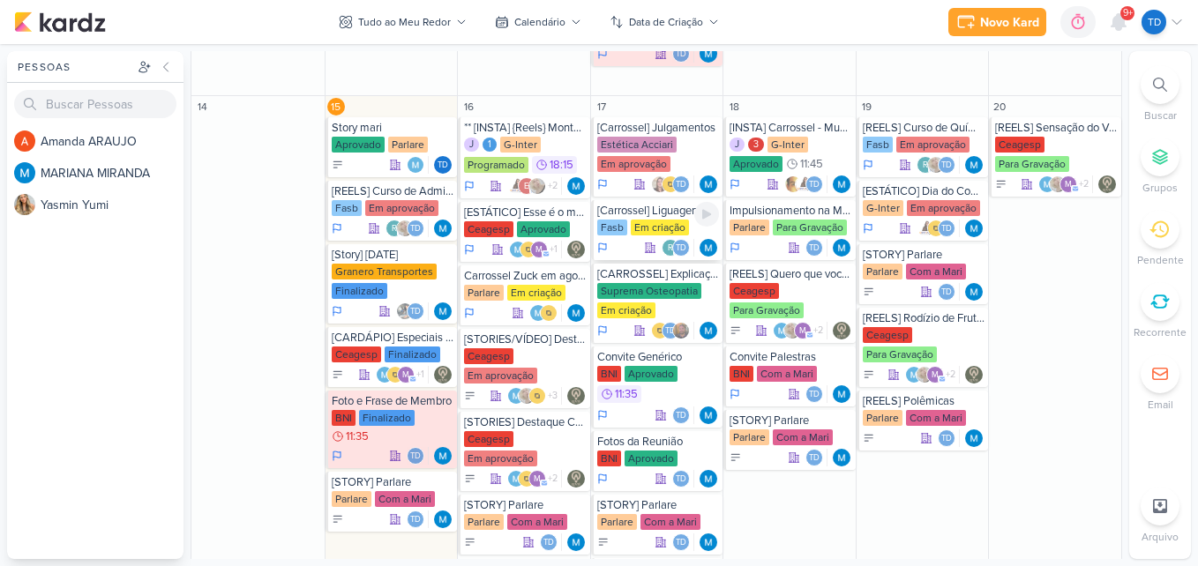
click at [661, 235] on div "Em criação" at bounding box center [660, 228] width 58 height 16
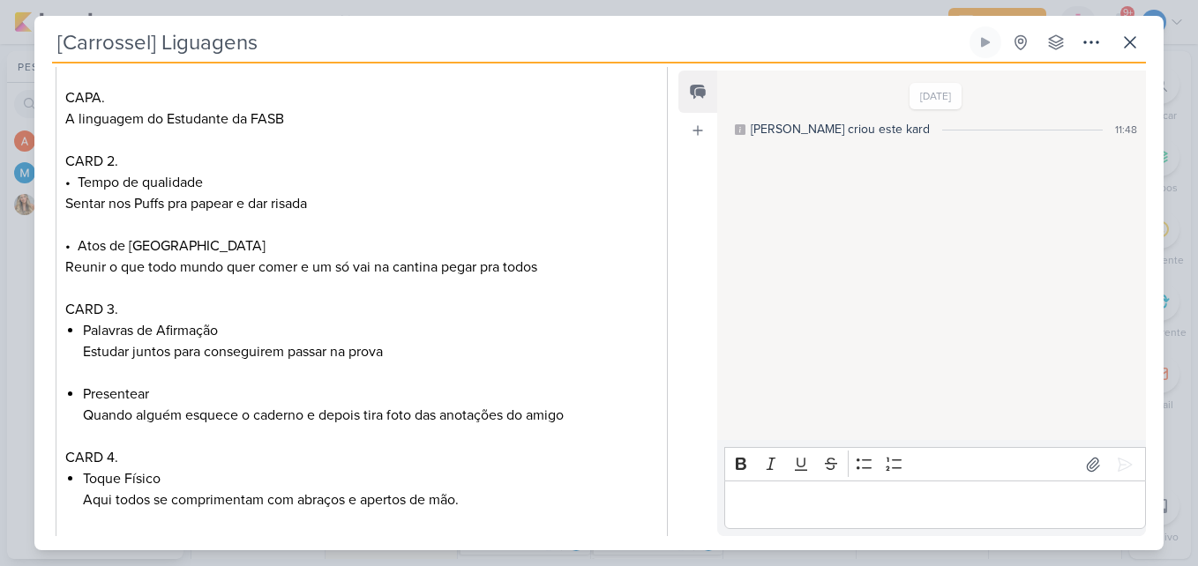
scroll to position [1110, 0]
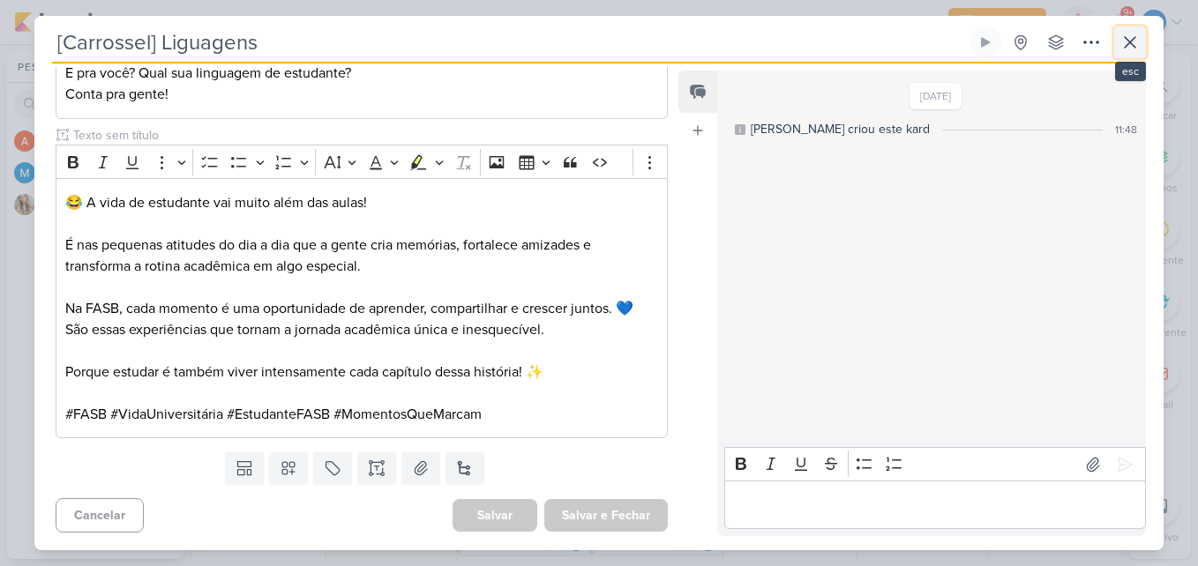
click at [1125, 34] on icon at bounding box center [1129, 42] width 21 height 21
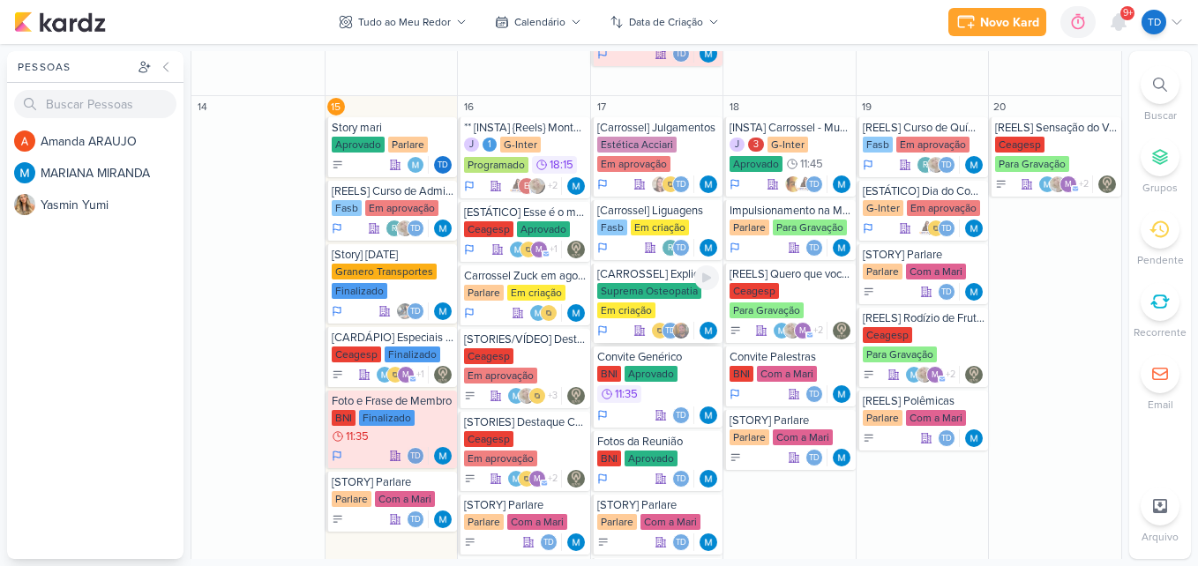
click at [673, 295] on div "Suprema Osteopatia" at bounding box center [649, 291] width 104 height 16
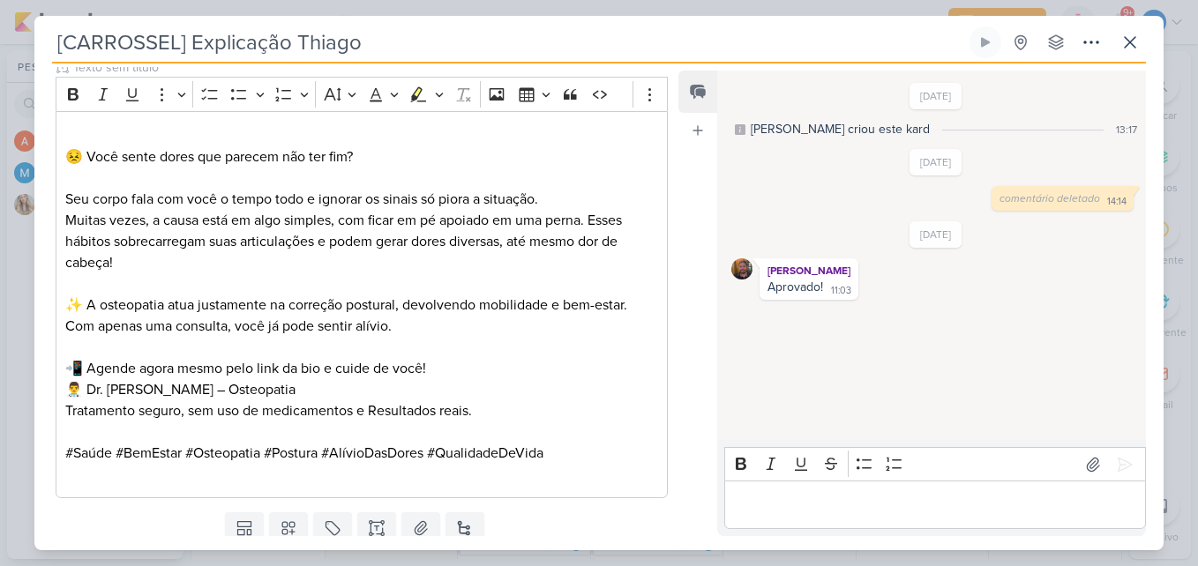
scroll to position [840, 0]
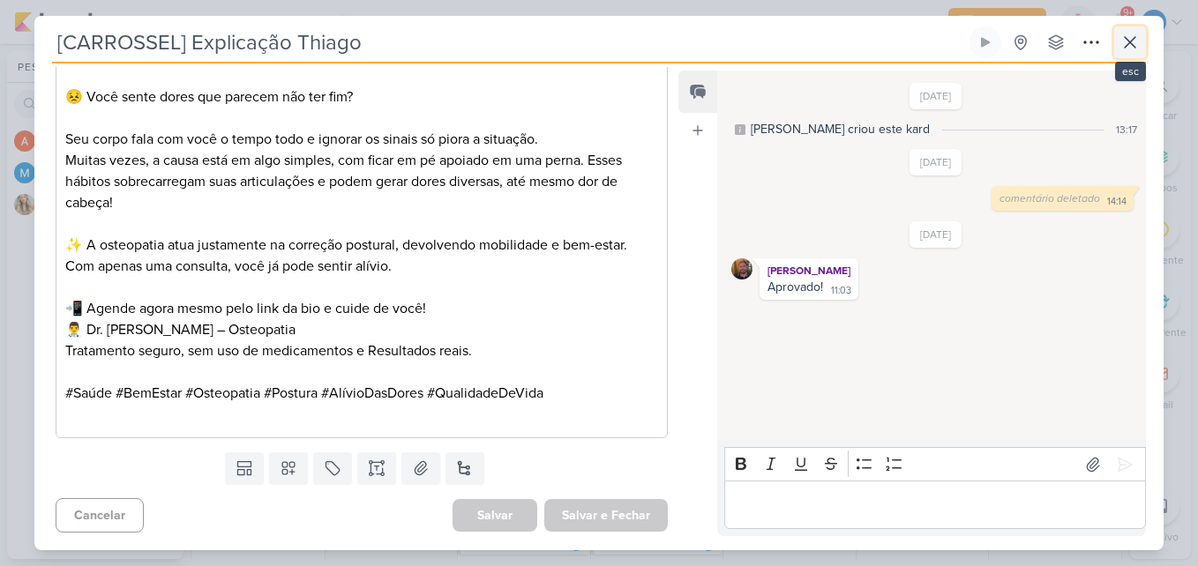
click at [1139, 39] on icon at bounding box center [1129, 42] width 21 height 21
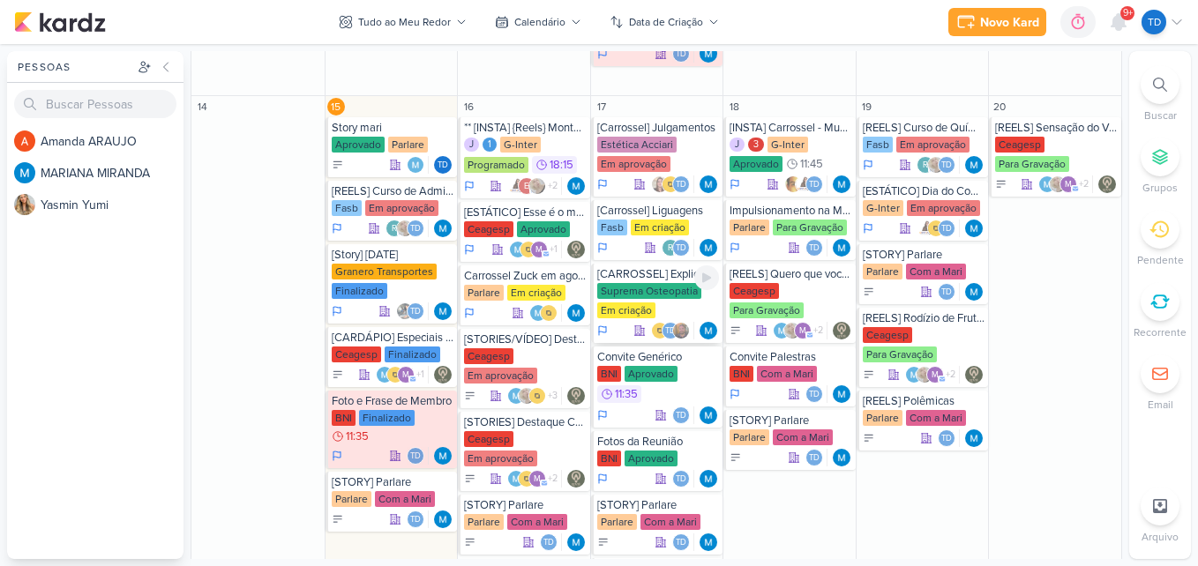
click at [664, 310] on div "Suprema Osteopatia Em criação" at bounding box center [658, 301] width 123 height 37
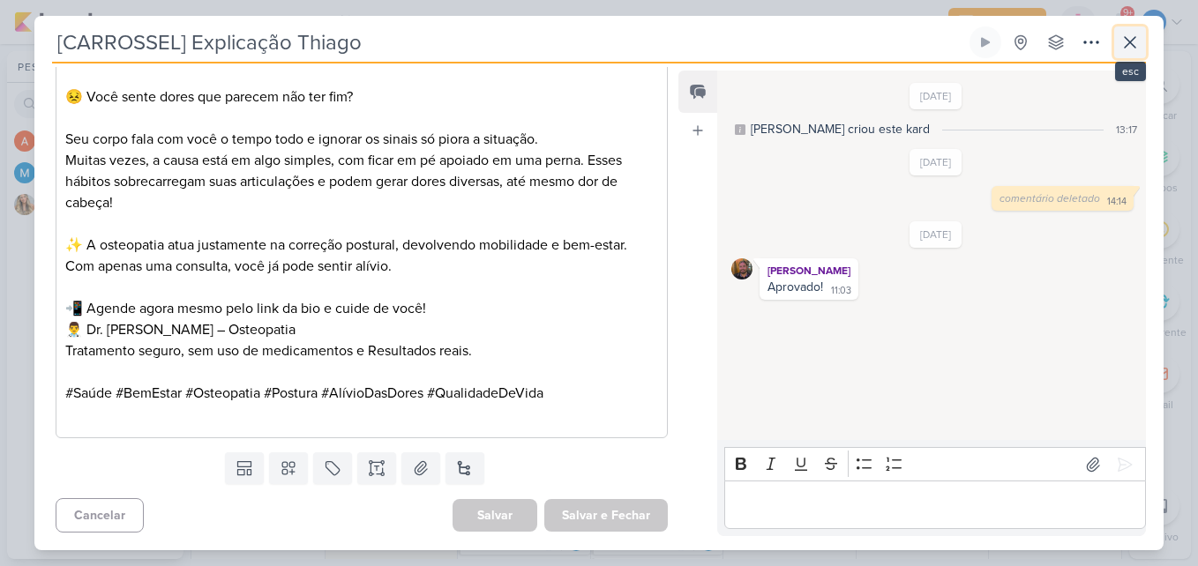
click at [1138, 46] on icon at bounding box center [1129, 42] width 21 height 21
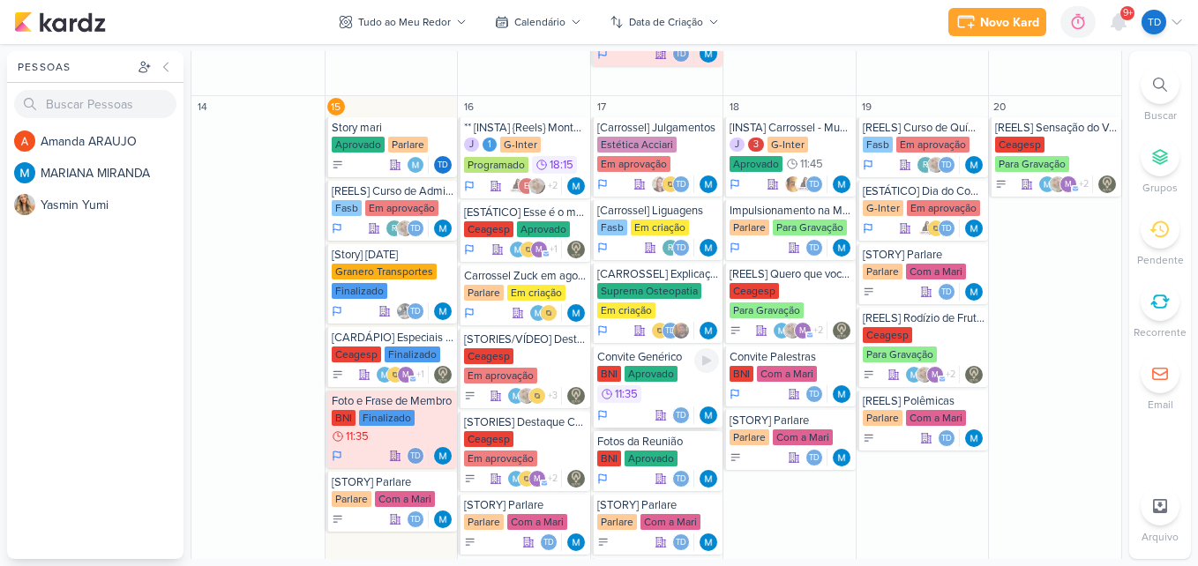
click at [652, 378] on div "Aprovado" at bounding box center [650, 374] width 53 height 16
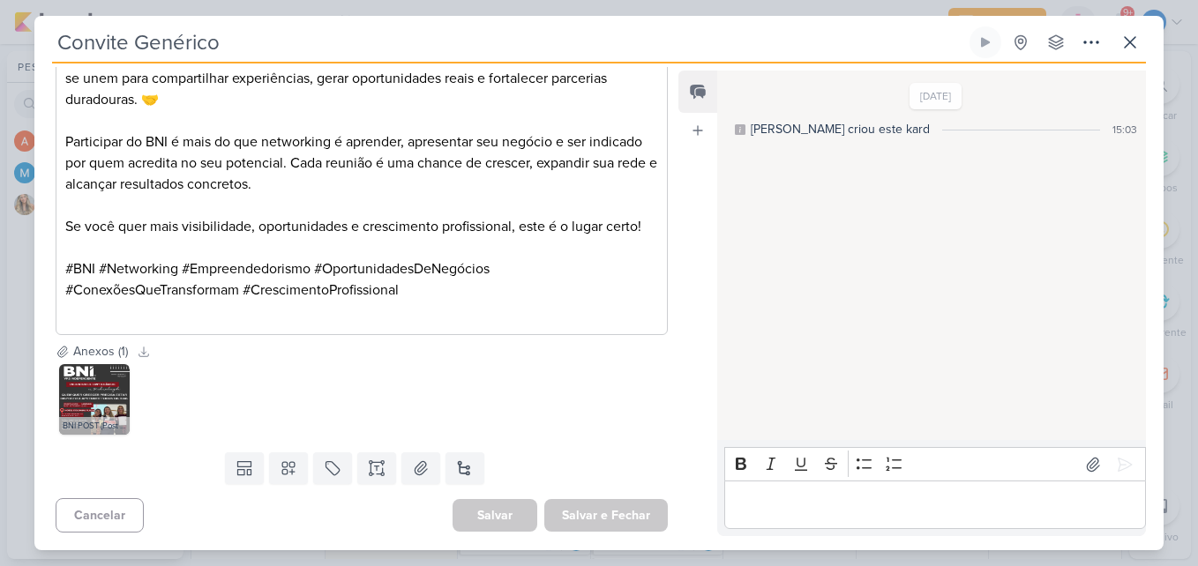
scroll to position [0, 0]
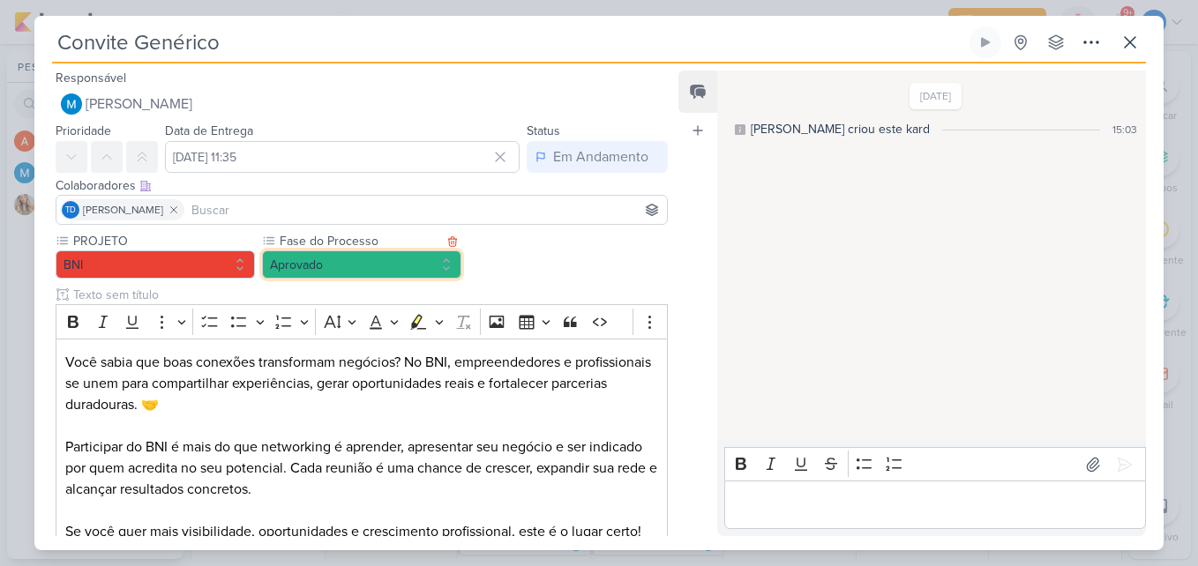
click at [333, 264] on button "Aprovado" at bounding box center [361, 265] width 199 height 28
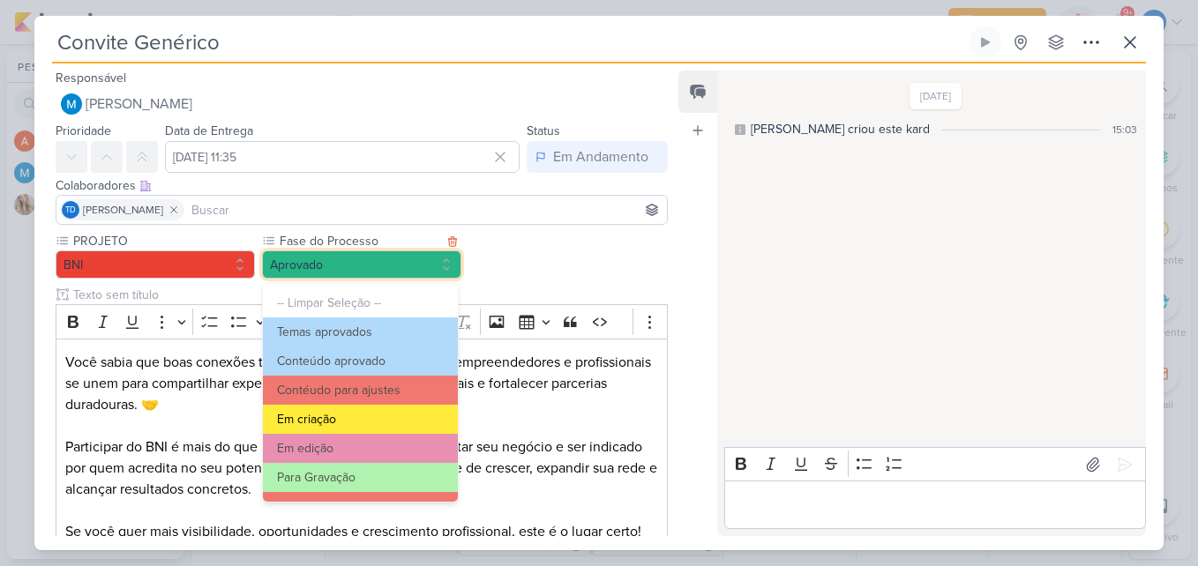
scroll to position [170, 0]
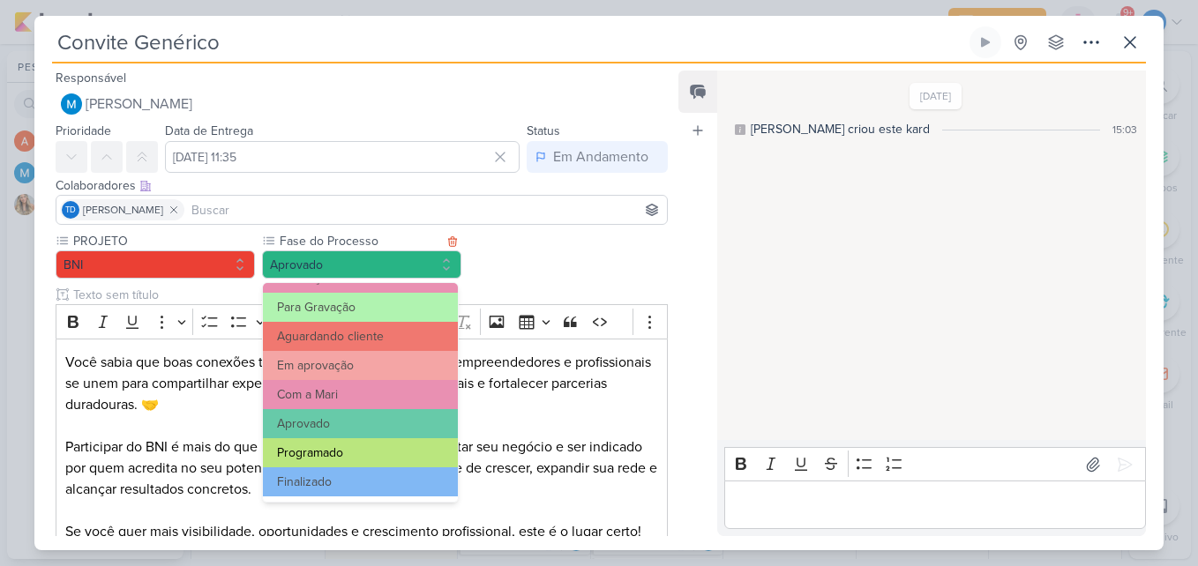
click at [355, 456] on button "Programado" at bounding box center [360, 452] width 195 height 29
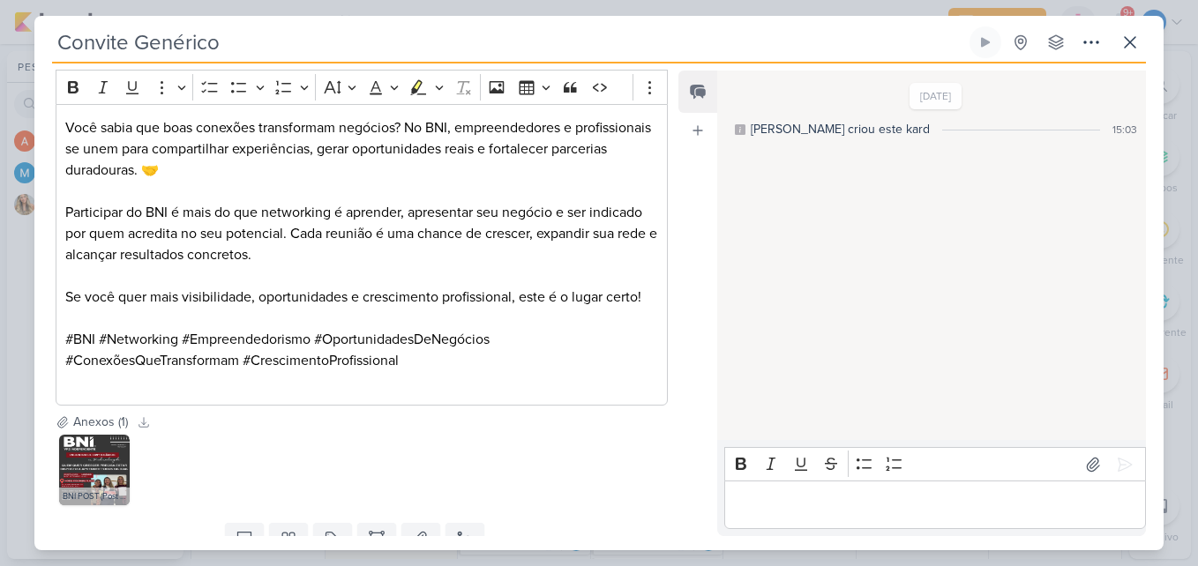
scroll to position [189, 0]
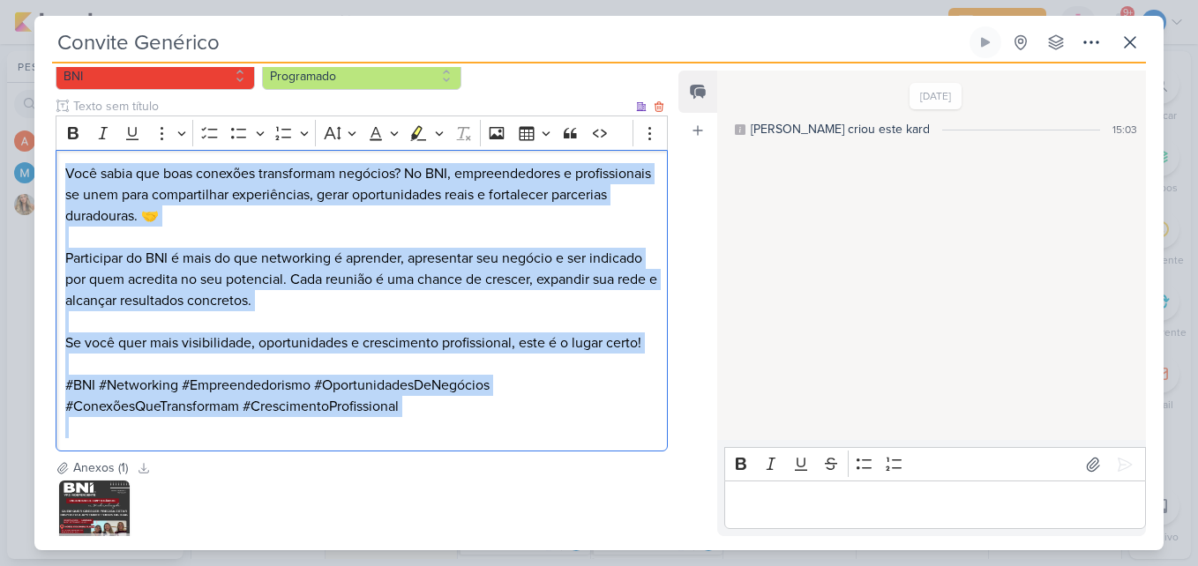
drag, startPoint x: 63, startPoint y: 173, endPoint x: 399, endPoint y: 421, distance: 417.6
click at [399, 421] on div "Você sabia que boas conexões transformam negócios? No BNI, empreendedores e pro…" at bounding box center [362, 301] width 612 height 303
copy div "Você sabia que boas conexões transformam negócios? No BNI, empreendedores e pro…"
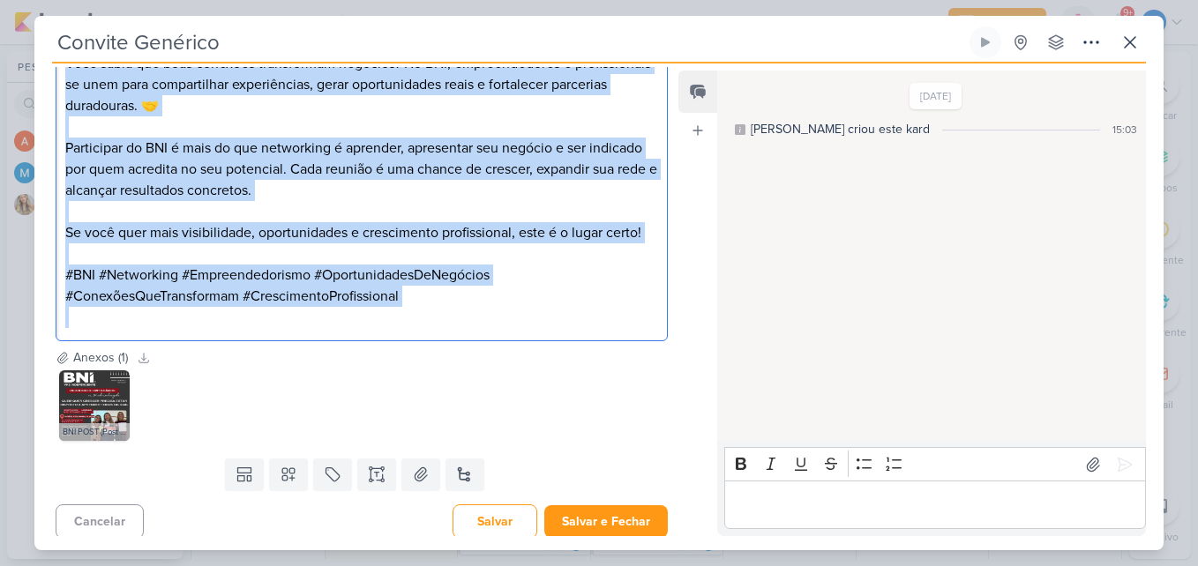
scroll to position [301, 0]
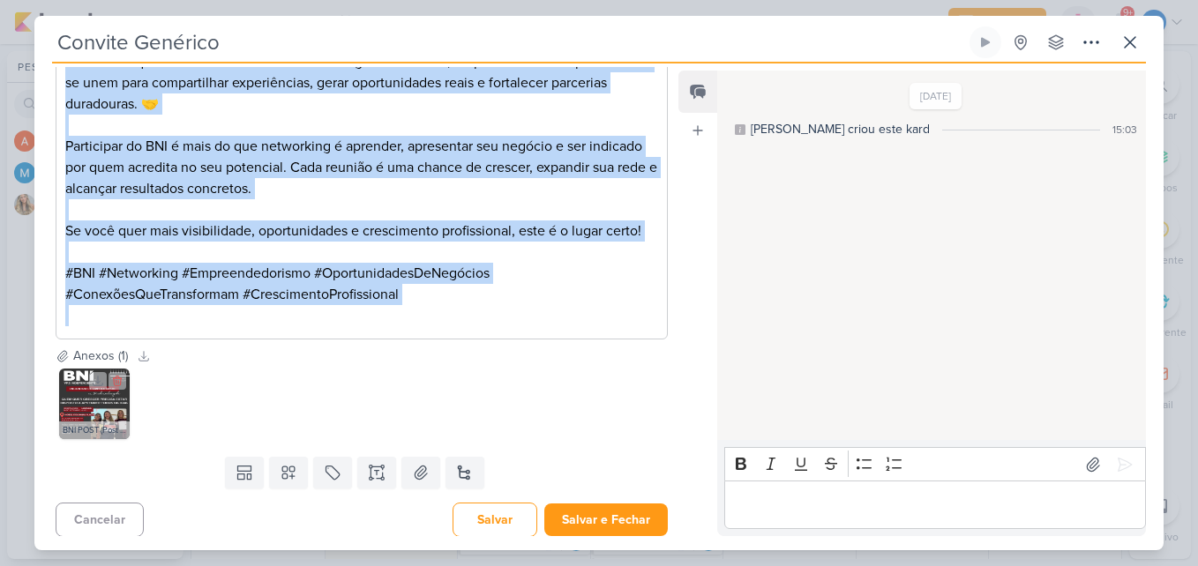
click at [109, 410] on img at bounding box center [94, 404] width 71 height 71
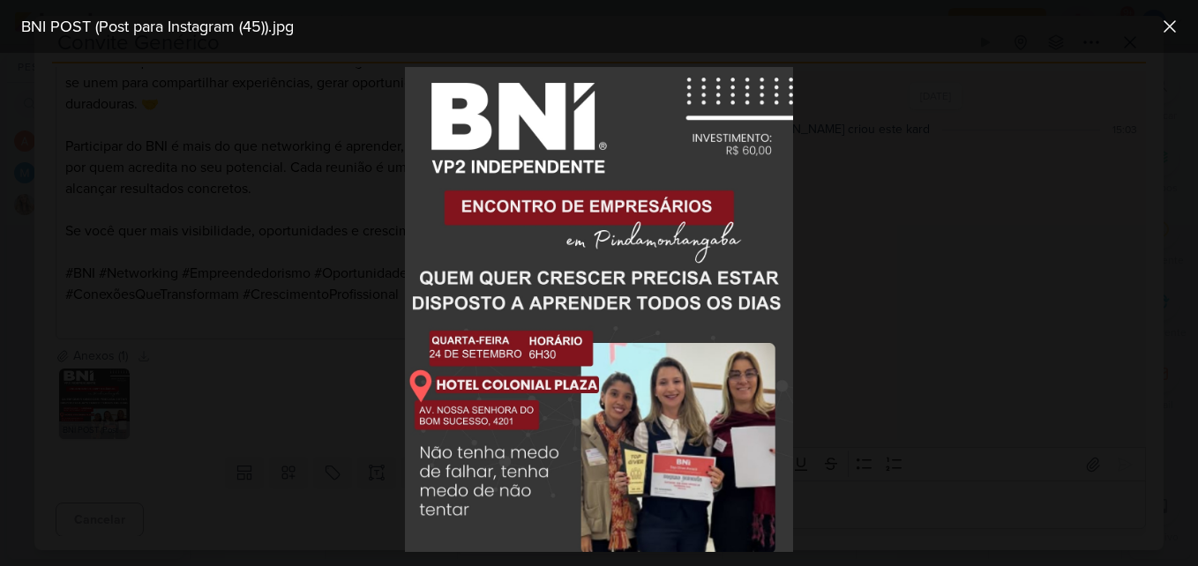
click at [333, 296] on div at bounding box center [599, 309] width 1198 height 513
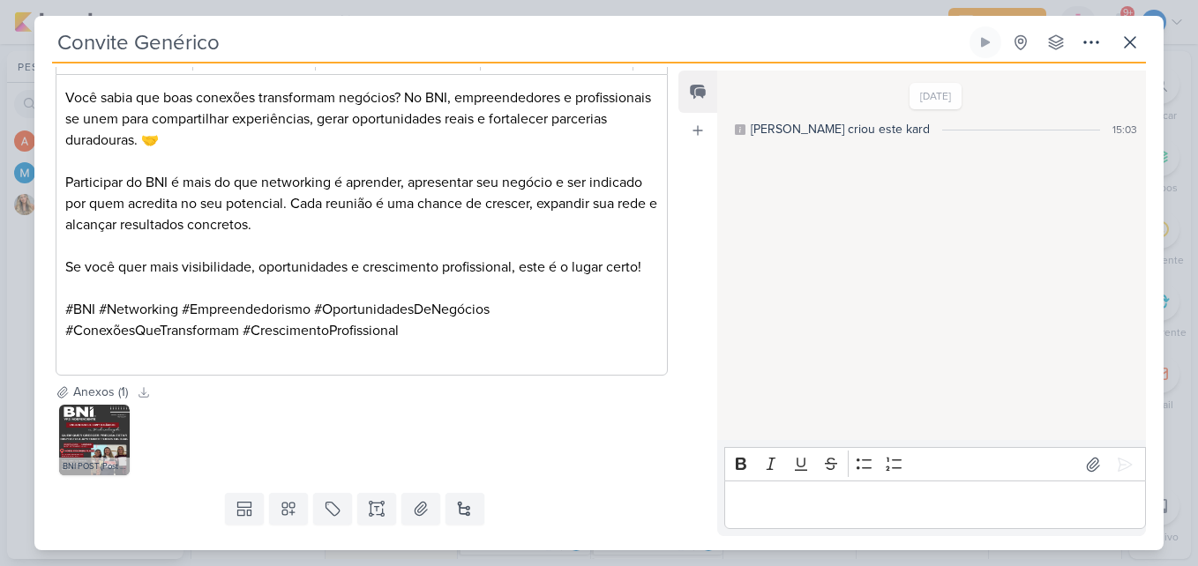
scroll to position [265, 0]
click at [1134, 41] on icon at bounding box center [1129, 42] width 21 height 21
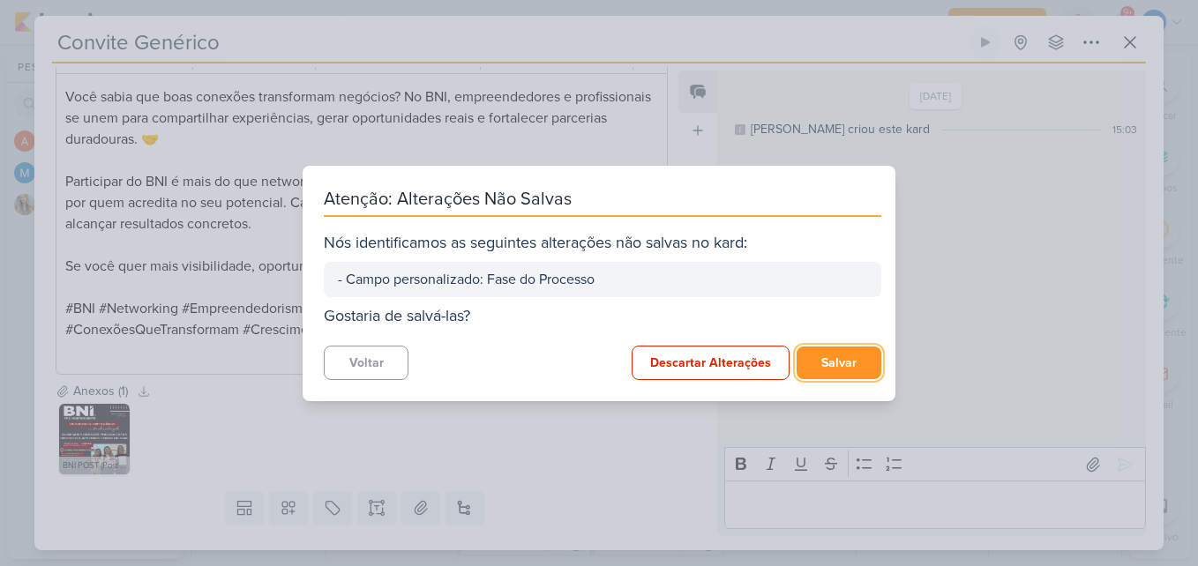
click at [847, 376] on button "Salvar" at bounding box center [838, 363] width 85 height 33
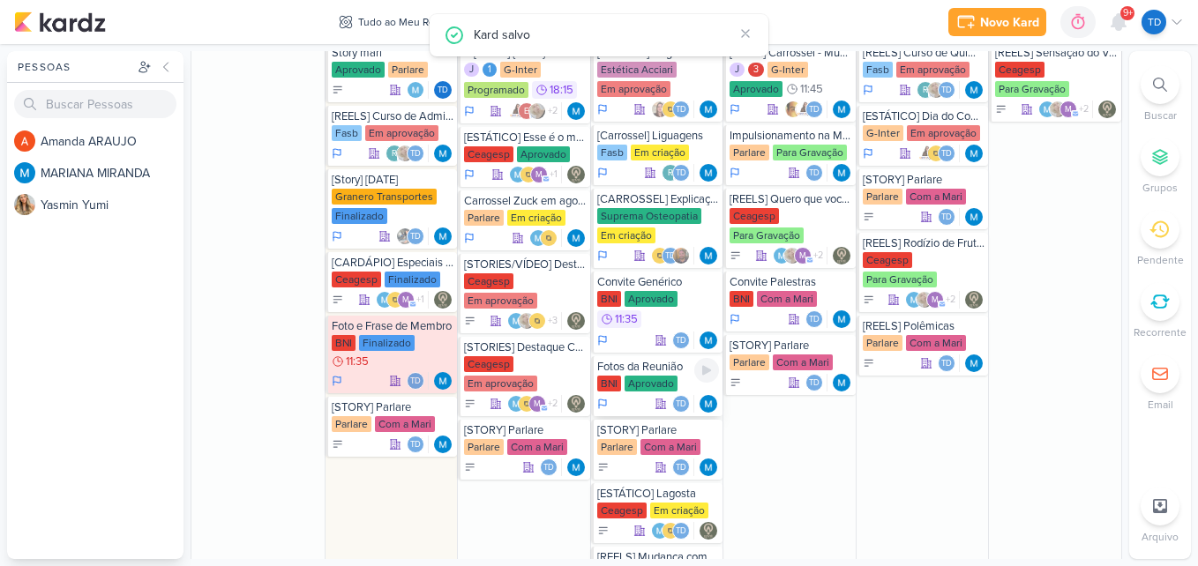
scroll to position [1058, 0]
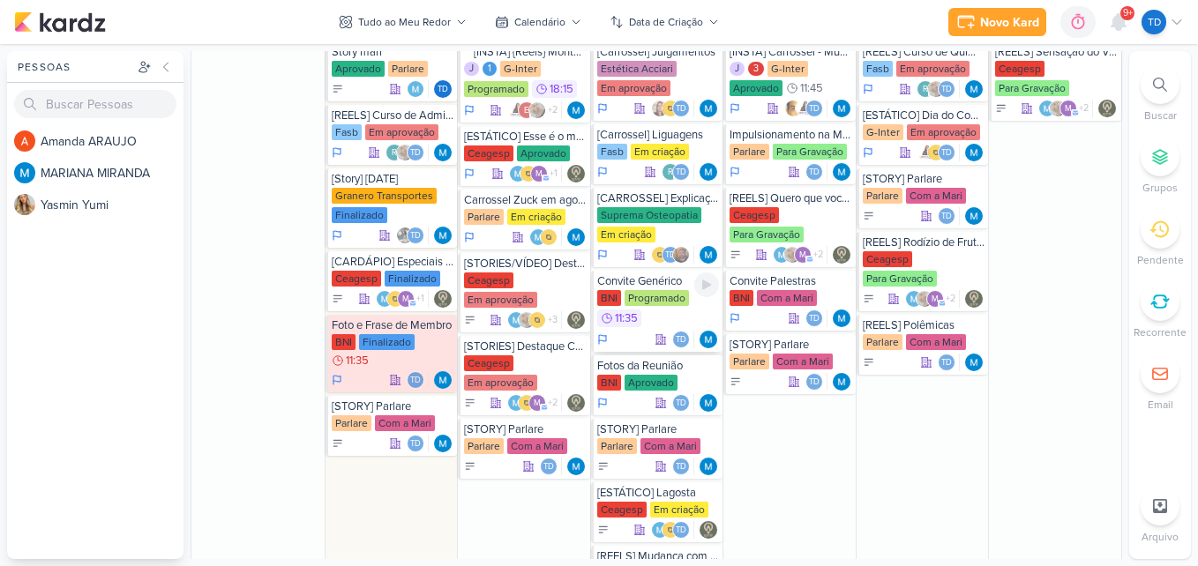
click at [682, 312] on div "BNI Programado 11:35" at bounding box center [658, 309] width 123 height 39
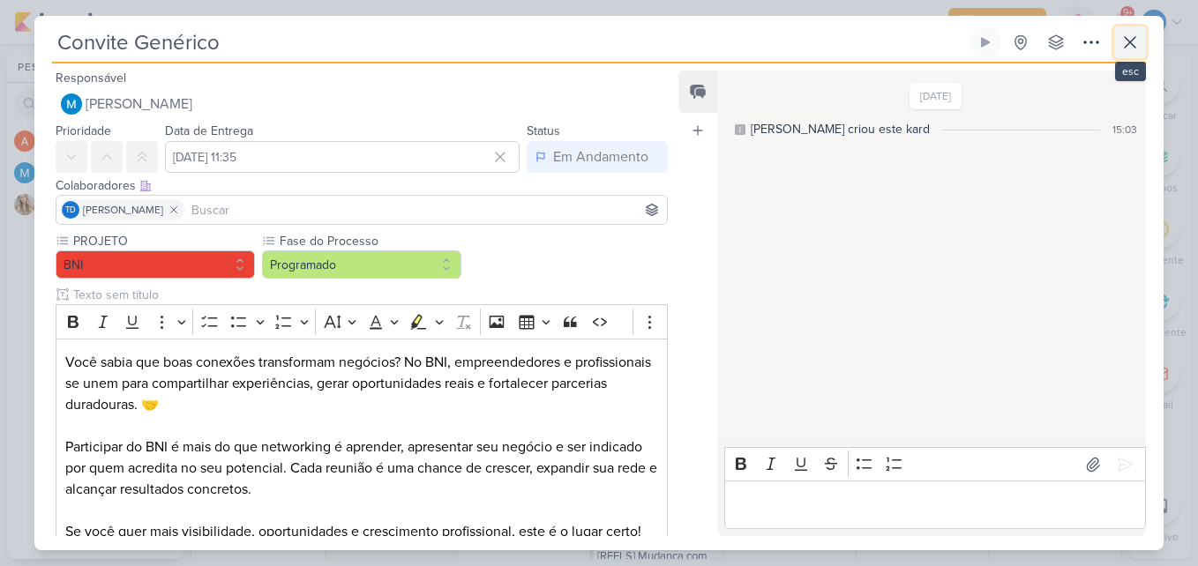
click at [1138, 39] on icon at bounding box center [1129, 42] width 21 height 21
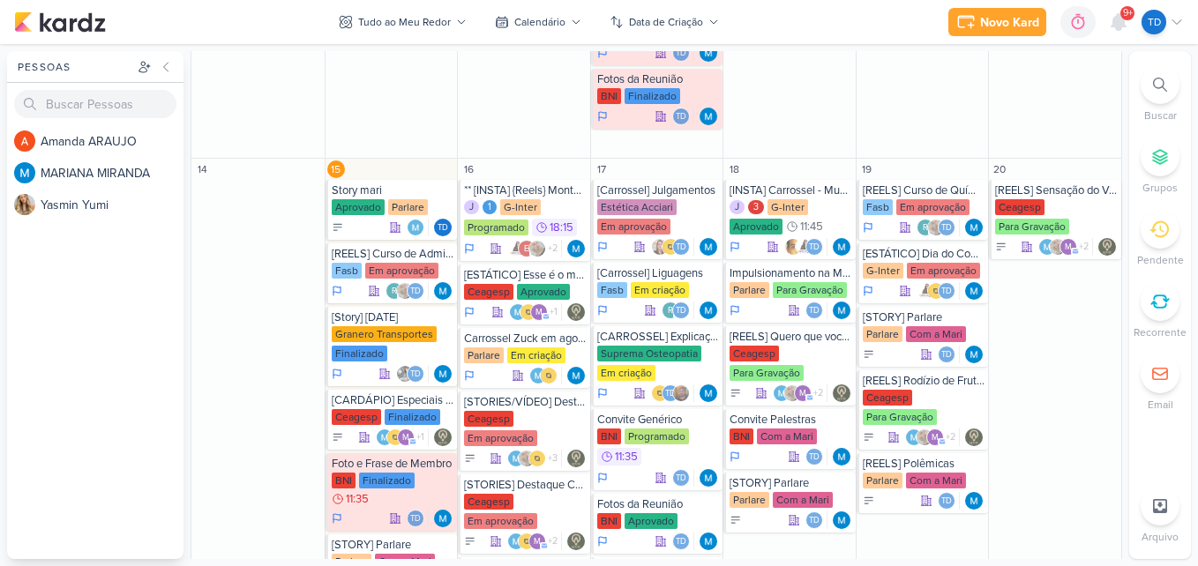
scroll to position [875, 0]
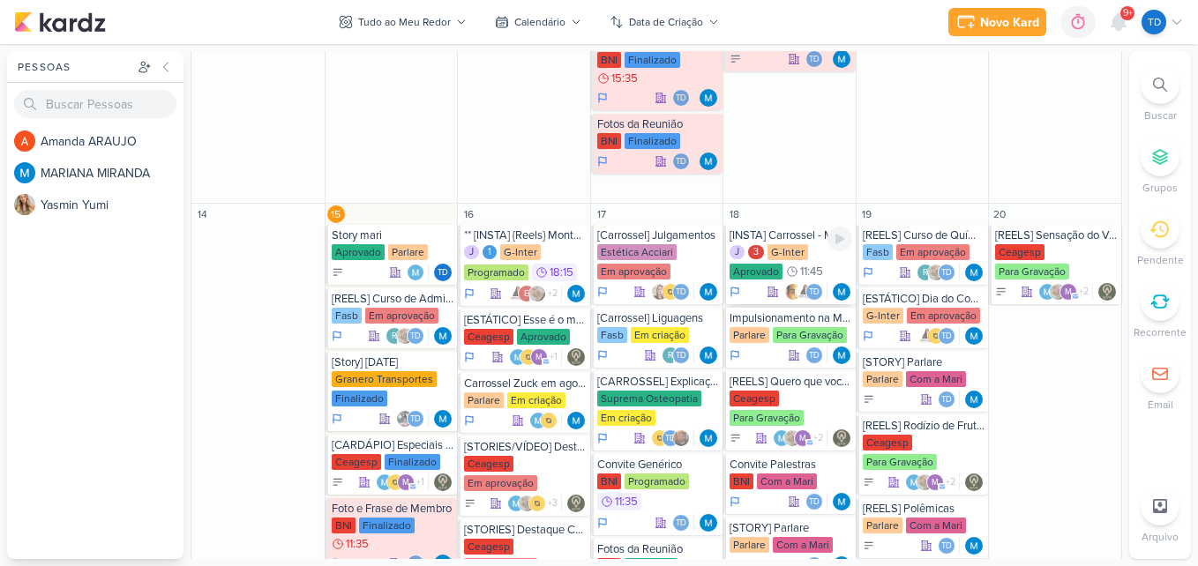
click at [809, 253] on div "J 3 G-Inter Aprovado 11:45" at bounding box center [790, 262] width 123 height 37
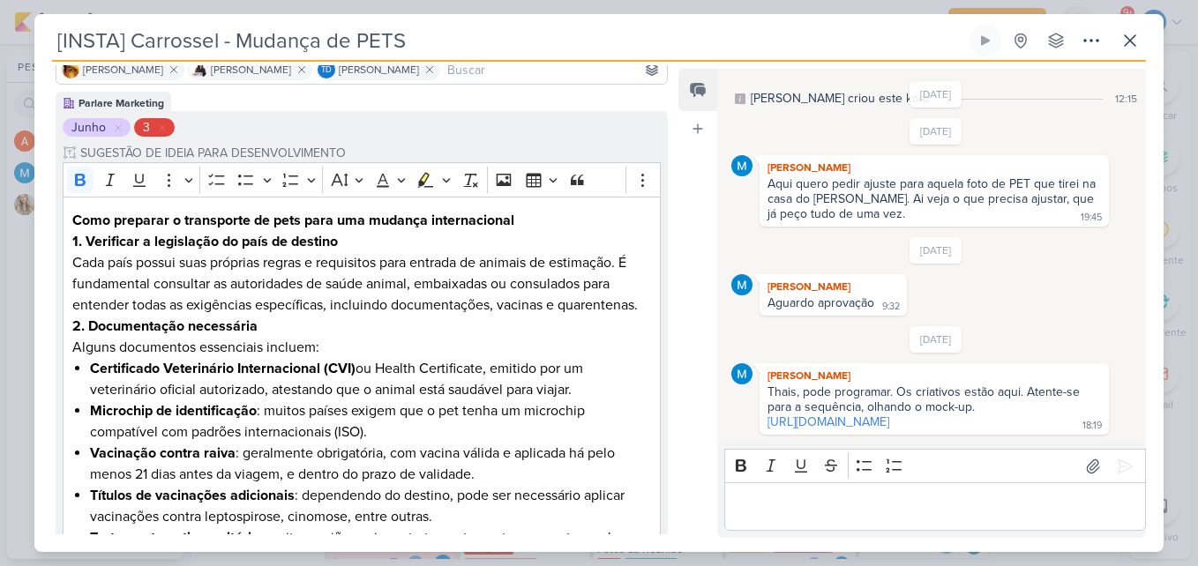
scroll to position [139, 0]
click at [1128, 46] on icon at bounding box center [1129, 40] width 21 height 21
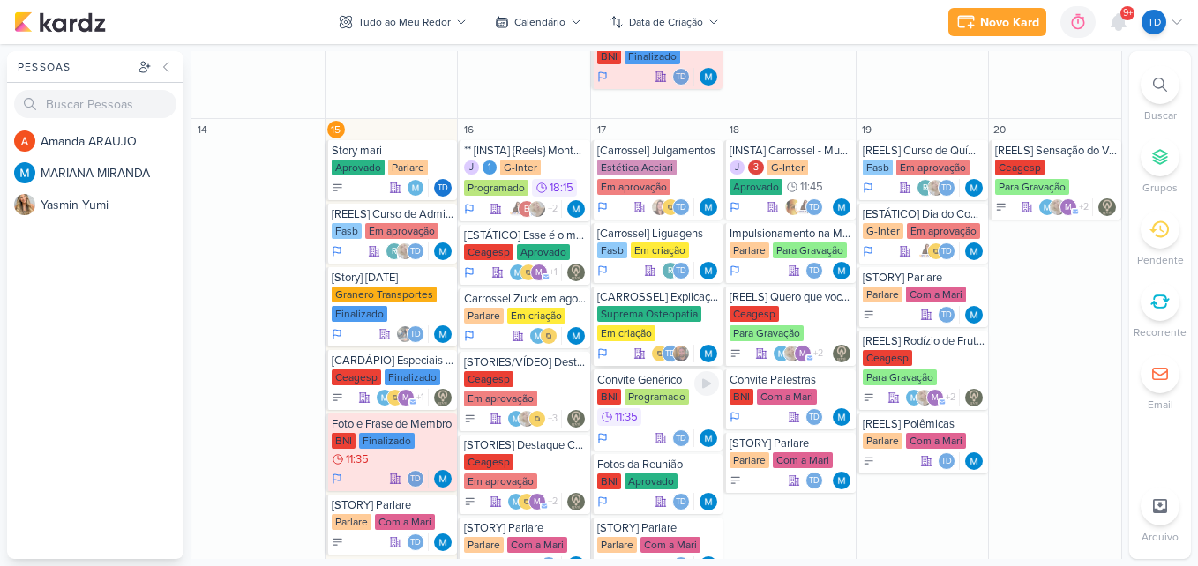
scroll to position [961, 0]
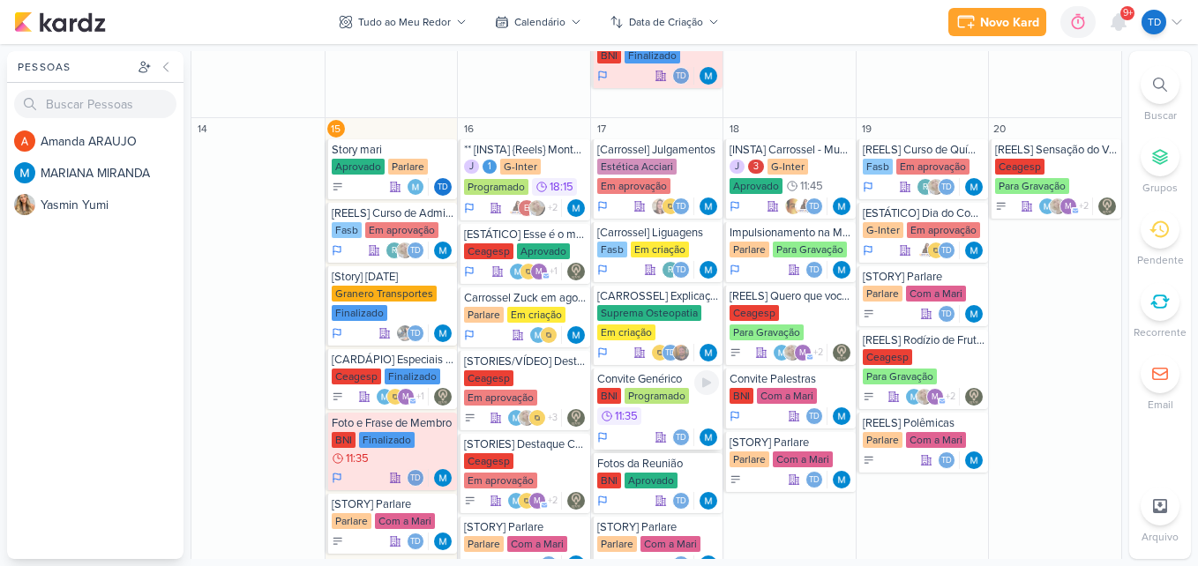
click at [642, 395] on div "Programado" at bounding box center [656, 396] width 64 height 16
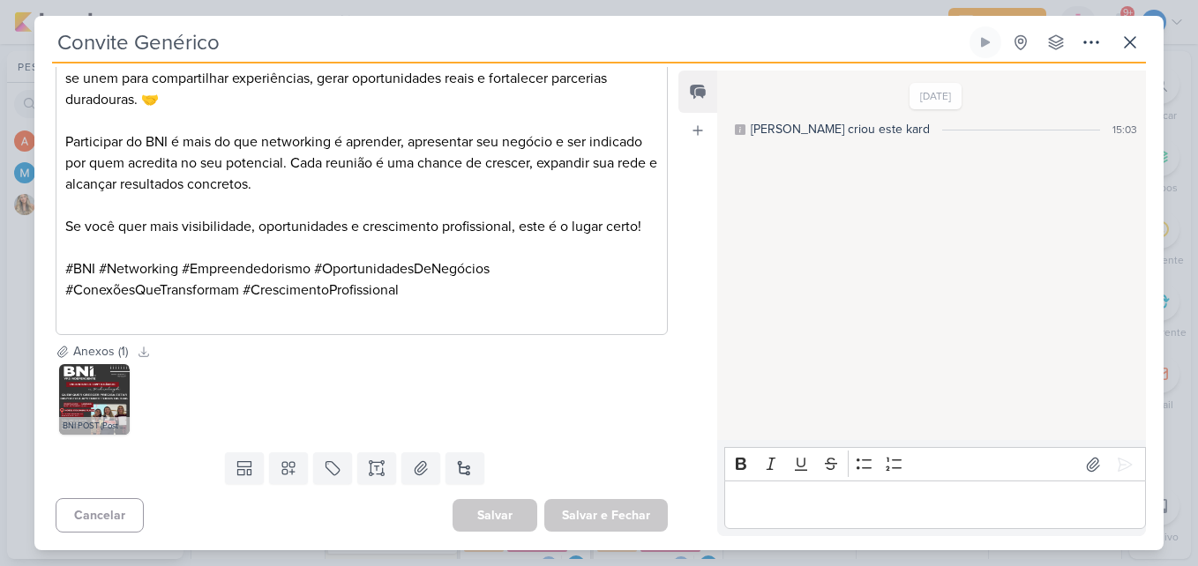
scroll to position [0, 0]
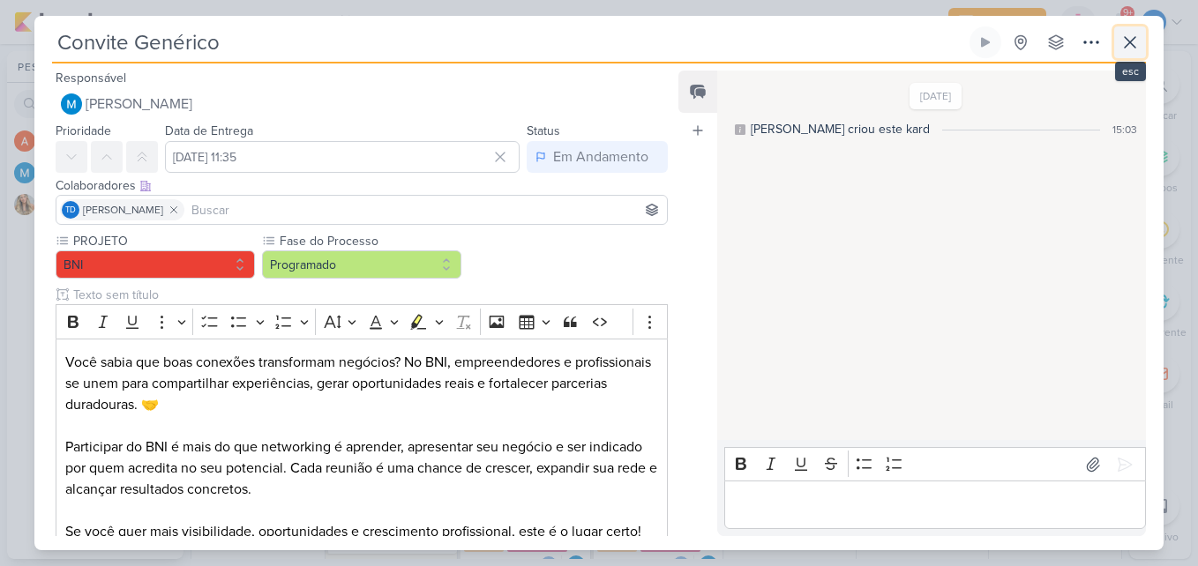
click at [1125, 31] on button at bounding box center [1130, 42] width 32 height 32
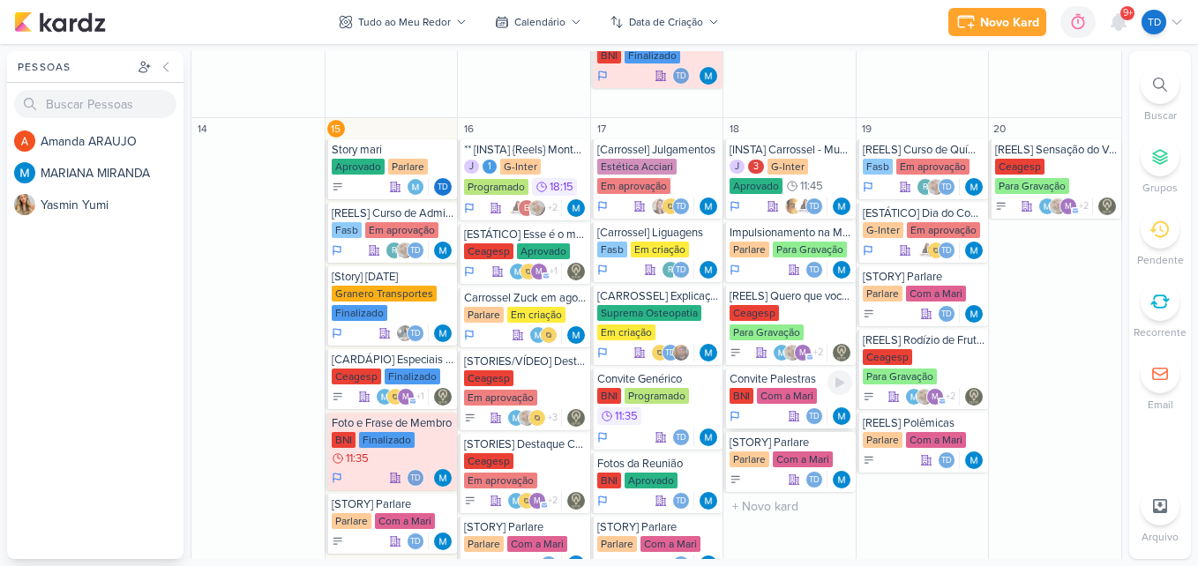
click at [804, 388] on div "Com a Mari" at bounding box center [787, 396] width 60 height 16
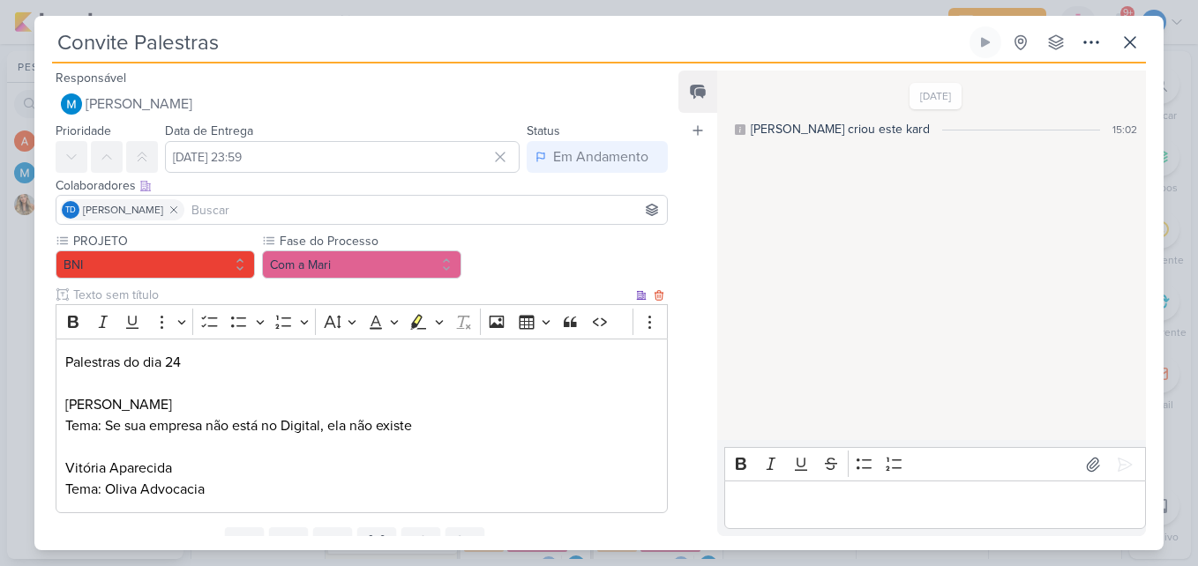
scroll to position [75, 0]
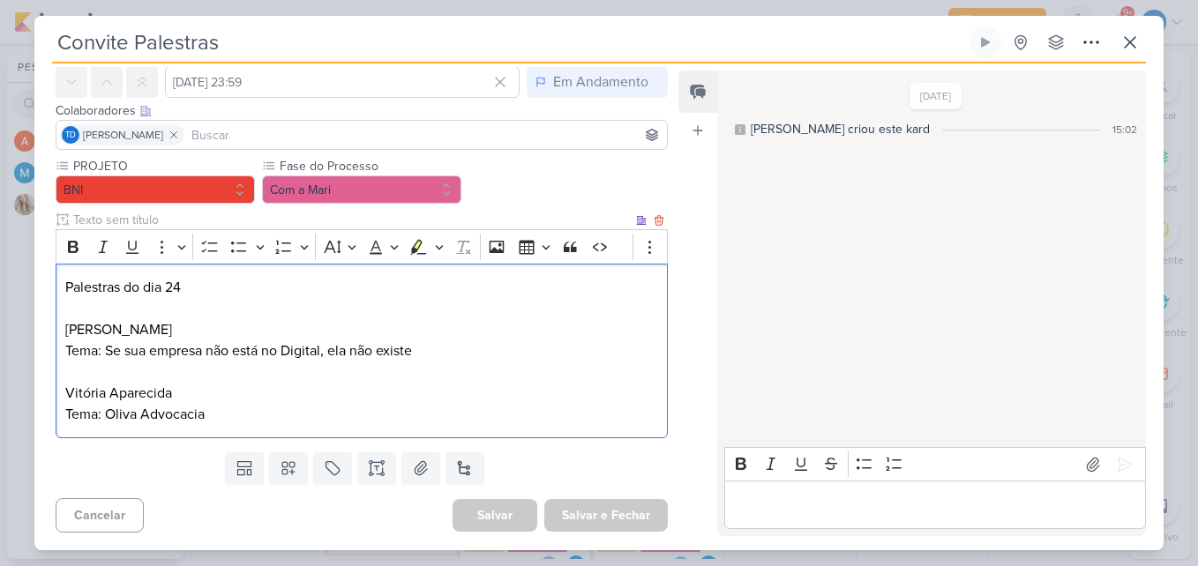
click at [325, 387] on p "Vitória Aparecida" at bounding box center [361, 393] width 593 height 21
drag, startPoint x: 107, startPoint y: 414, endPoint x: 212, endPoint y: 408, distance: 105.1
click at [212, 408] on p "Tema: Oliva Advocacia" at bounding box center [361, 414] width 593 height 21
copy p "Oliva Advocacia"
